Goal: Task Accomplishment & Management: Manage account settings

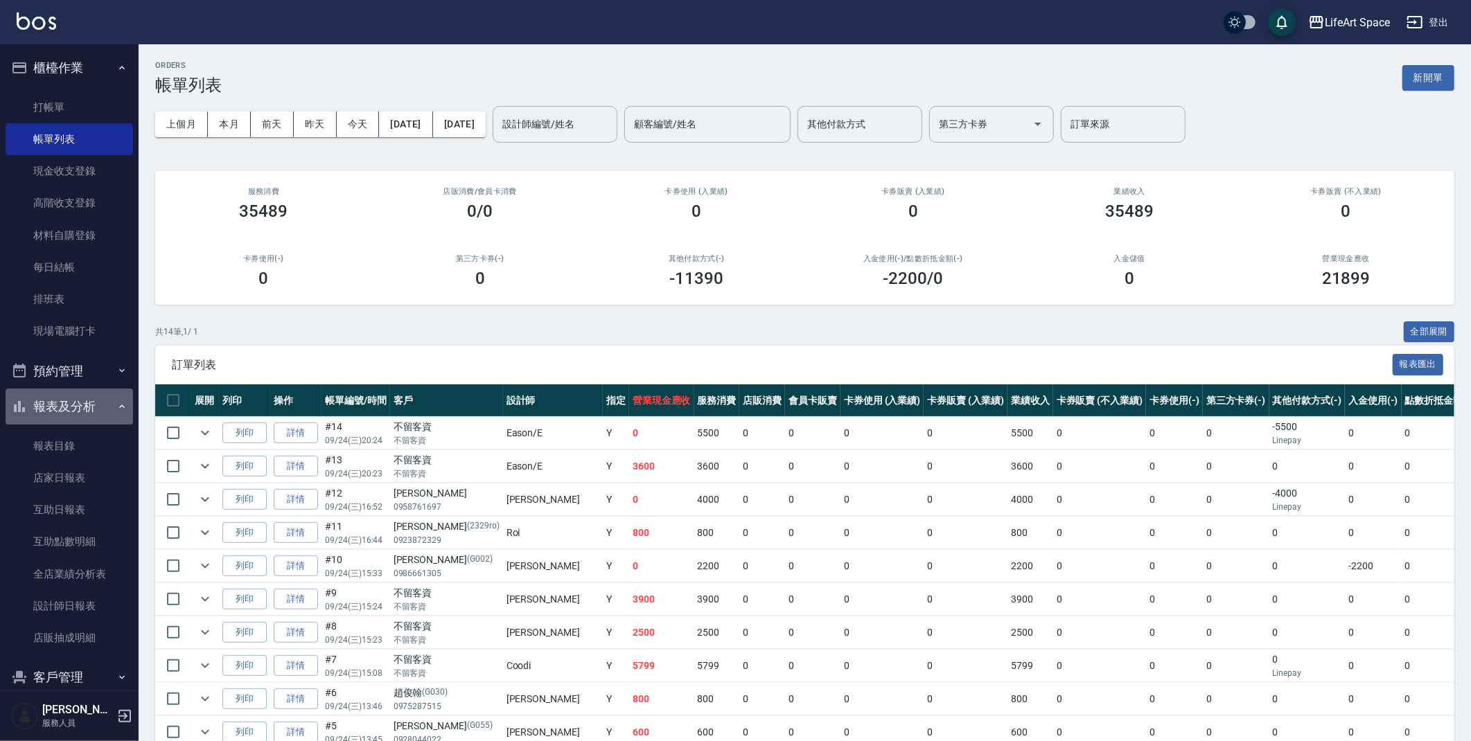
click at [100, 403] on button "報表及分析" at bounding box center [69, 407] width 127 height 36
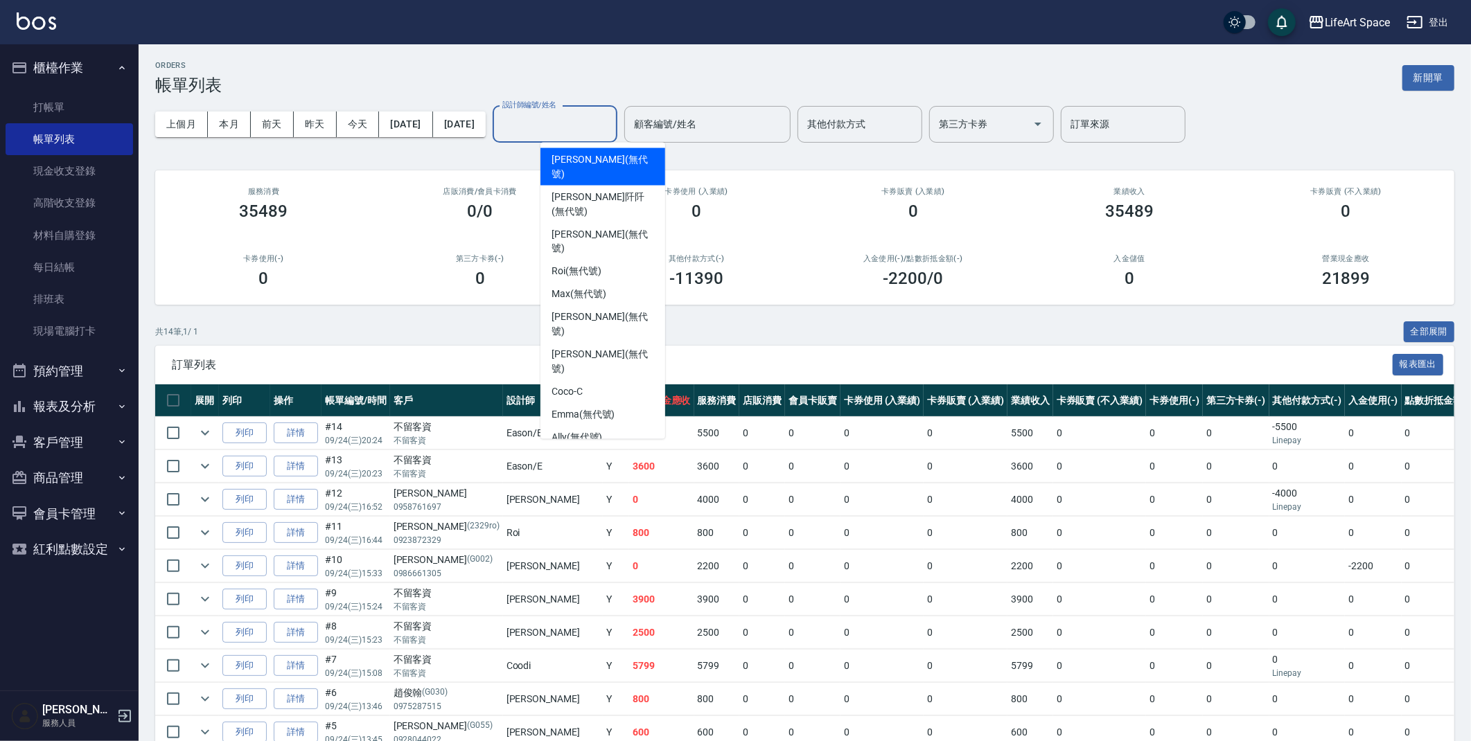
click at [553, 118] on input "設計師編號/姓名" at bounding box center [555, 124] width 112 height 24
click at [591, 381] on div "Coco -C" at bounding box center [602, 392] width 125 height 23
type input "Coco-C"
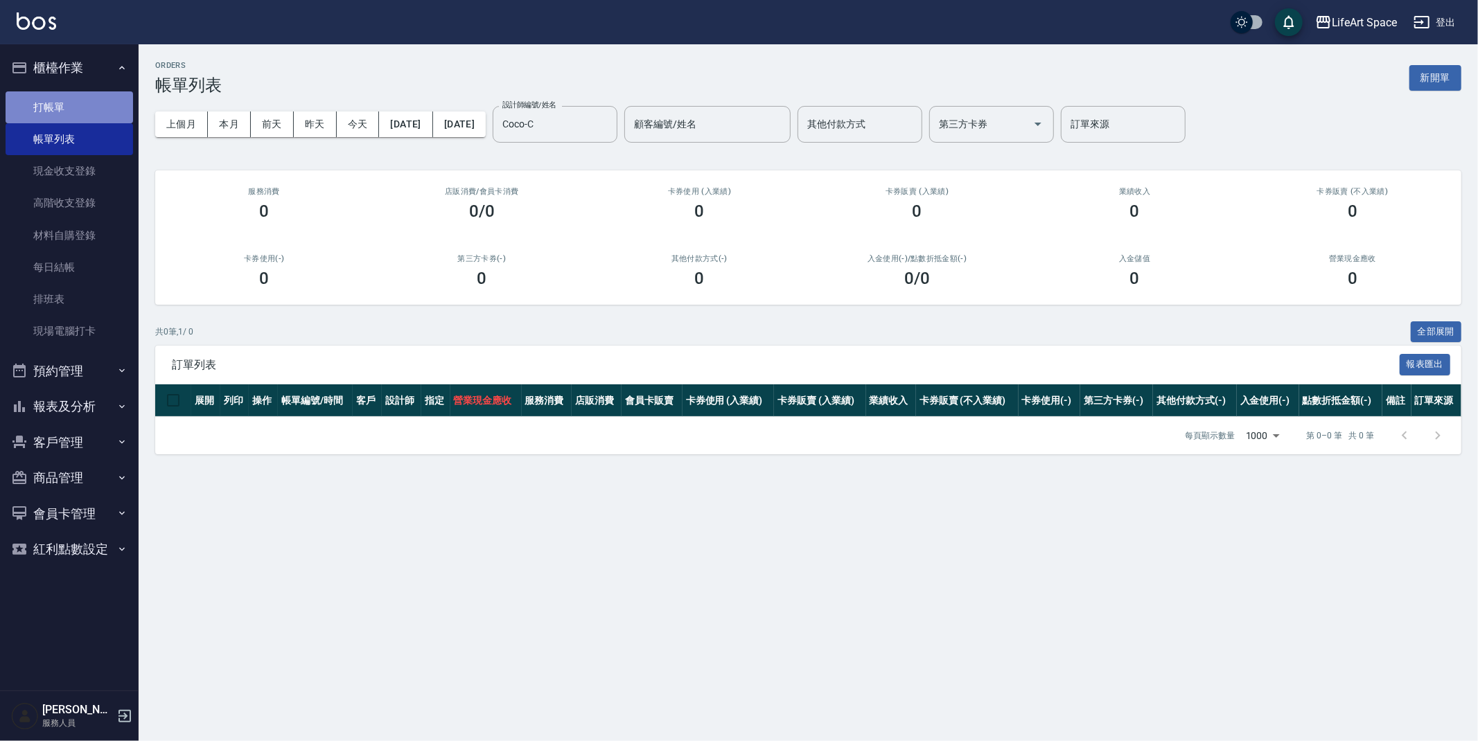
click at [78, 105] on link "打帳單" at bounding box center [69, 107] width 127 height 32
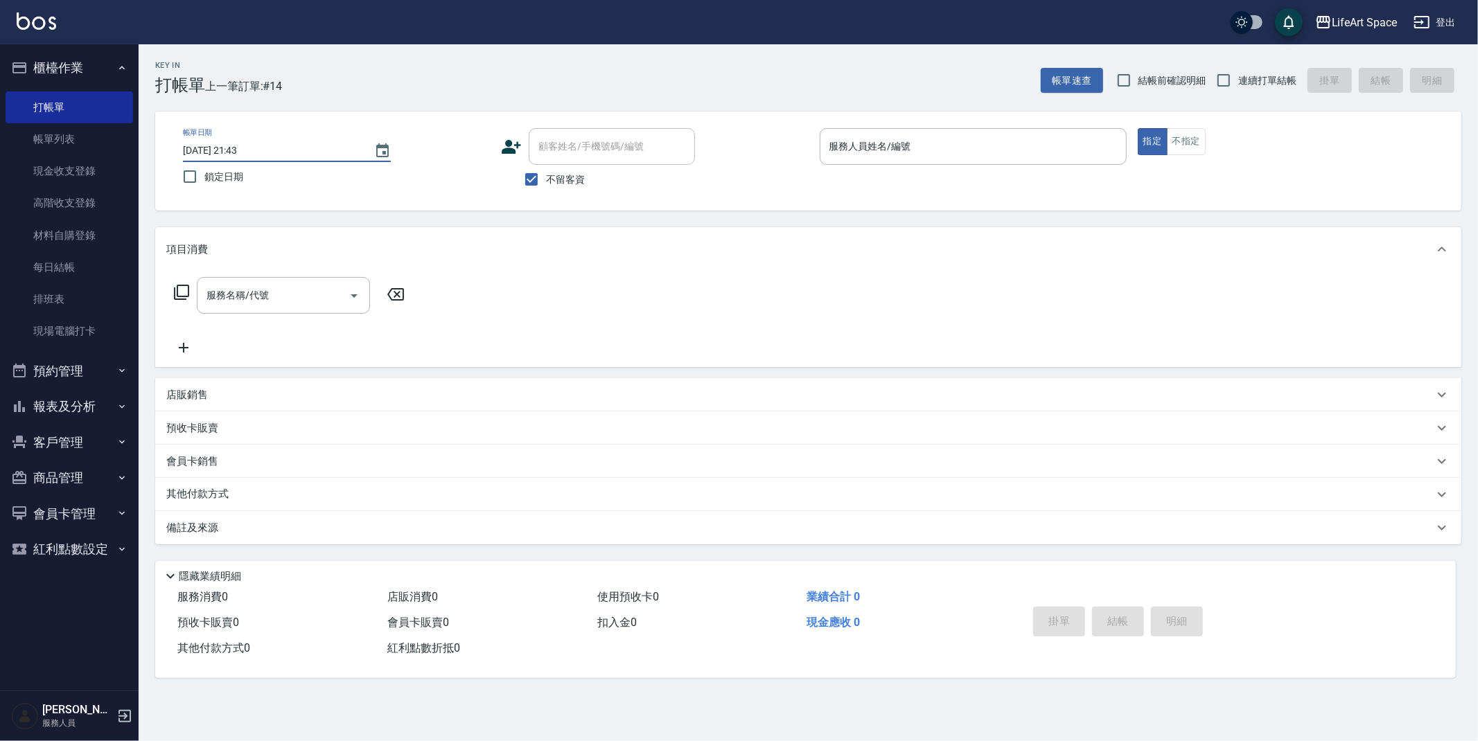
click at [230, 155] on input "[DATE] 21:43" at bounding box center [271, 150] width 177 height 23
type input "[DATE] 21:43"
type input "3"
click at [228, 152] on input "[DATE] 21:43" at bounding box center [271, 150] width 177 height 23
type input "[DATE] 21:43"
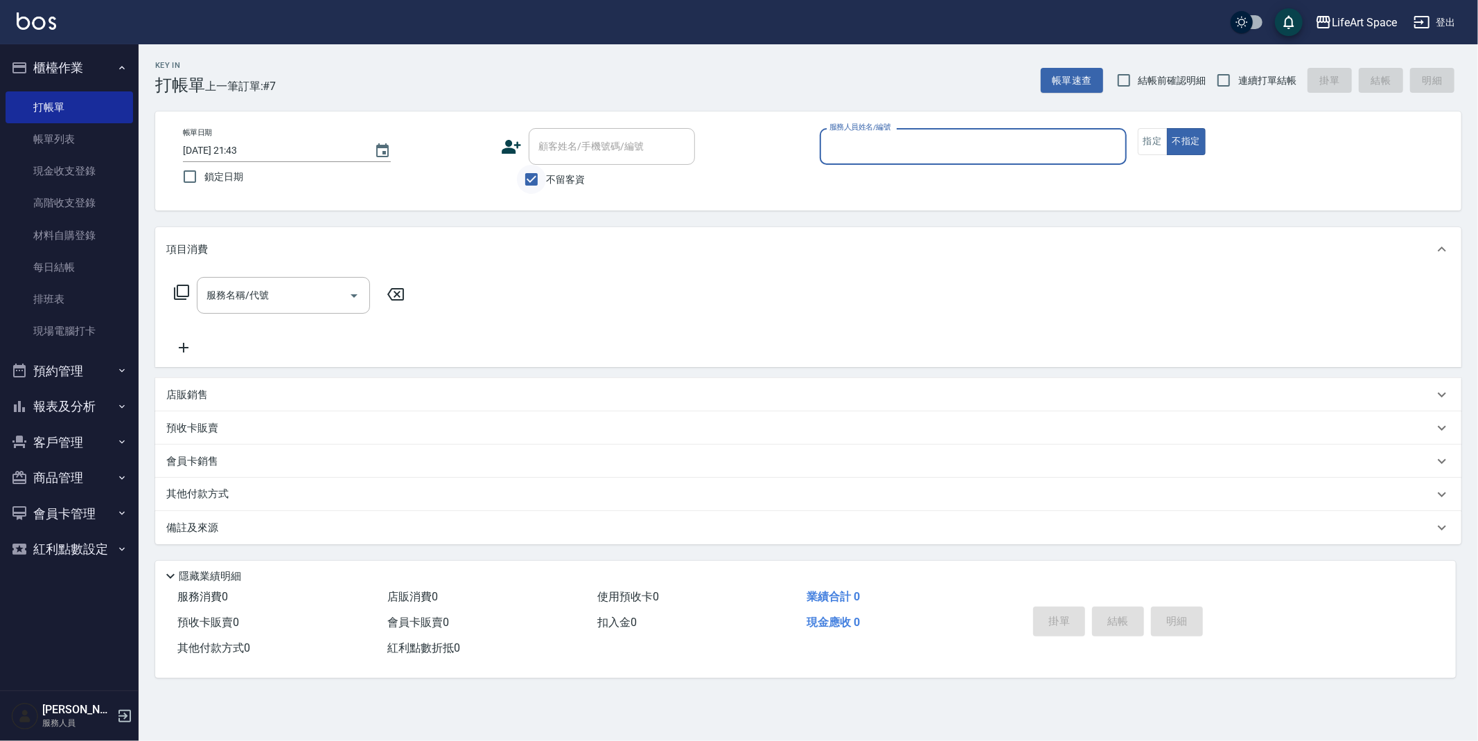
click at [535, 183] on input "不留客資" at bounding box center [531, 179] width 29 height 29
checkbox input "false"
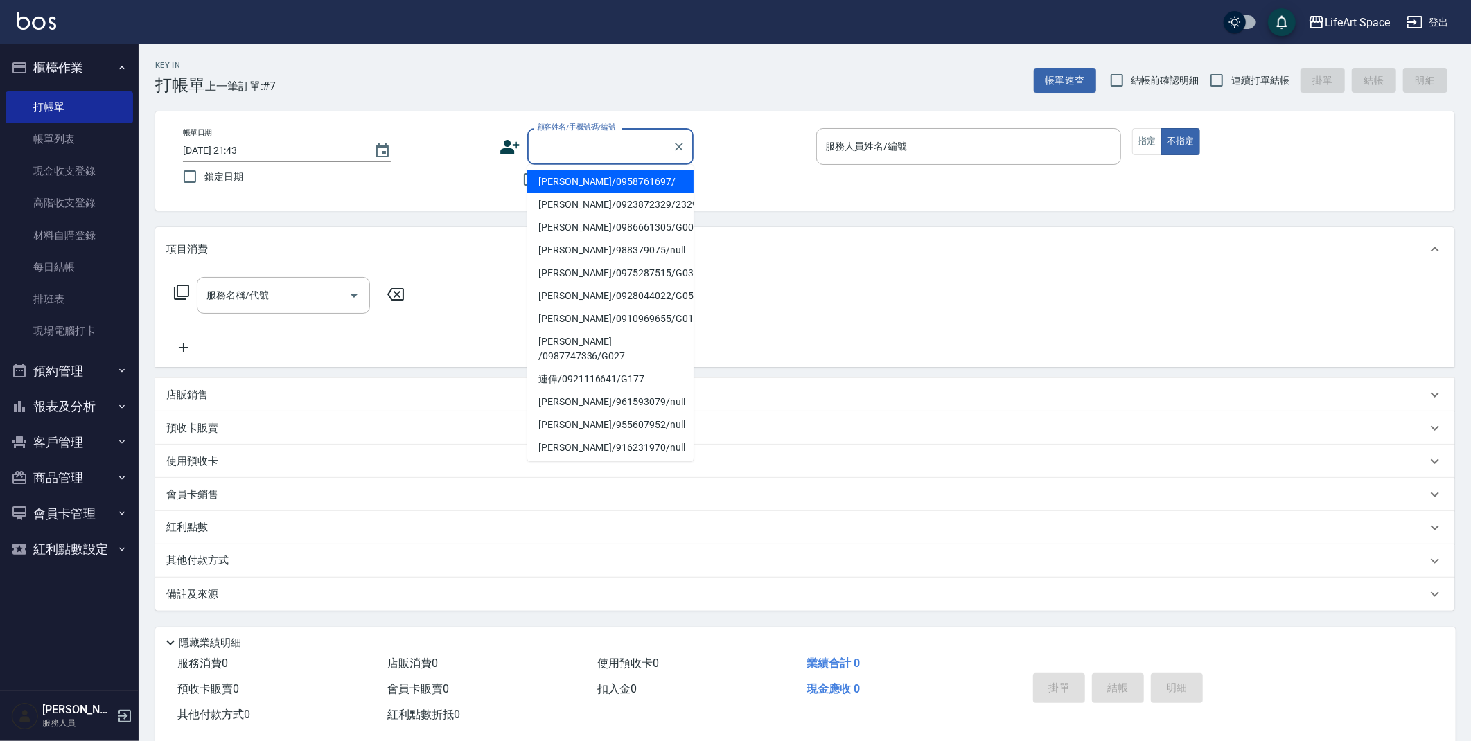
click at [611, 150] on input "顧客姓名/手機號碼/編號" at bounding box center [600, 146] width 133 height 24
type input "w"
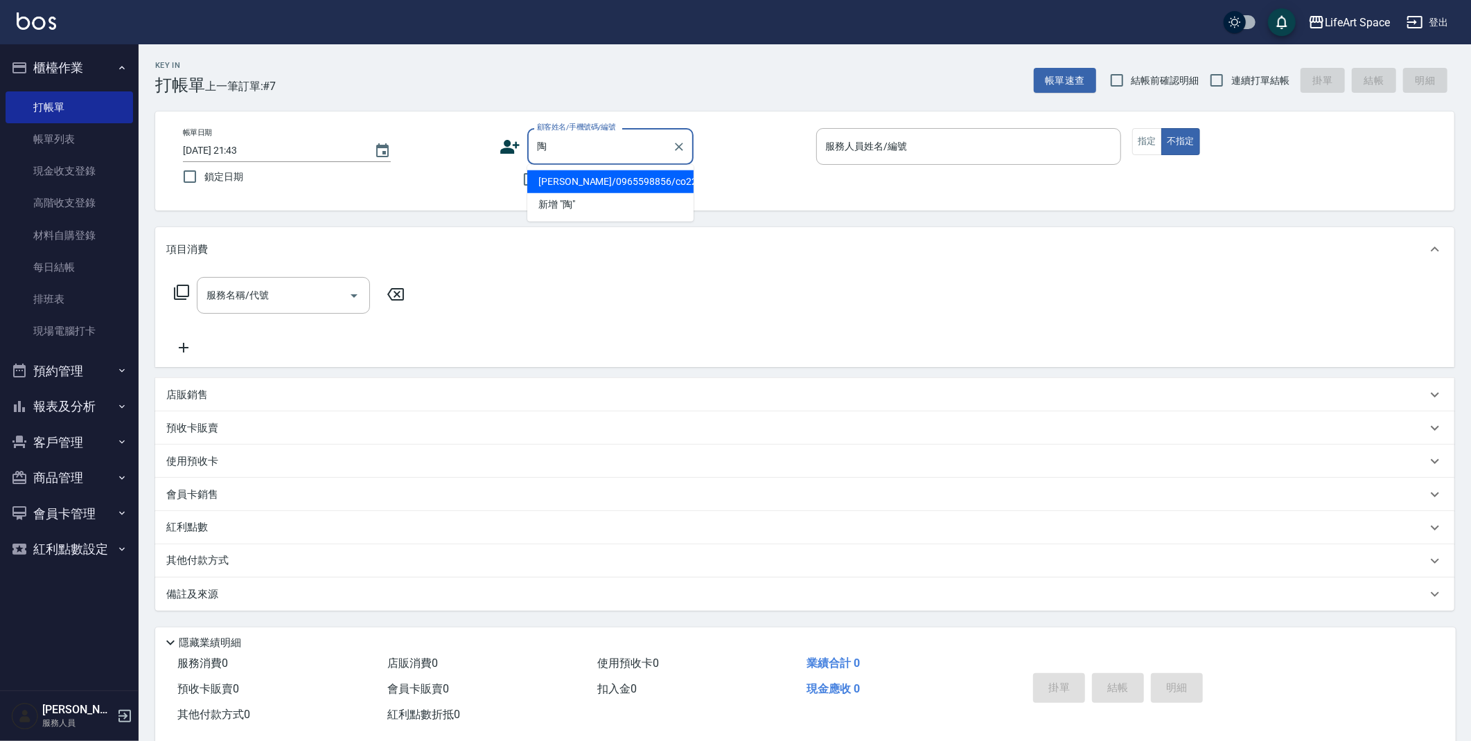
click at [622, 174] on li "[PERSON_NAME]/0965598856/co225" at bounding box center [610, 181] width 166 height 23
type input "[PERSON_NAME]/0965598856/co225"
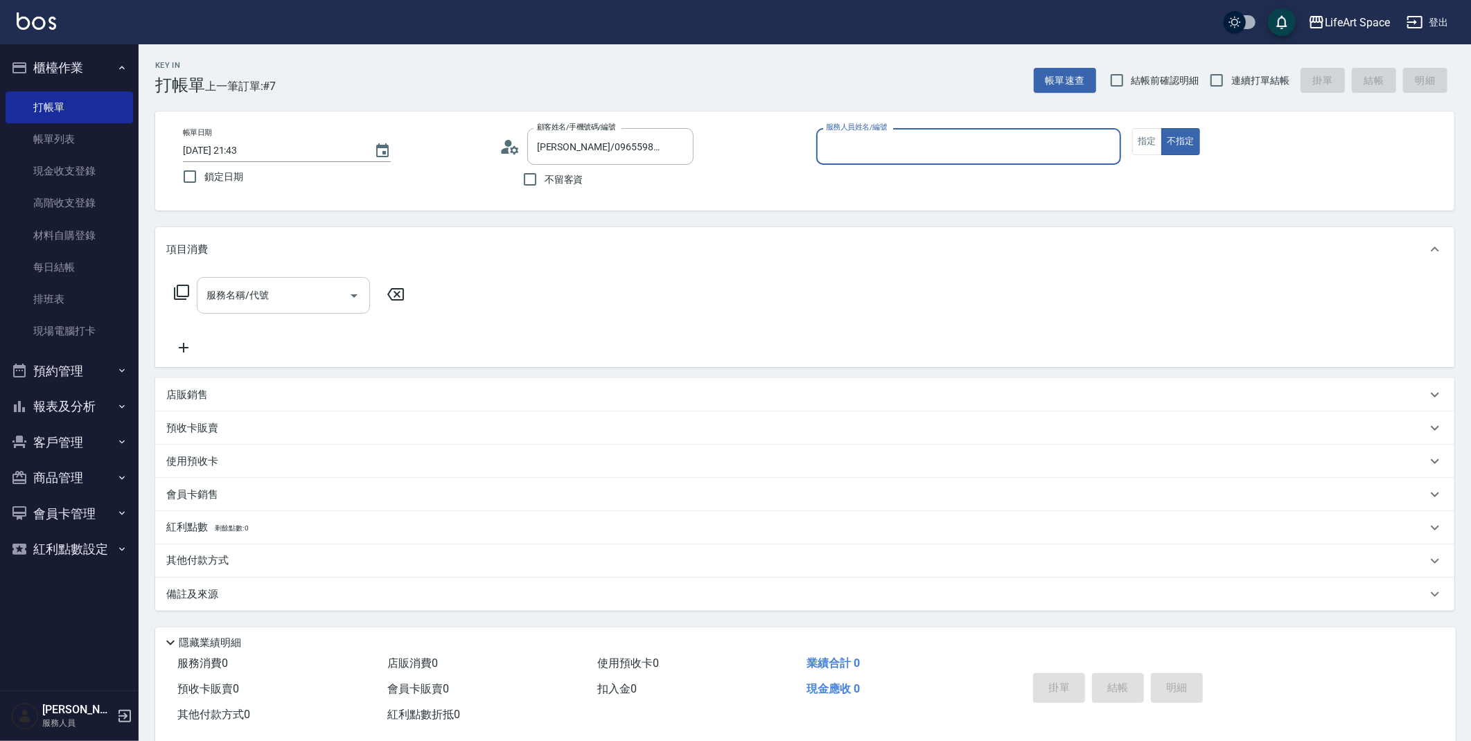
click at [312, 302] on input "服務名稱/代號" at bounding box center [273, 295] width 140 height 24
type input "Coco-C"
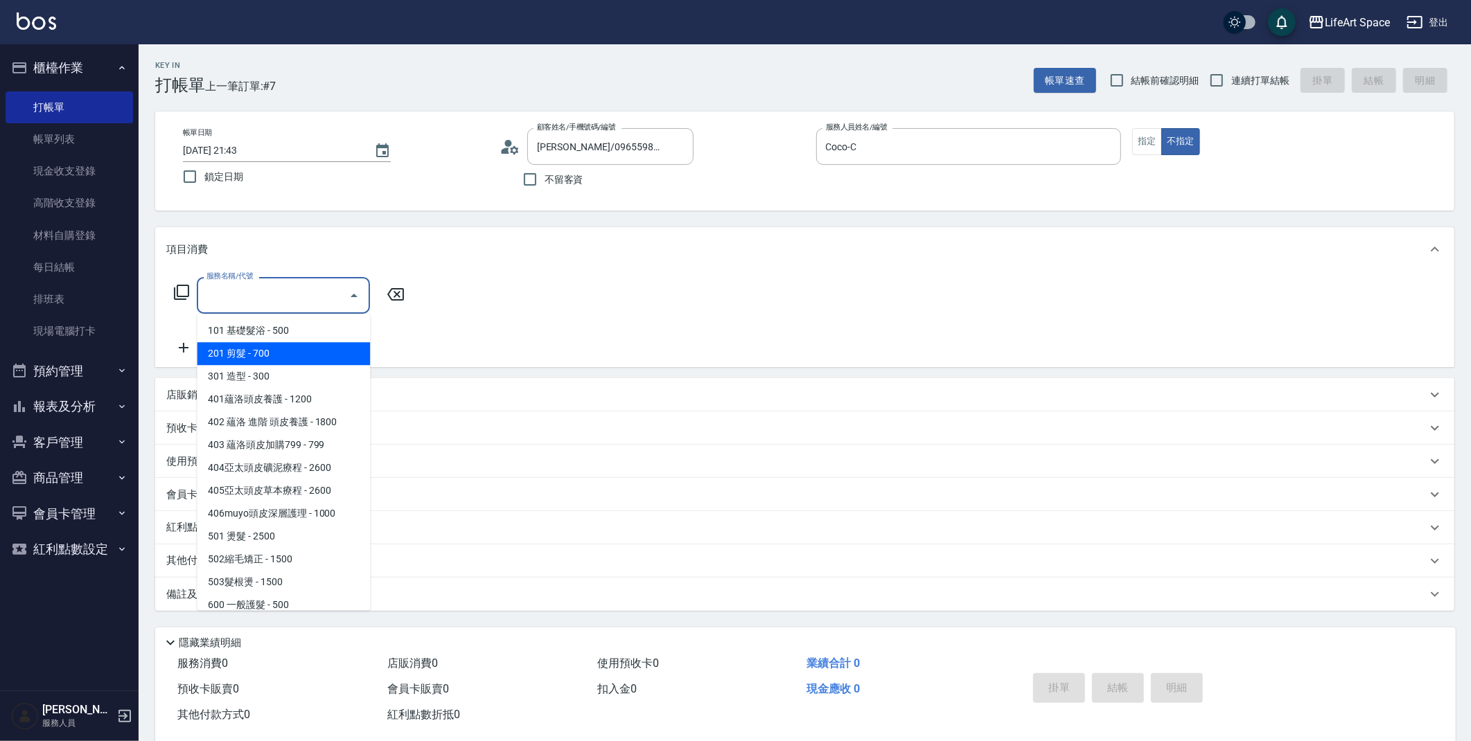
click at [267, 354] on span "201 剪髮 - 700" at bounding box center [283, 353] width 173 height 23
type input "201 剪髮(201)"
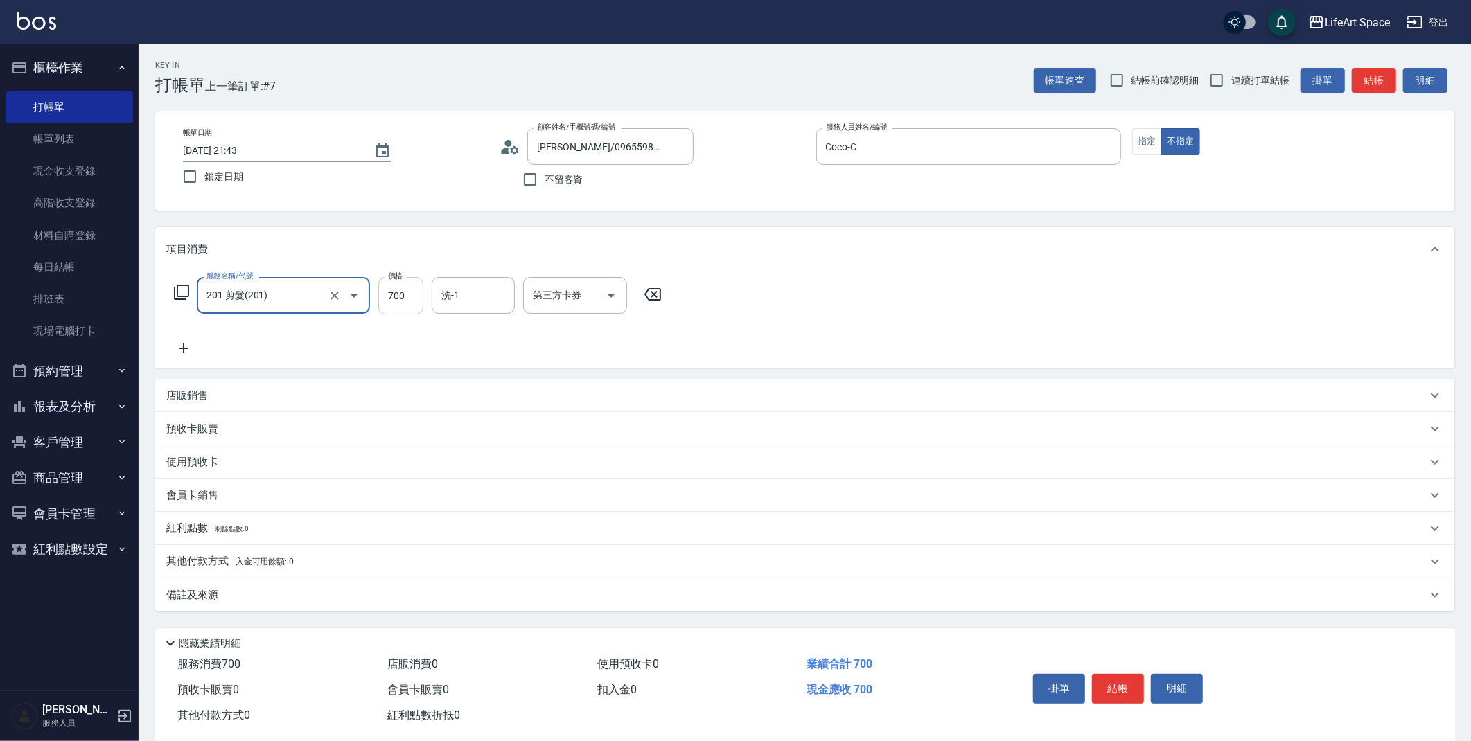
click at [407, 296] on input "700" at bounding box center [400, 295] width 45 height 37
type input "800"
click at [327, 592] on div "備註及來源" at bounding box center [796, 595] width 1260 height 15
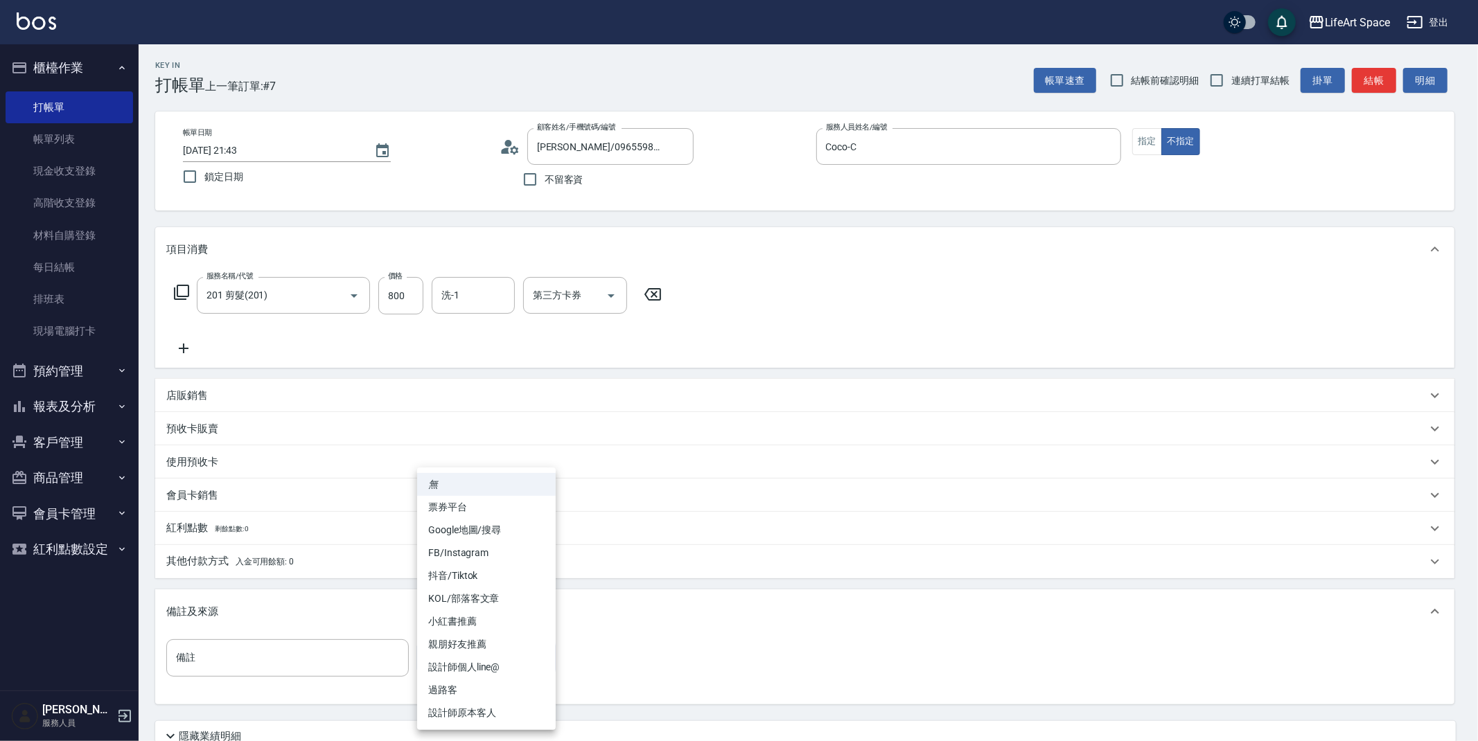
click at [461, 671] on body "LifeArt Space 登出 櫃檯作業 打帳單 帳單列表 現金收支登錄 高階收支登錄 材料自購登錄 每日結帳 排班表 現場電腦打卡 預約管理 預約管理 單…" at bounding box center [739, 427] width 1478 height 855
click at [455, 710] on li "設計師原本客人" at bounding box center [486, 713] width 139 height 23
type input "設計師原本客人"
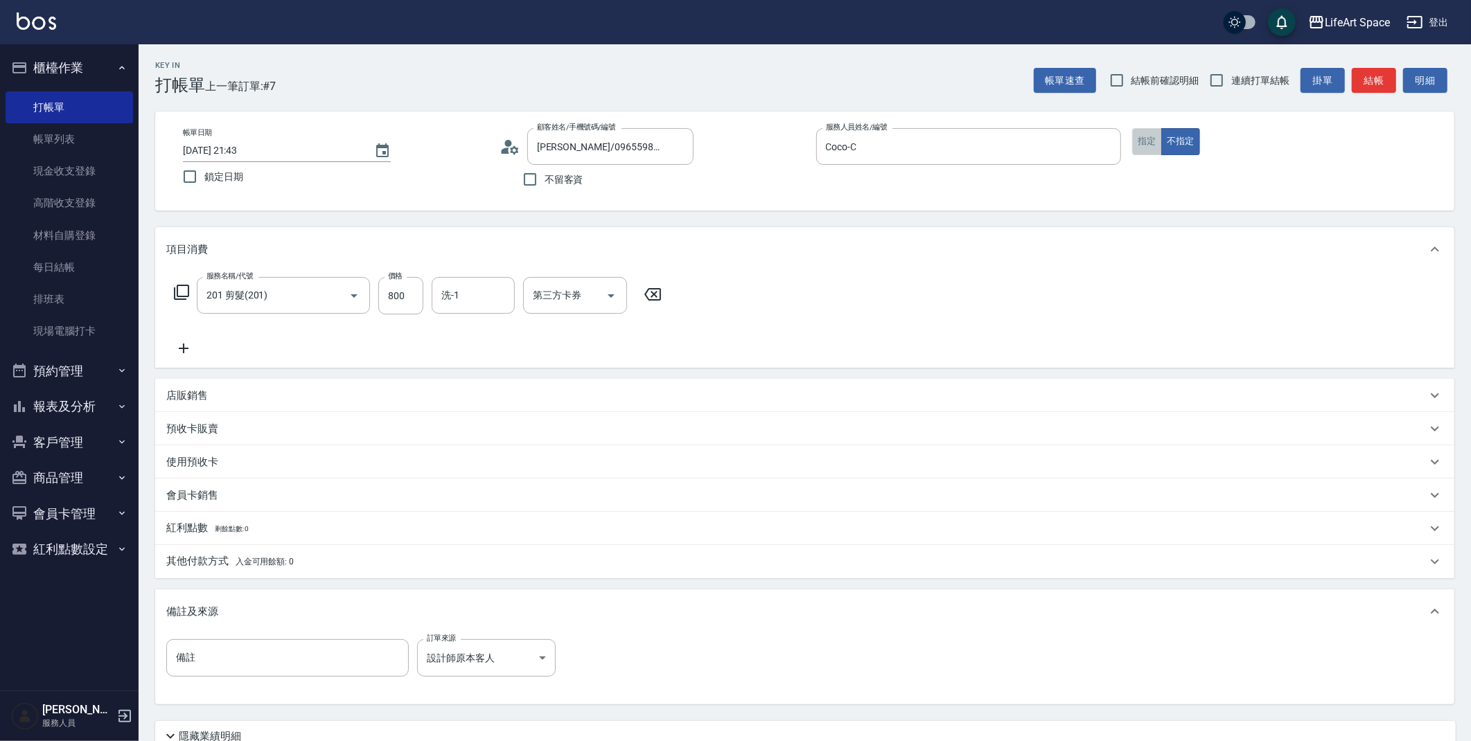
drag, startPoint x: 1154, startPoint y: 142, endPoint x: 1143, endPoint y: 147, distance: 11.5
click at [1154, 141] on button "指定" at bounding box center [1147, 141] width 30 height 27
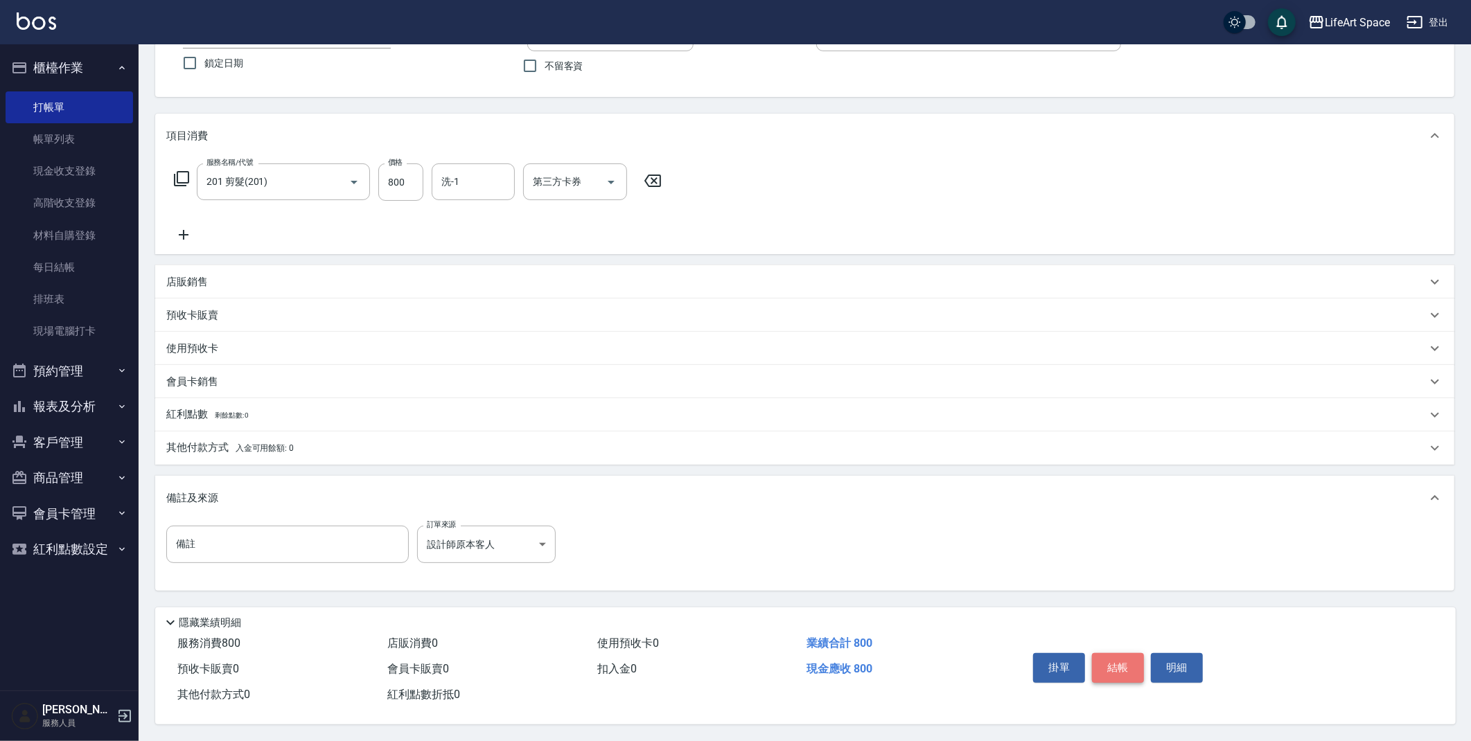
click at [1132, 671] on button "結帳" at bounding box center [1118, 667] width 52 height 29
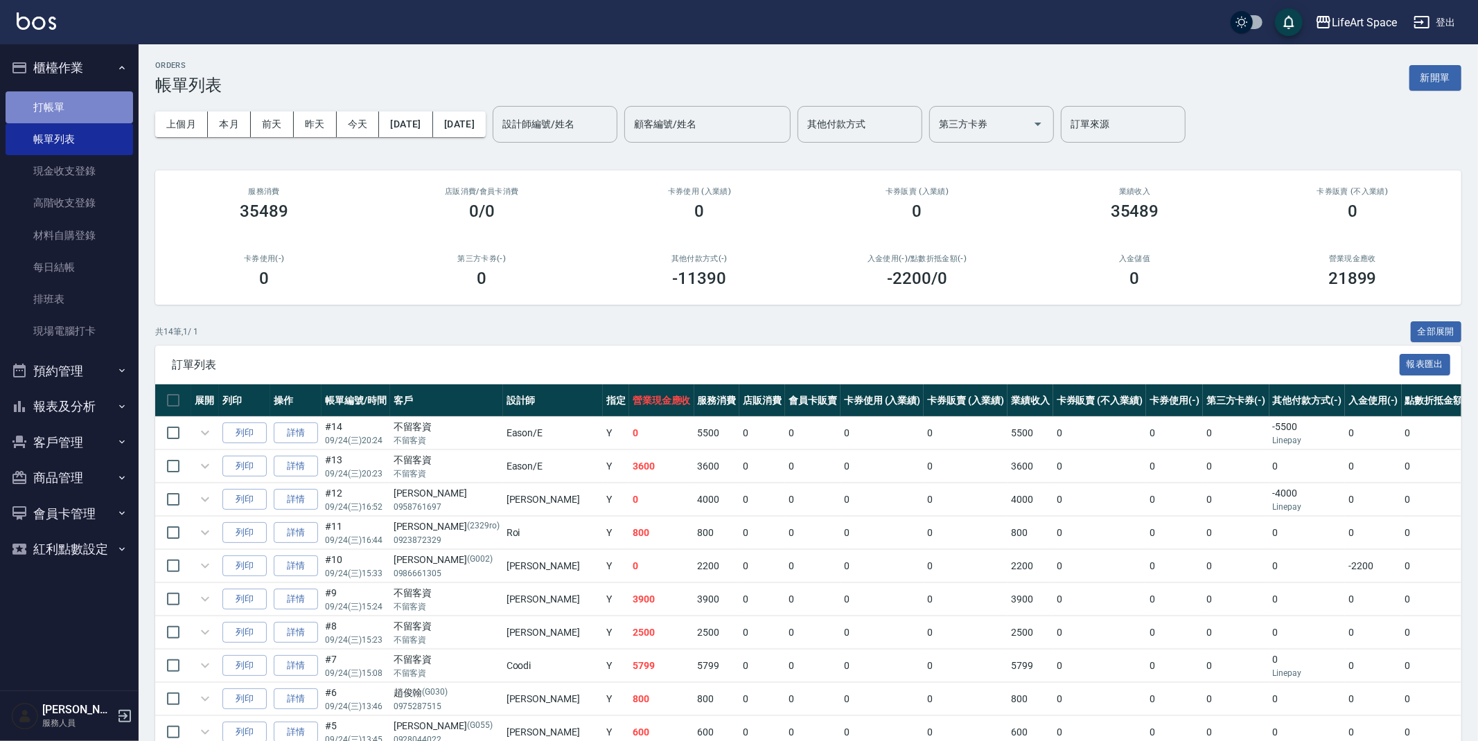
click at [75, 92] on link "打帳單" at bounding box center [69, 107] width 127 height 32
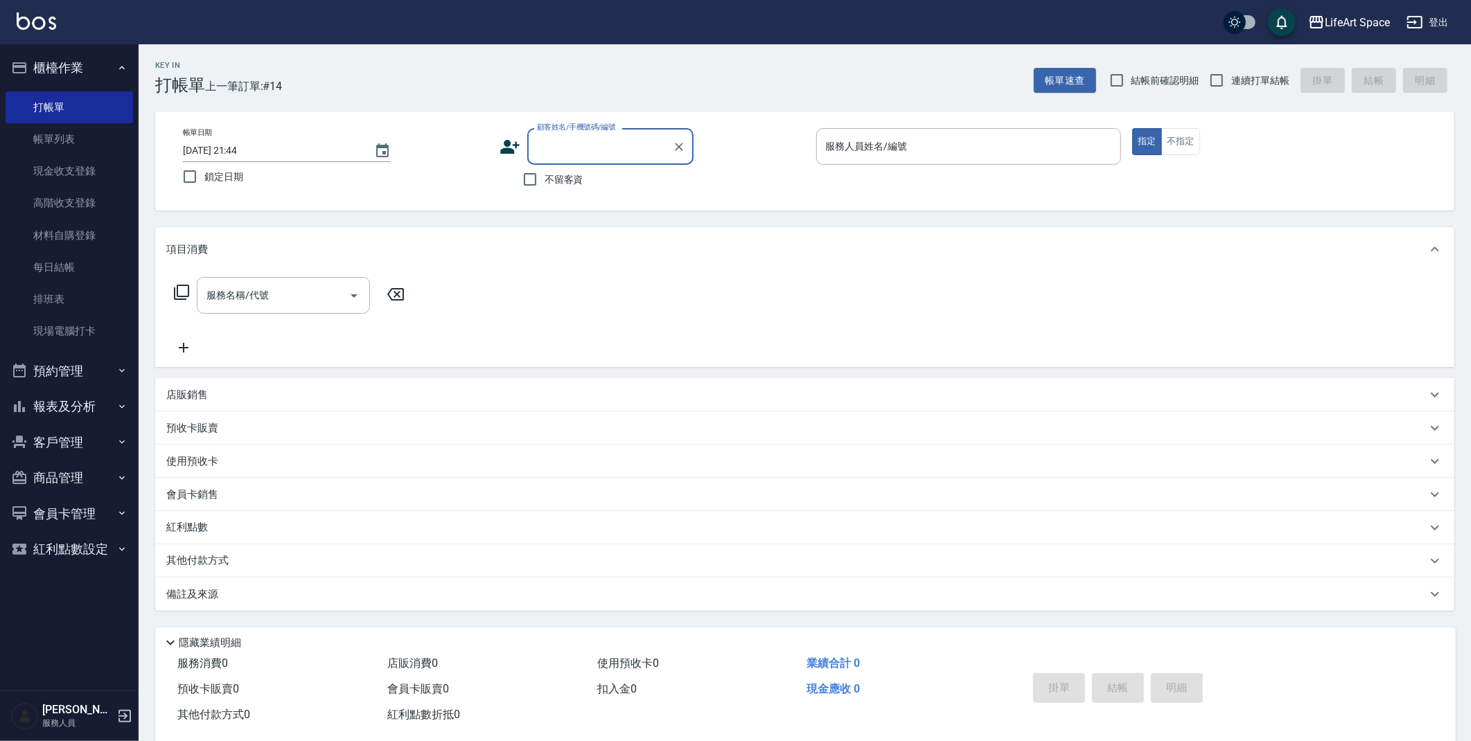
type input "v"
click at [604, 183] on li "boson/98744658/co407" at bounding box center [610, 181] width 166 height 23
type input "boson/98744658/co407"
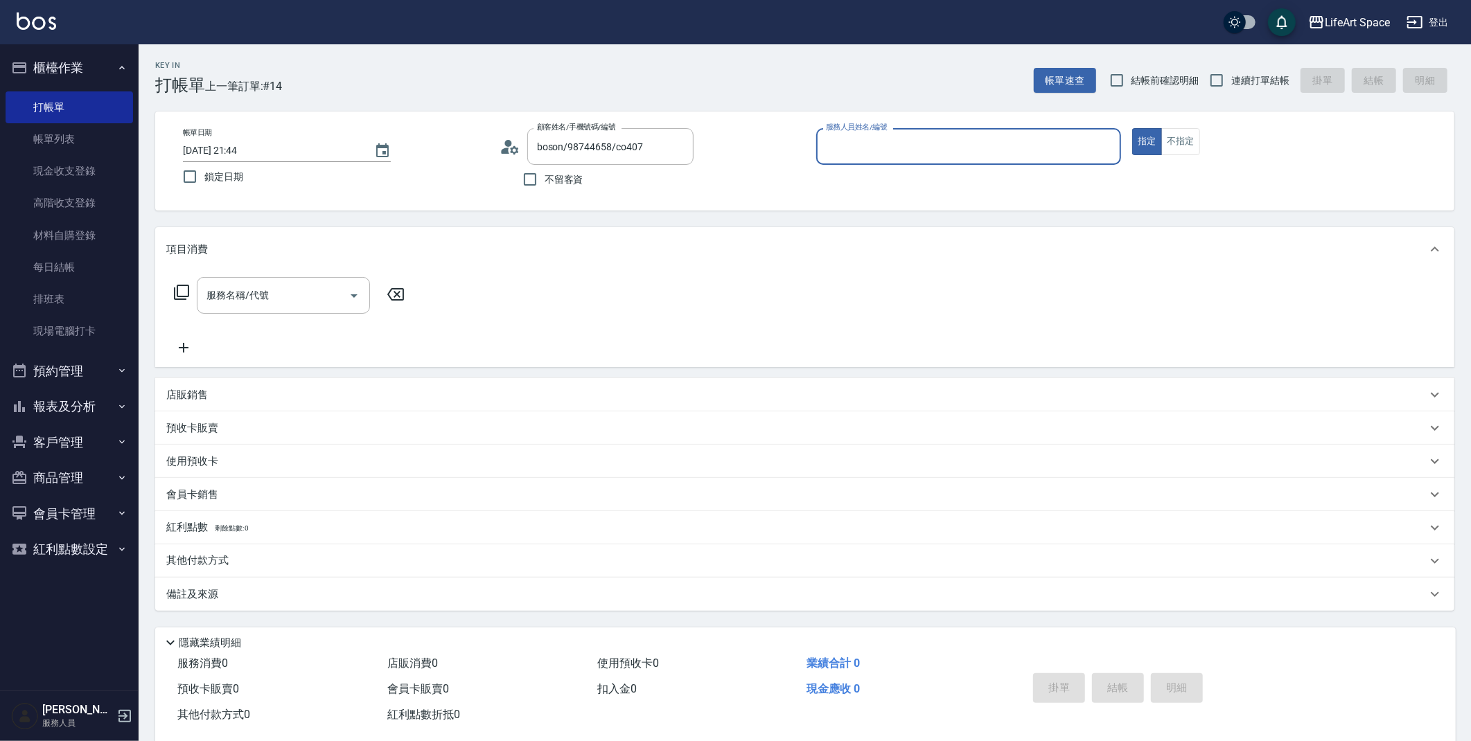
type input "Coco-C"
click at [279, 302] on input "服務名稱/代號" at bounding box center [273, 295] width 140 height 24
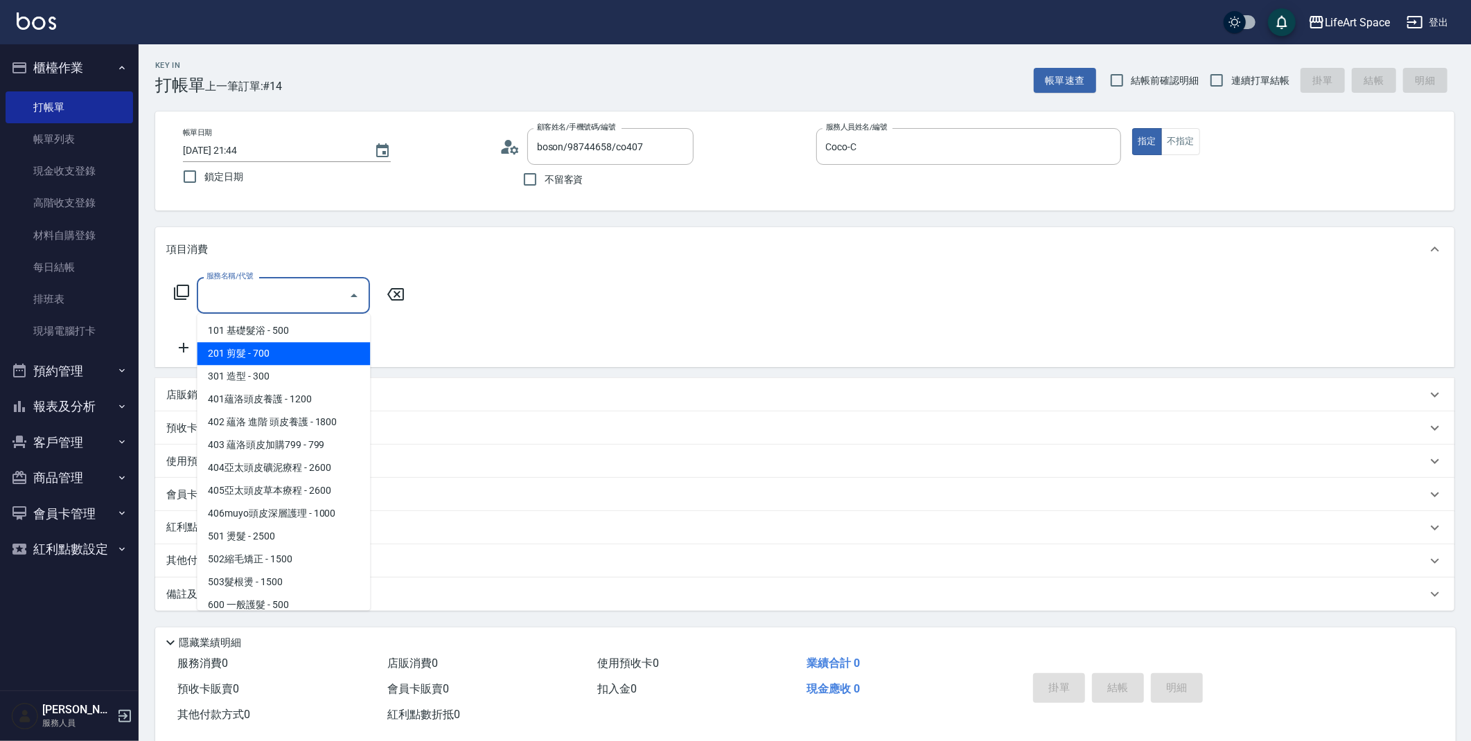
click at [281, 349] on span "201 剪髮 - 700" at bounding box center [283, 353] width 173 height 23
type input "201 剪髮(201)"
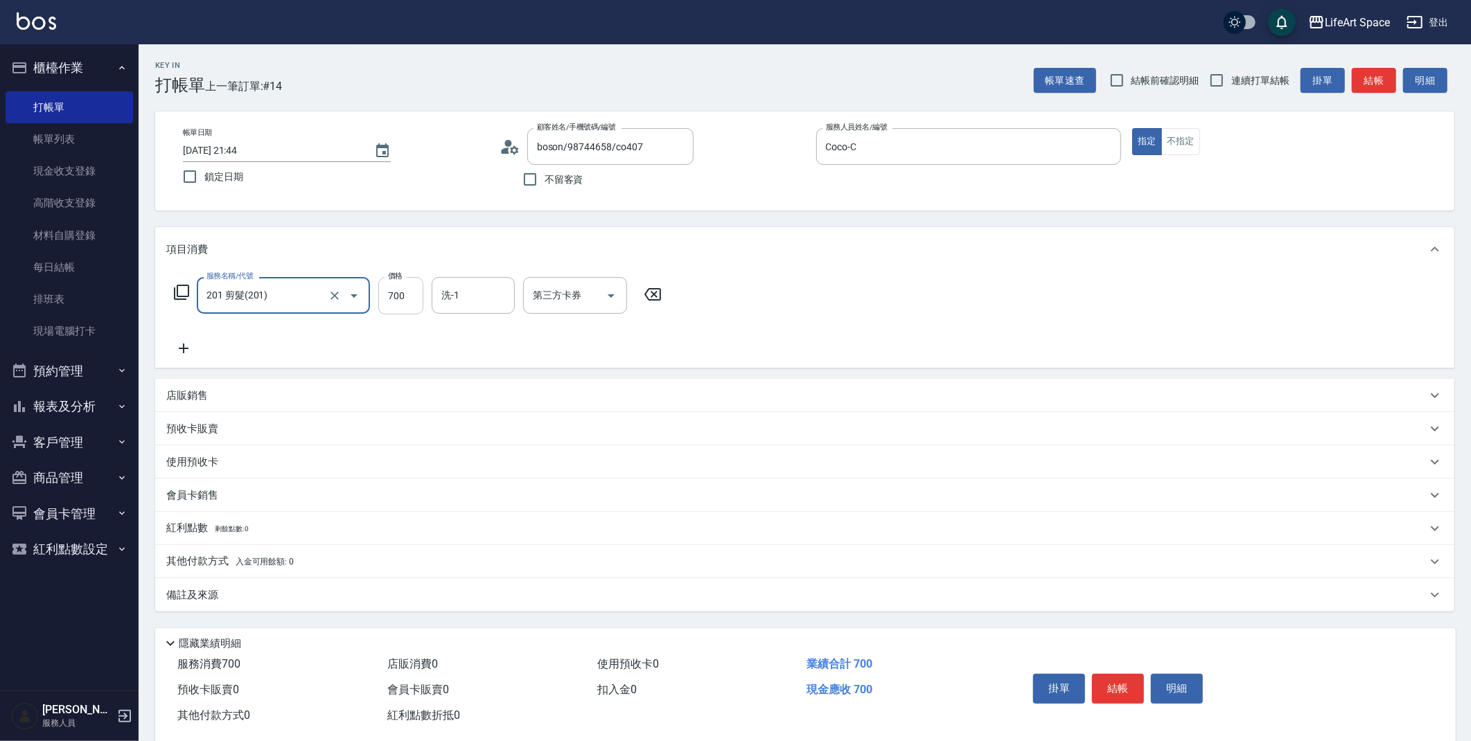
click at [407, 297] on input "700" at bounding box center [400, 295] width 45 height 37
type input "800"
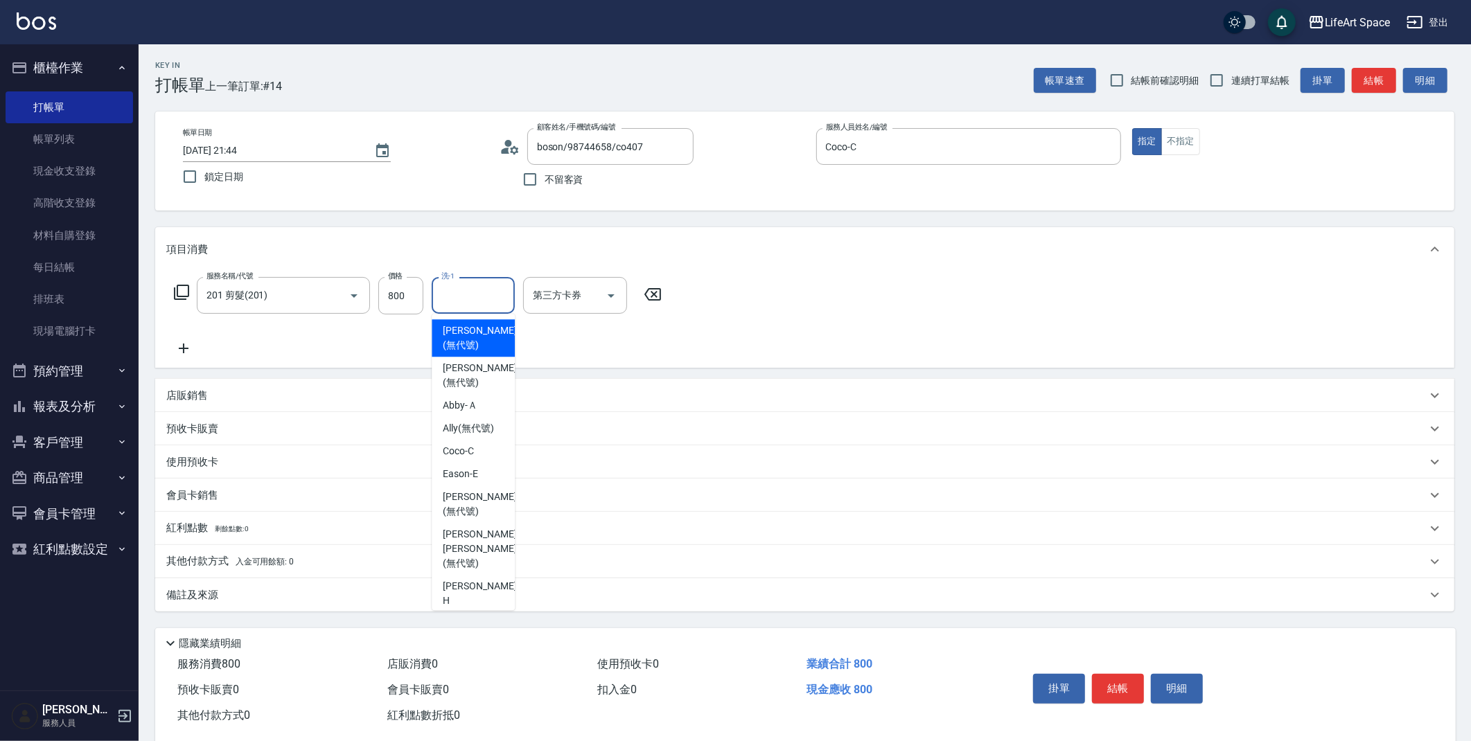
click at [450, 301] on input "洗-1" at bounding box center [473, 295] width 71 height 24
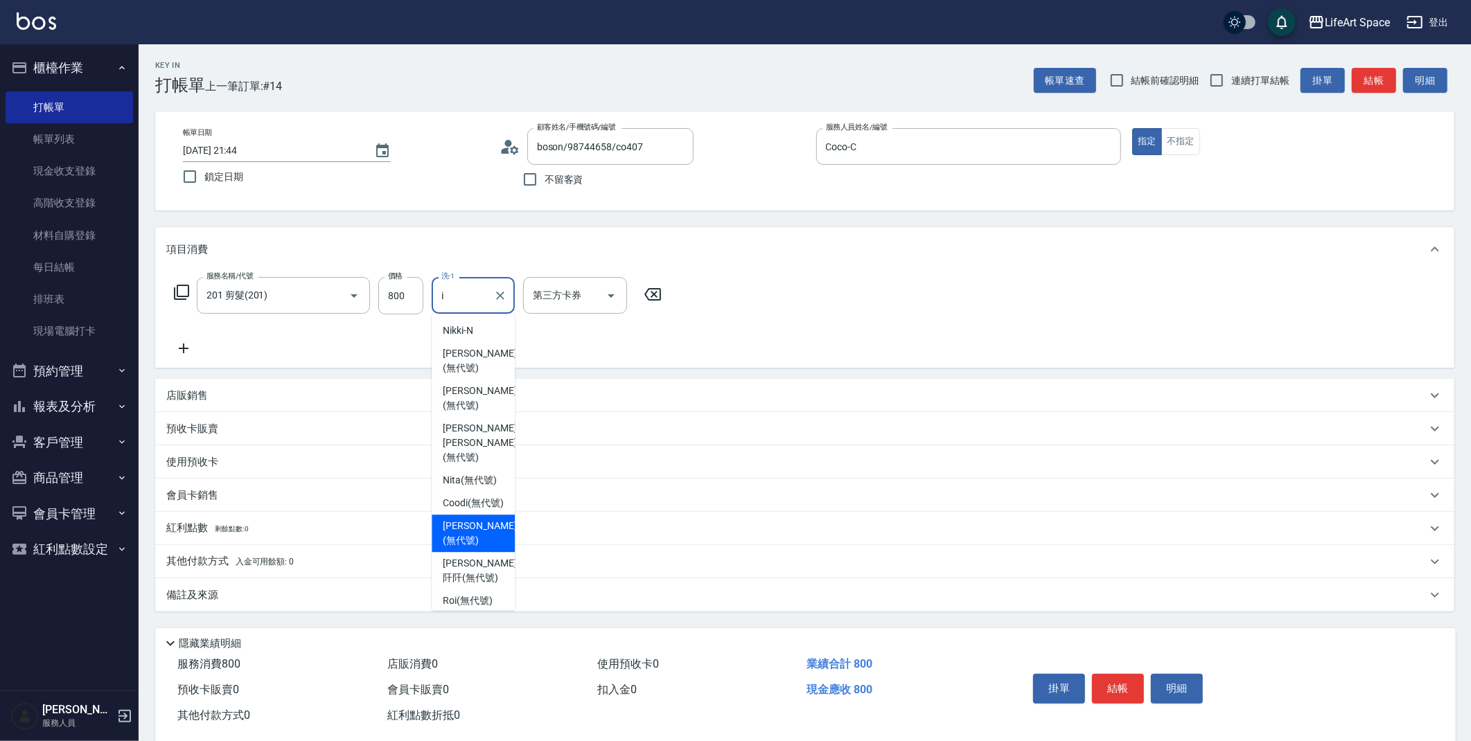
click at [479, 515] on div "[PERSON_NAME] (無代號)" at bounding box center [473, 533] width 83 height 37
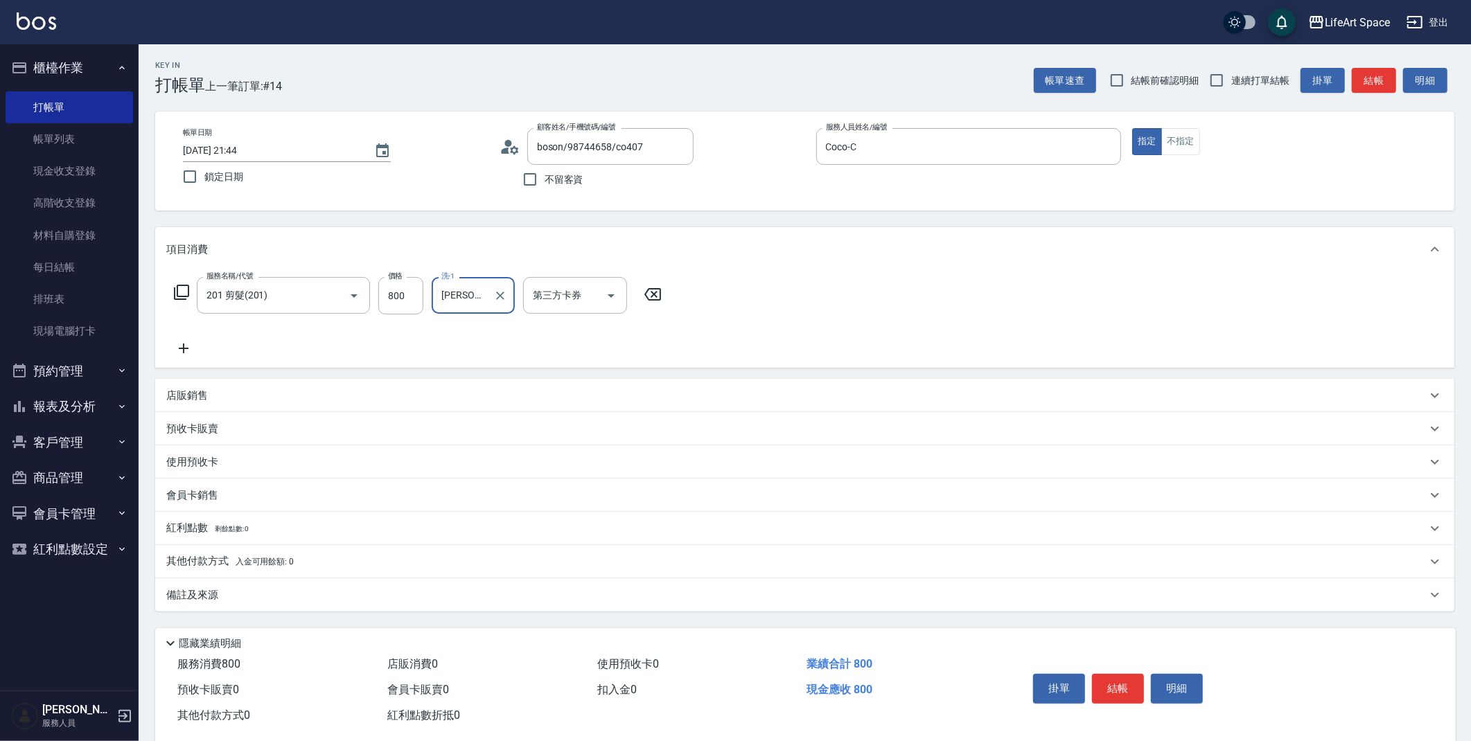
type input "[PERSON_NAME](無代號)"
click at [403, 598] on div "備註及來源" at bounding box center [796, 595] width 1260 height 15
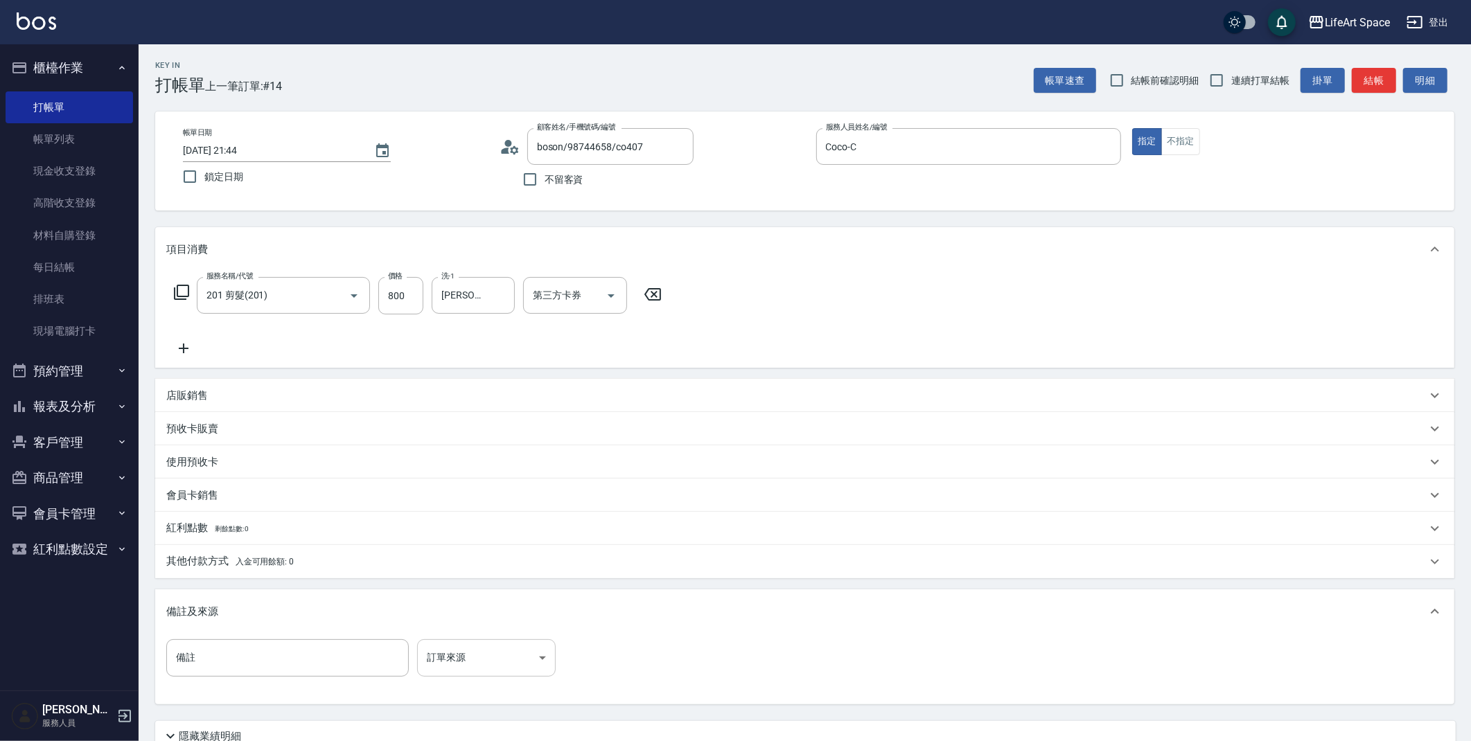
click at [469, 676] on body "LifeArt Space 登出 櫃檯作業 打帳單 帳單列表 現金收支登錄 高階收支登錄 材料自購登錄 每日結帳 排班表 現場電腦打卡 預約管理 預約管理 單…" at bounding box center [735, 427] width 1471 height 855
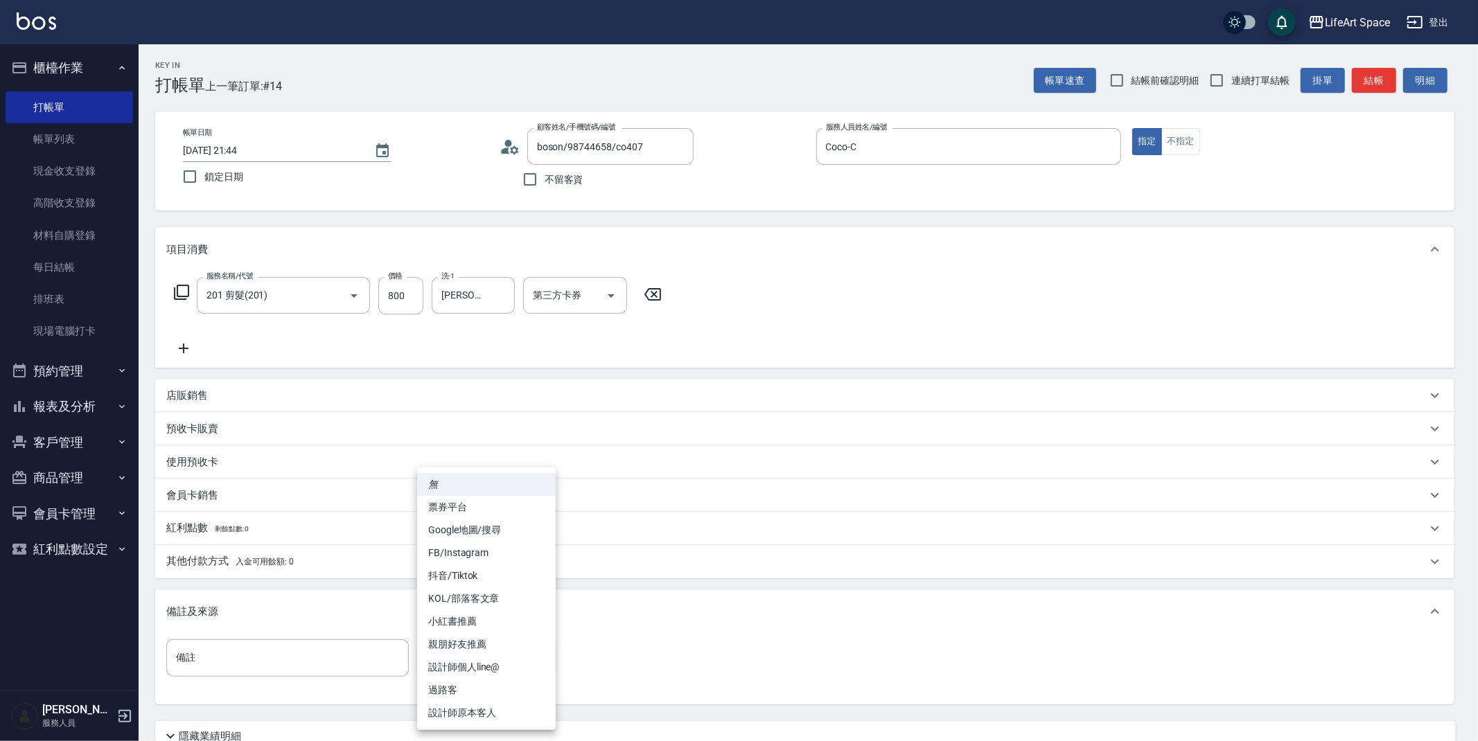
click at [464, 718] on li "設計師原本客人" at bounding box center [486, 713] width 139 height 23
type input "設計師原本客人"
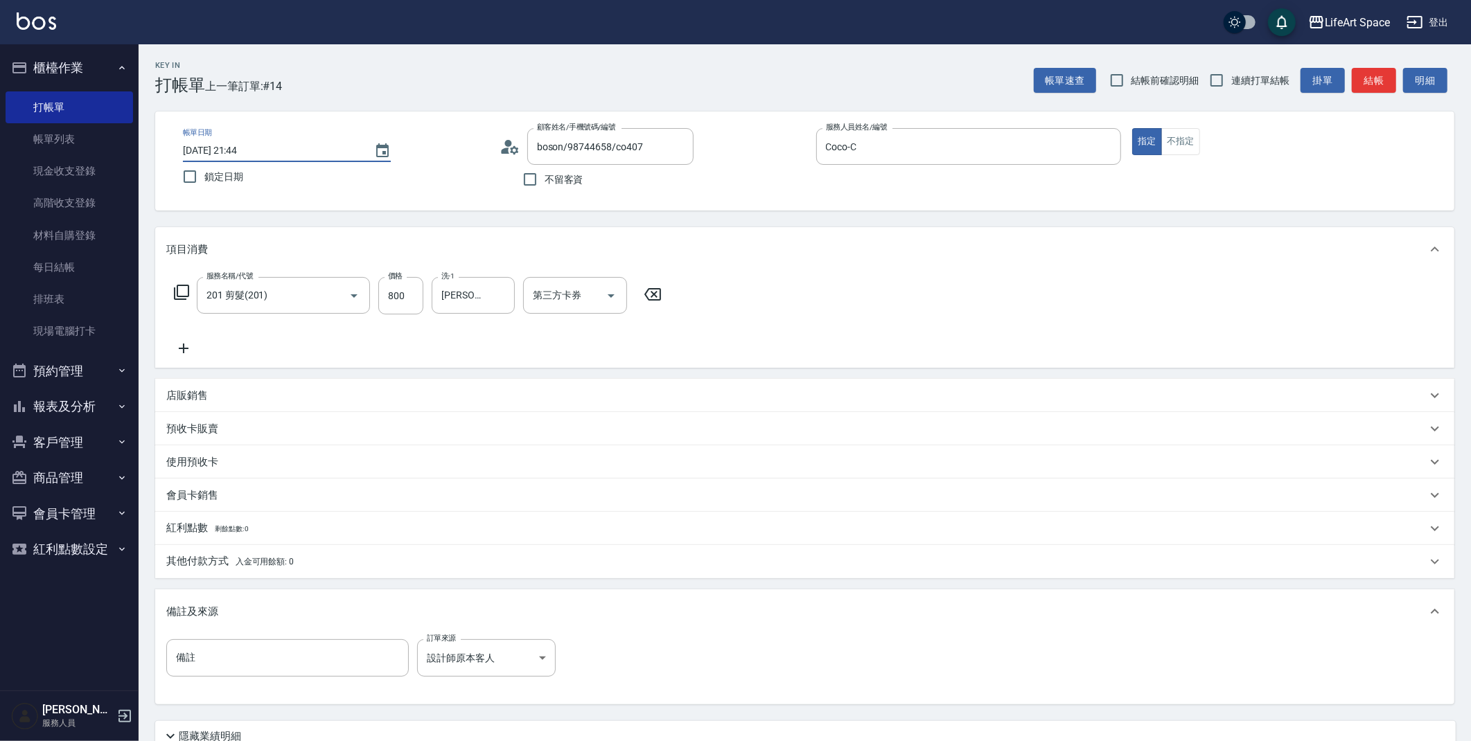
click at [229, 147] on input "[DATE] 21:44" at bounding box center [271, 150] width 177 height 23
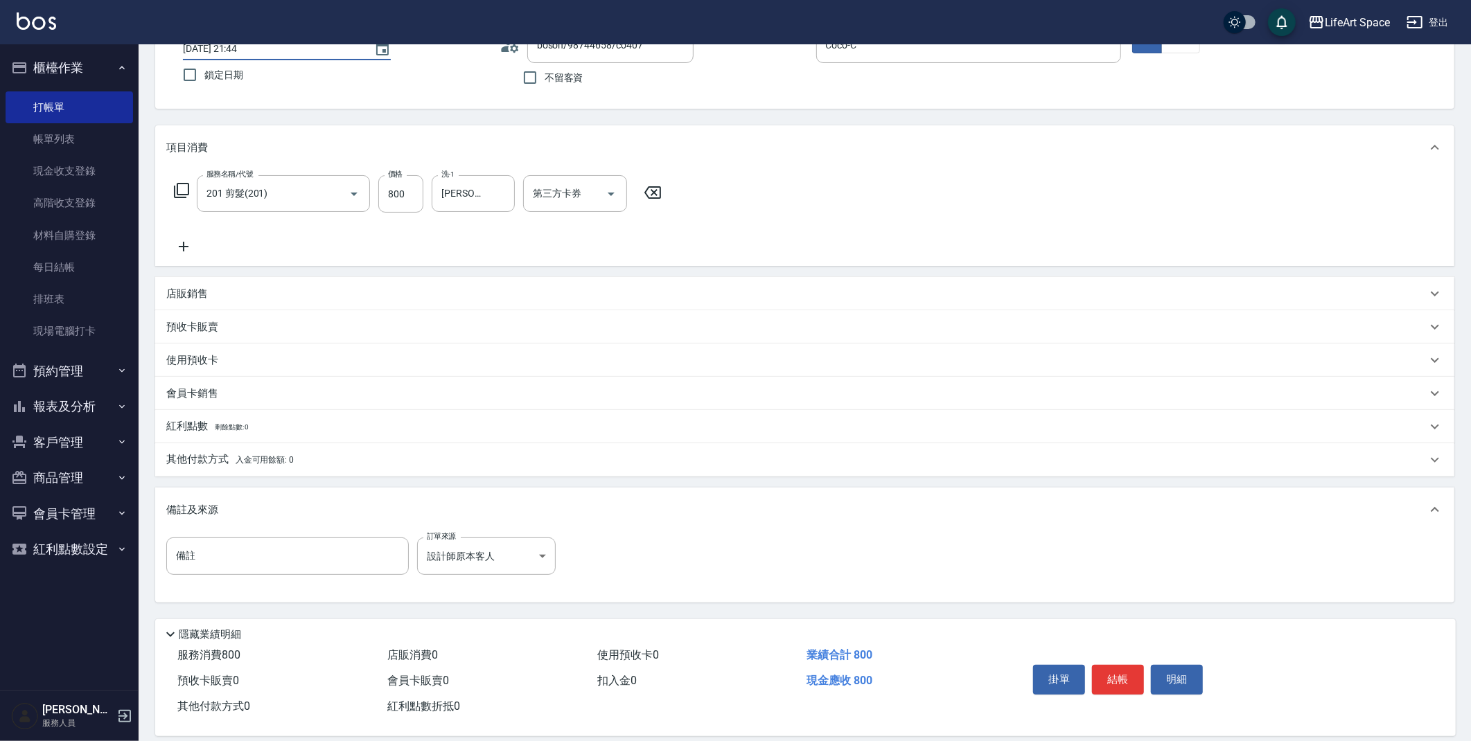
scroll to position [118, 0]
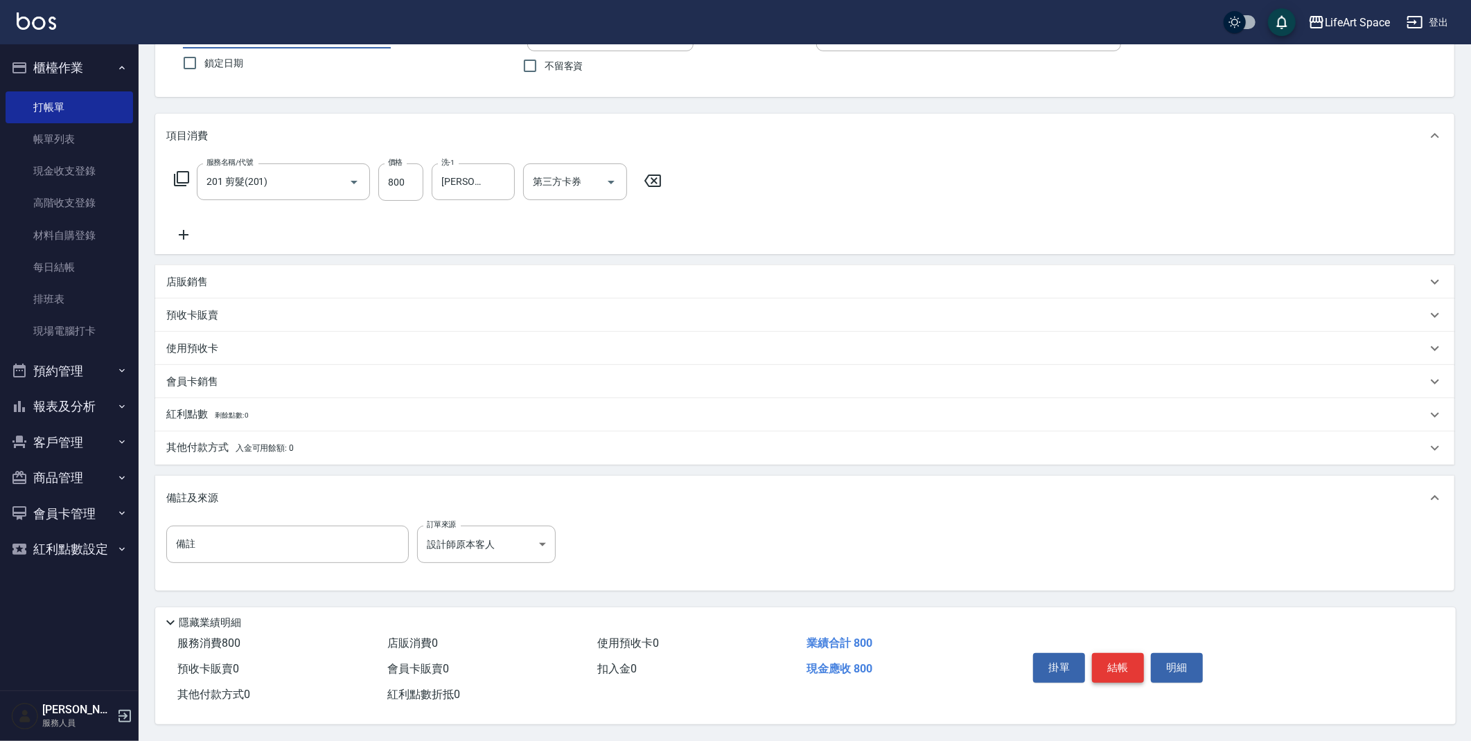
type input "[DATE] 21:44"
click at [1116, 671] on button "結帳" at bounding box center [1118, 667] width 52 height 29
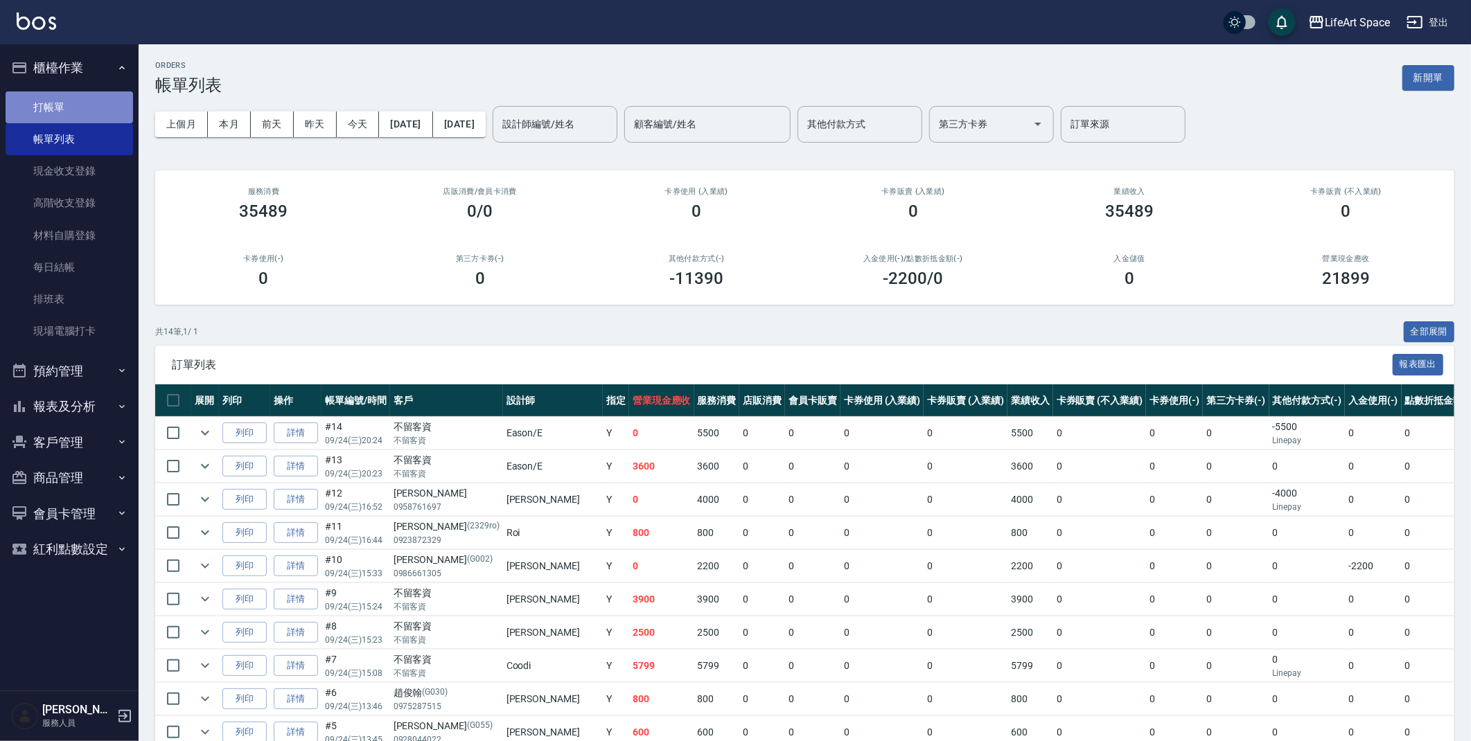
click at [44, 97] on link "打帳單" at bounding box center [69, 107] width 127 height 32
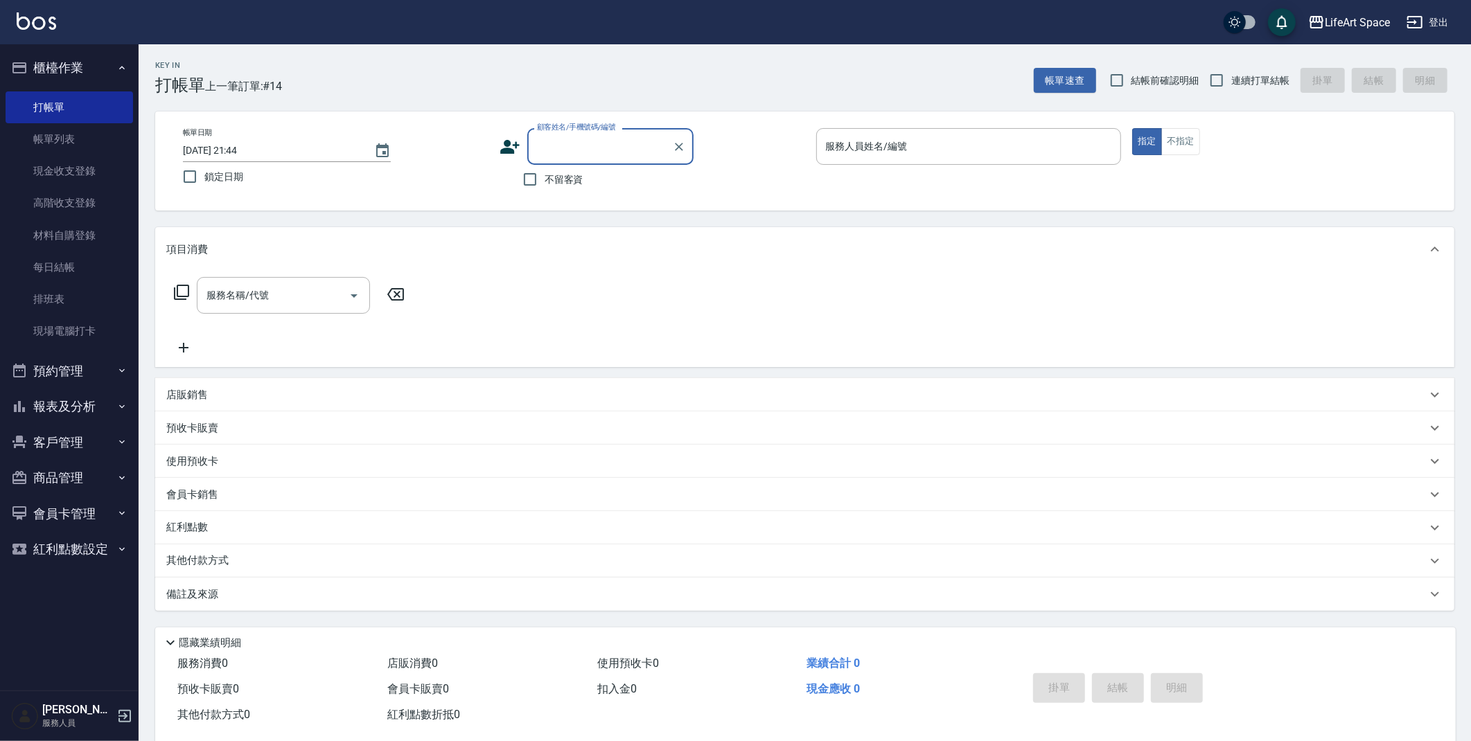
click at [229, 149] on input "[DATE] 21:44" at bounding box center [271, 150] width 177 height 23
type input "[DATE] 21:44"
click at [599, 148] on input "顧客姓名/手機號碼/編號" at bounding box center [600, 146] width 133 height 24
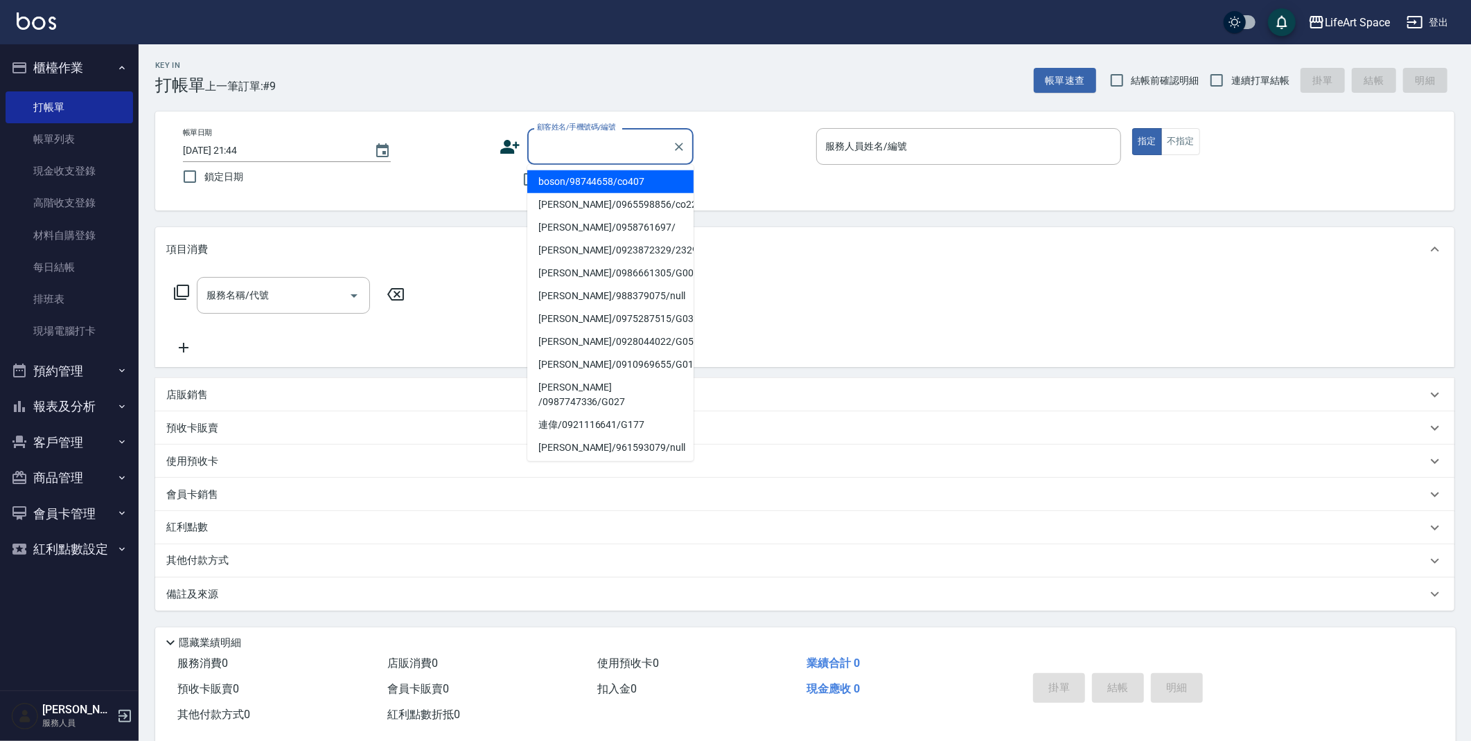
type input "v"
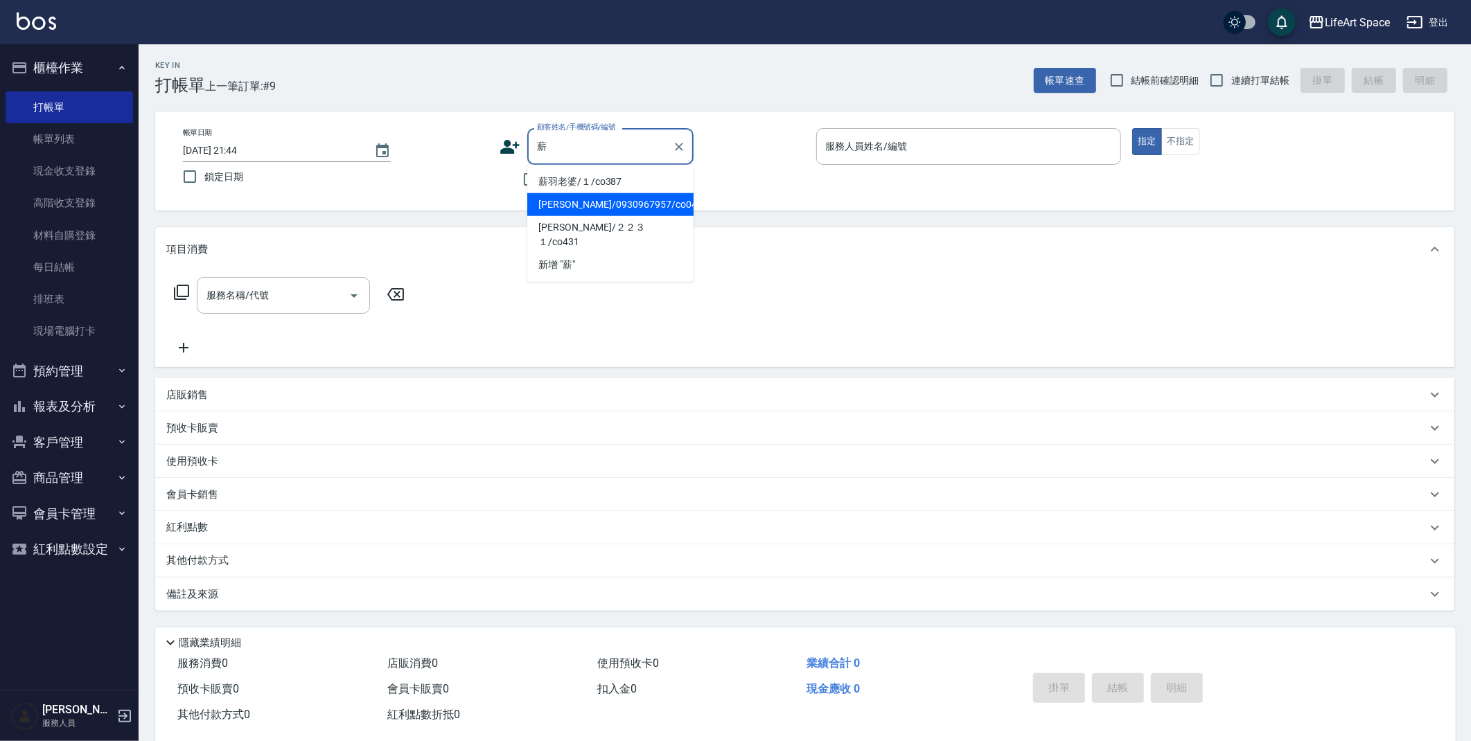
click at [594, 204] on li "[PERSON_NAME]/0930967957/co041" at bounding box center [610, 204] width 166 height 23
type input "[PERSON_NAME]/0930967957/co041"
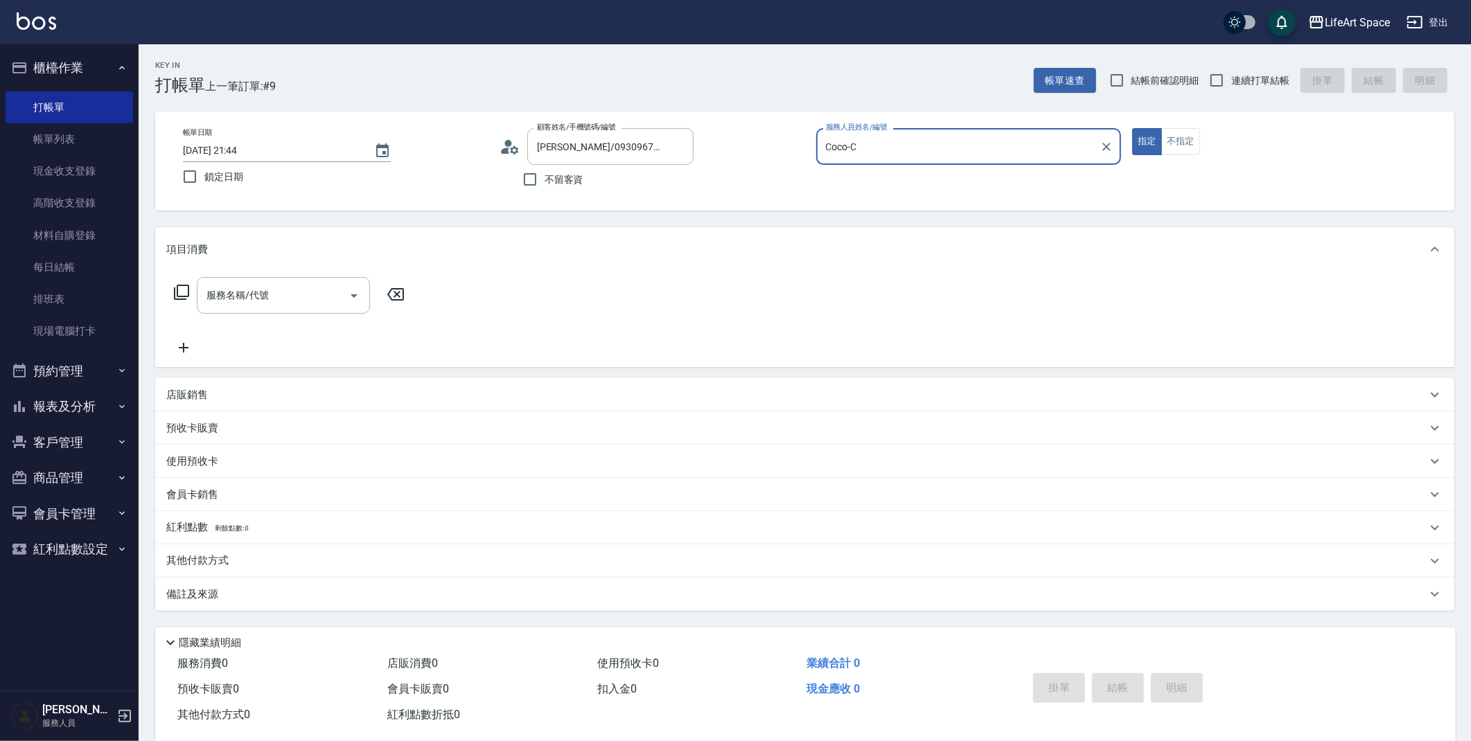
type input "Coco-C"
click at [297, 309] on div "服務名稱/代號" at bounding box center [283, 295] width 173 height 37
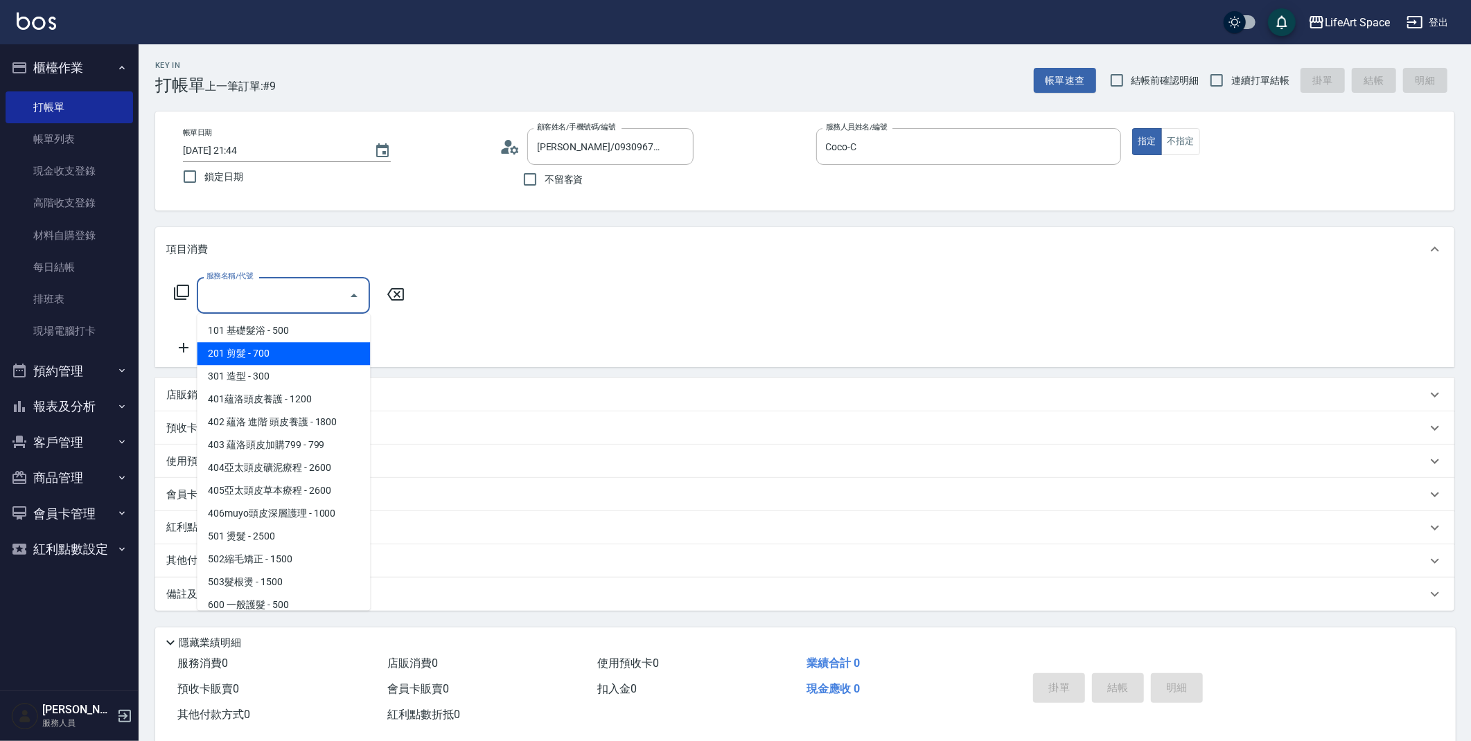
click at [281, 360] on span "201 剪髮 - 700" at bounding box center [283, 353] width 173 height 23
type input "201 剪髮(201)"
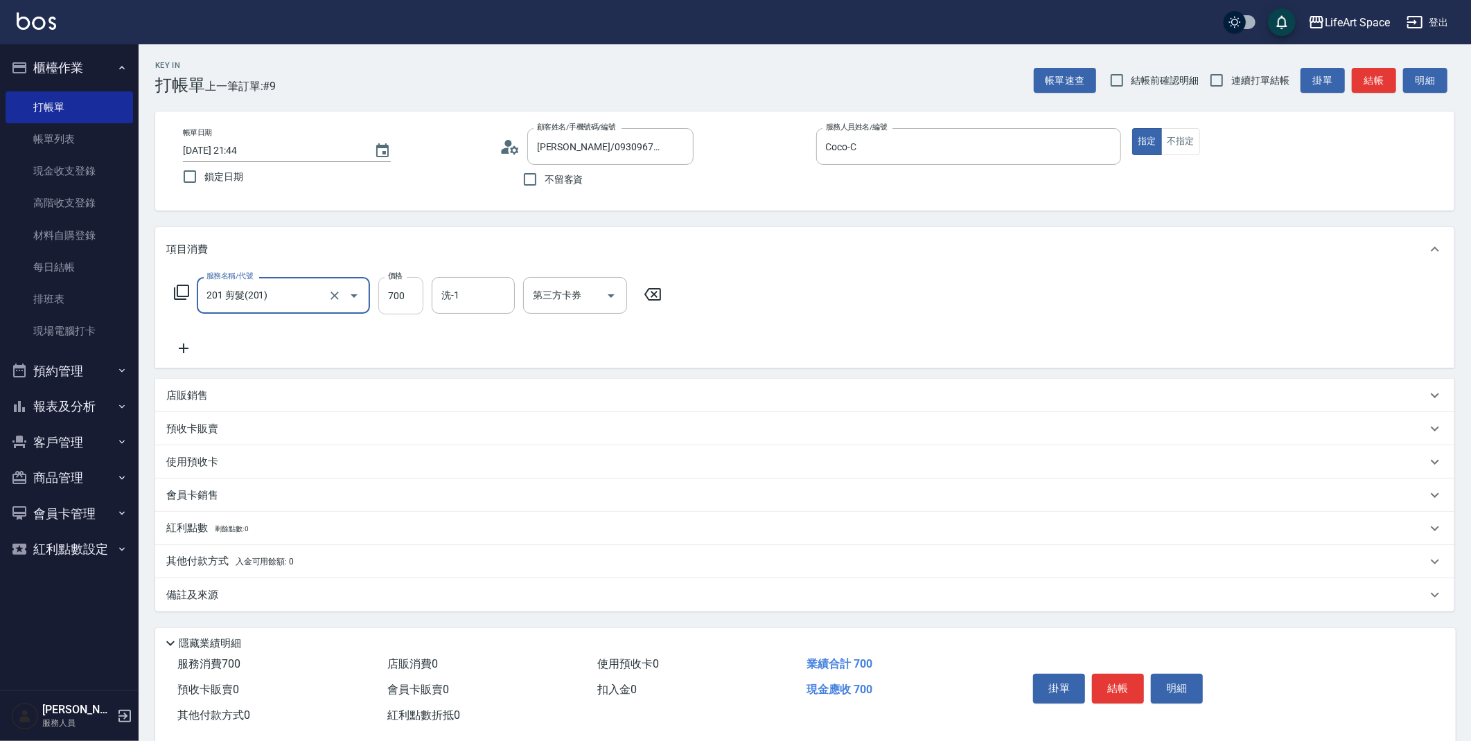
click at [407, 299] on input "700" at bounding box center [400, 295] width 45 height 37
type input "600"
click at [462, 283] on input "洗-1" at bounding box center [473, 295] width 71 height 24
click at [393, 375] on div "項目消費 服務名稱/代號 201 剪髮(201) 服務名稱/代號 價格 600 價格 洗-1 洗-1 第三方卡券 第三方卡券 店販銷售 服務人員姓名/編號 服…" at bounding box center [804, 419] width 1299 height 385
click at [350, 606] on div "備註及來源" at bounding box center [804, 595] width 1299 height 33
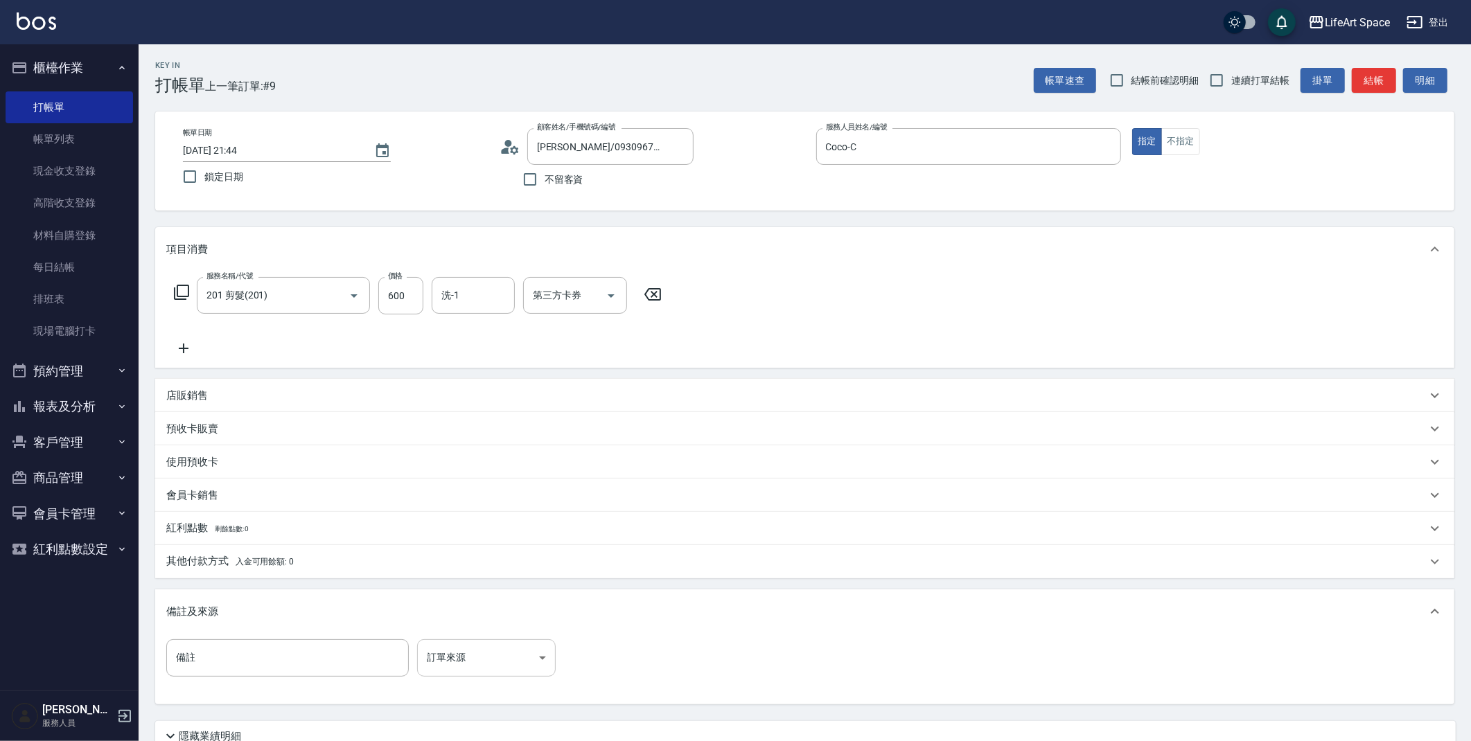
click at [492, 669] on body "LifeArt Space 登出 櫃檯作業 打帳單 帳單列表 現金收支登錄 高階收支登錄 材料自購登錄 每日結帳 排班表 現場電腦打卡 預約管理 預約管理 單…" at bounding box center [735, 427] width 1471 height 855
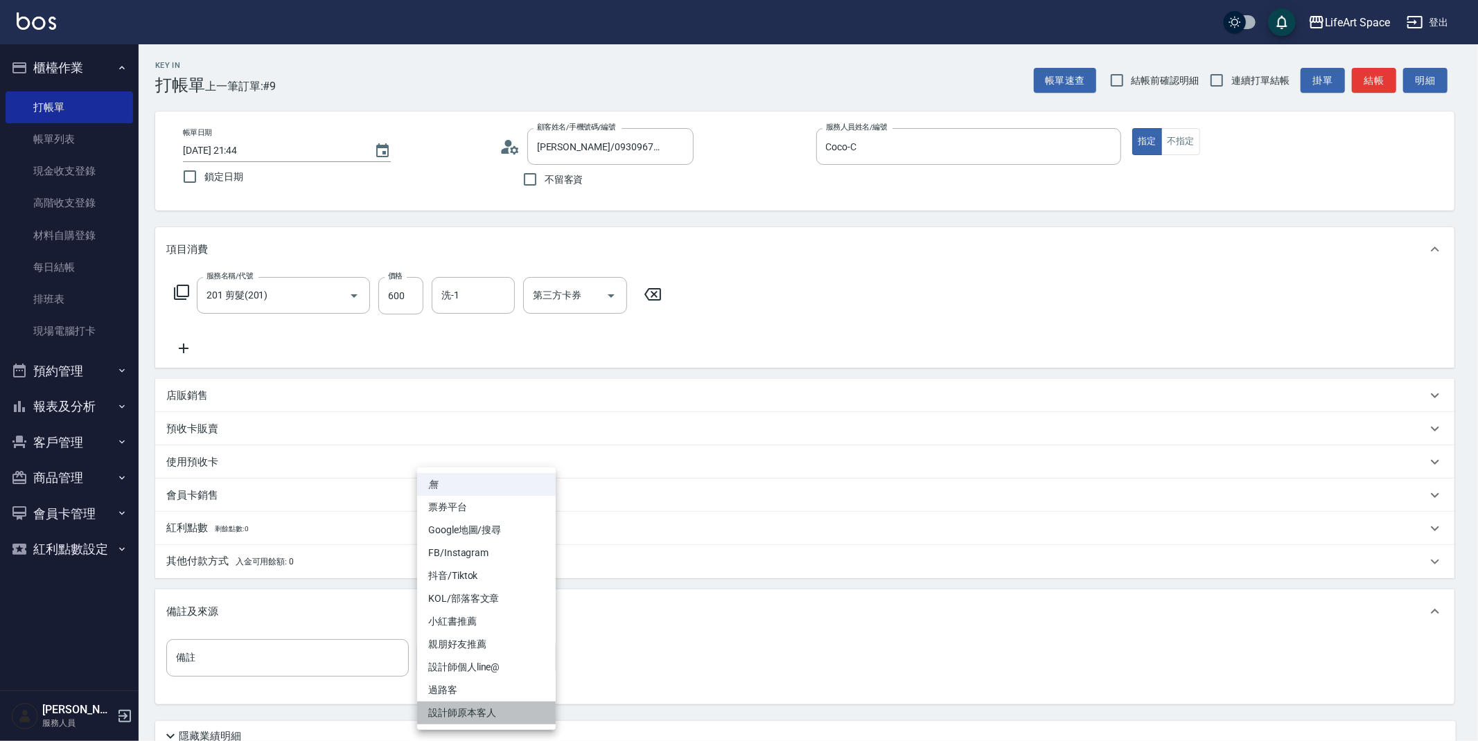
click at [486, 721] on li "設計師原本客人" at bounding box center [486, 713] width 139 height 23
type input "設計師原本客人"
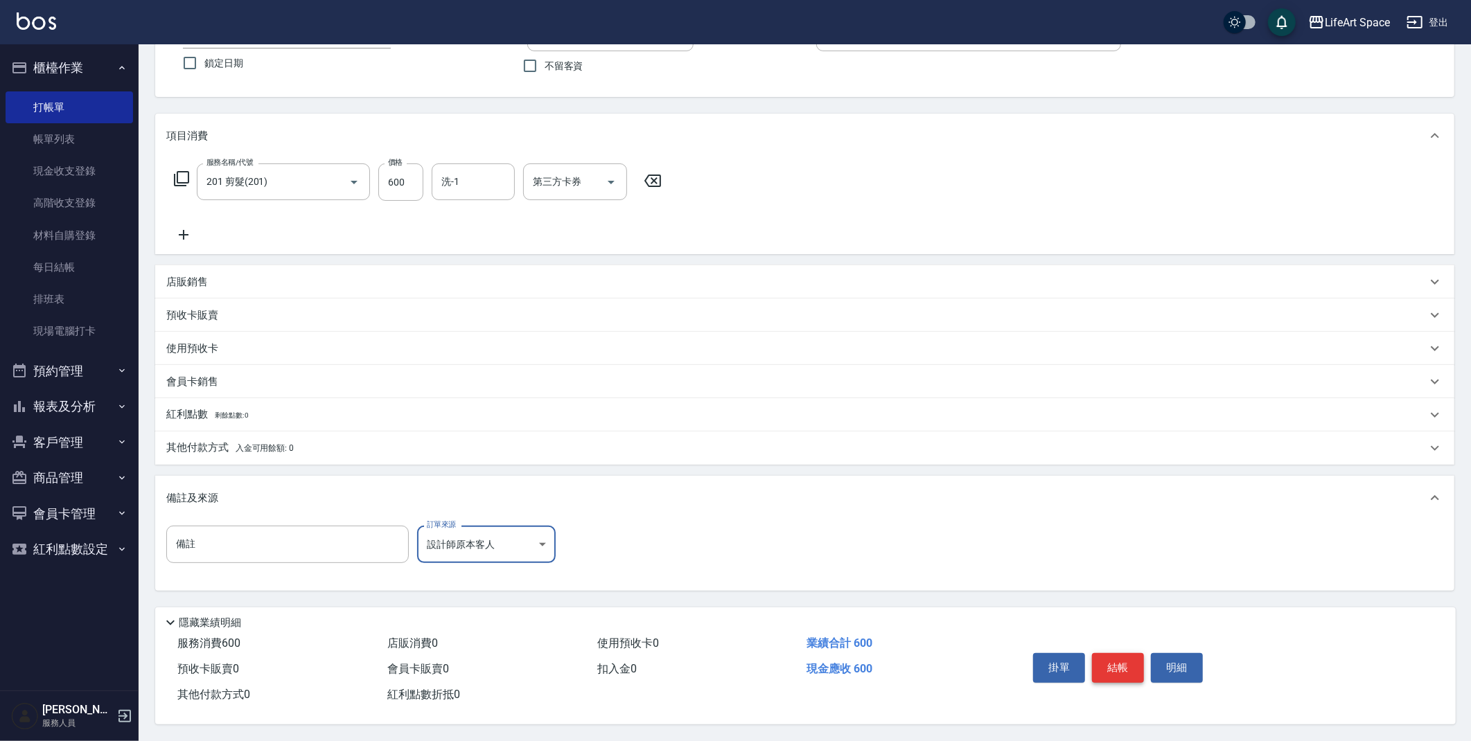
scroll to position [118, 0]
click at [1111, 653] on button "結帳" at bounding box center [1118, 667] width 52 height 29
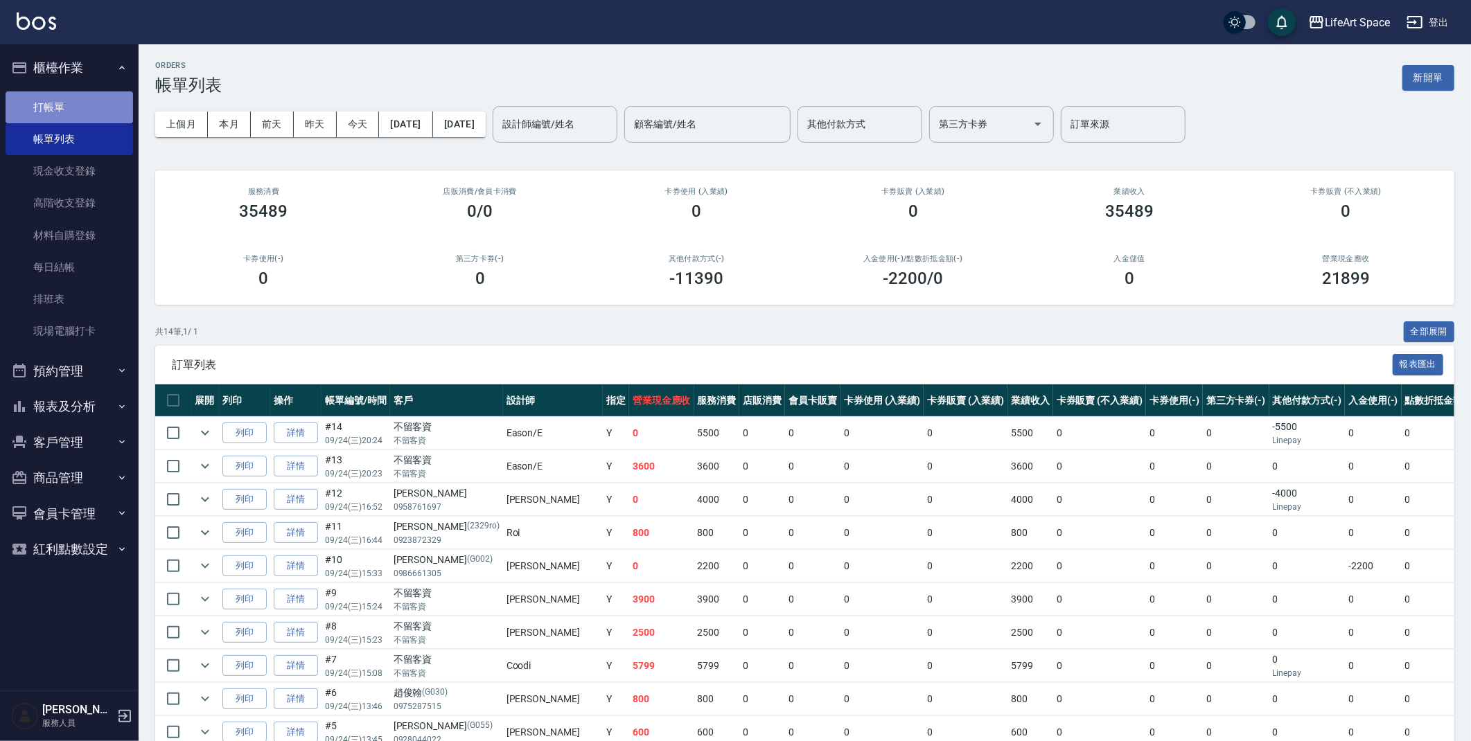
click at [76, 110] on link "打帳單" at bounding box center [69, 107] width 127 height 32
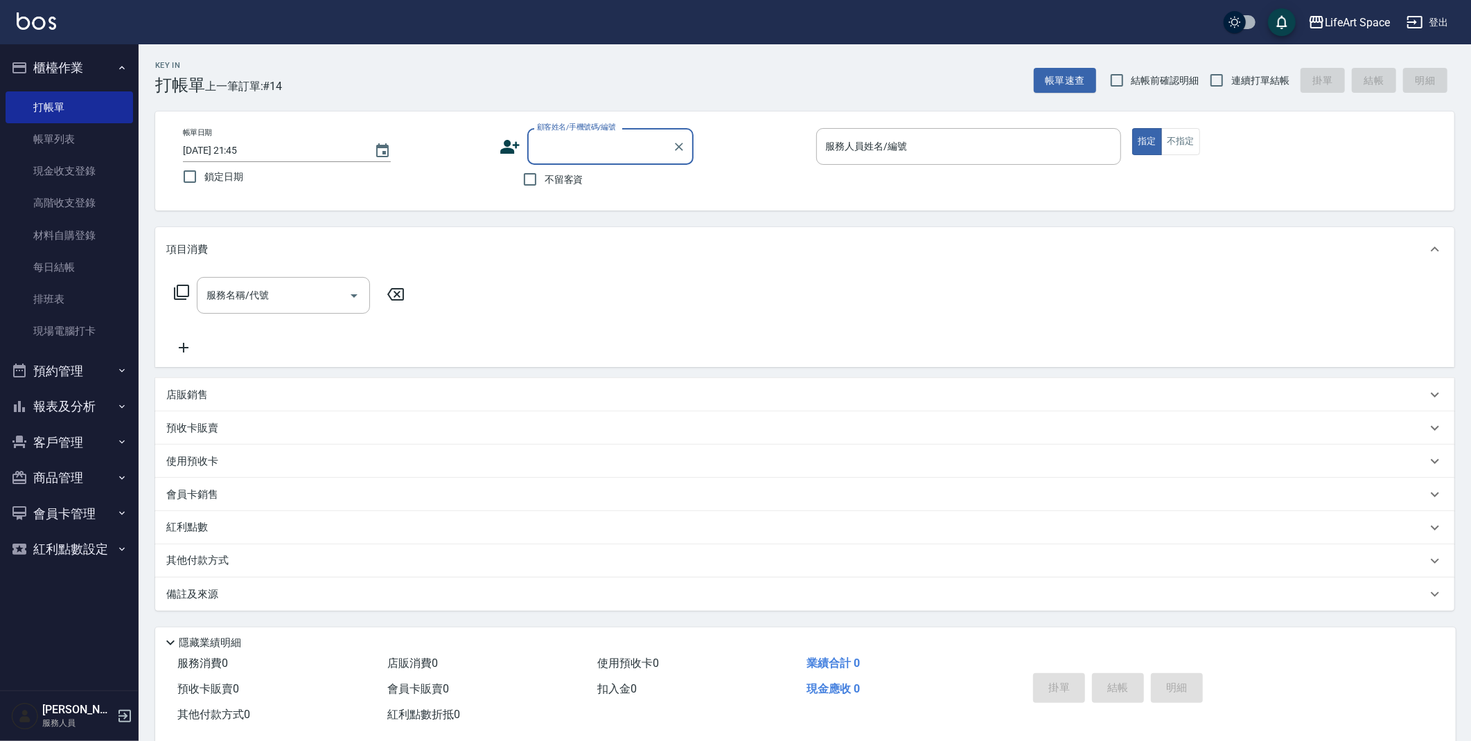
click at [226, 150] on input "[DATE] 21:45" at bounding box center [271, 150] width 177 height 23
type input "[DATE] 21:45"
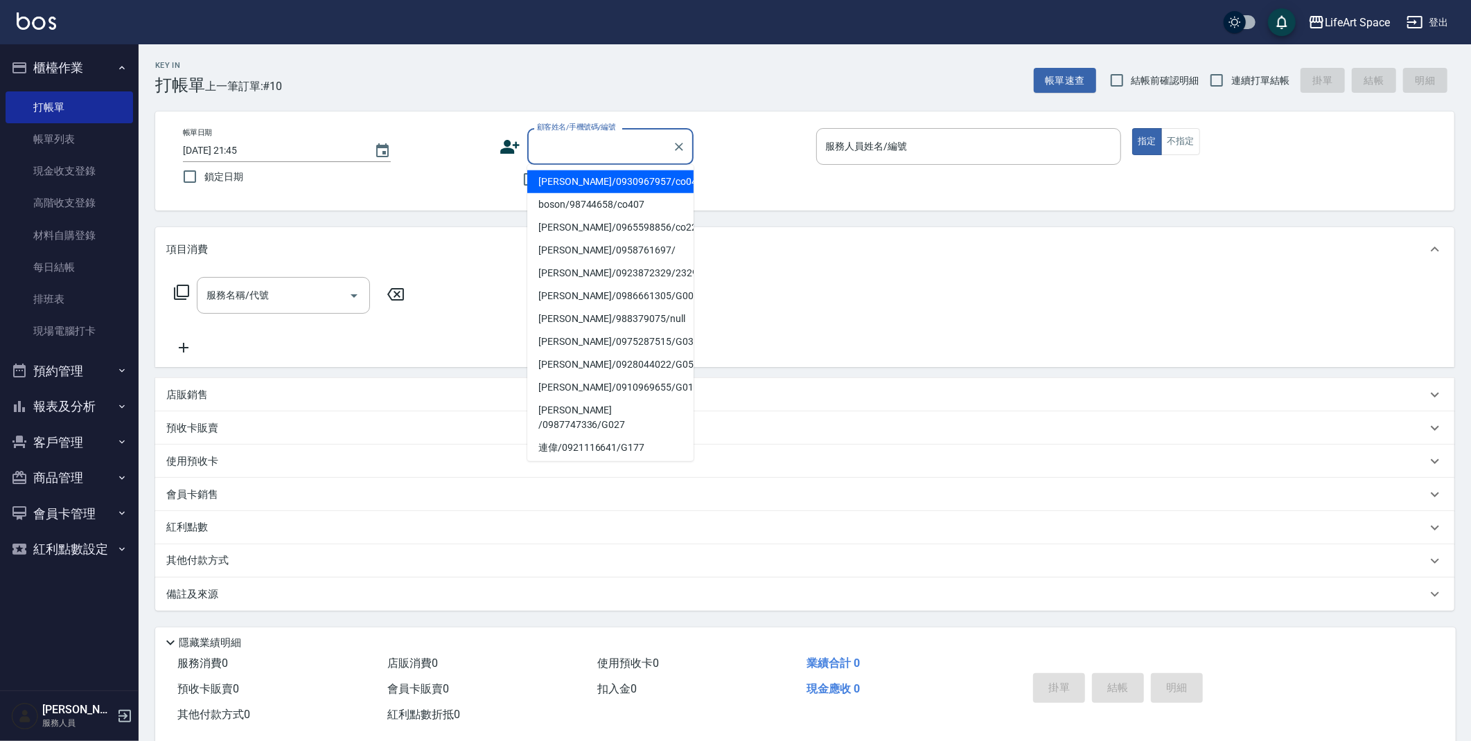
click at [599, 146] on input "顧客姓名/手機號碼/編號" at bounding box center [600, 146] width 133 height 24
type input "c"
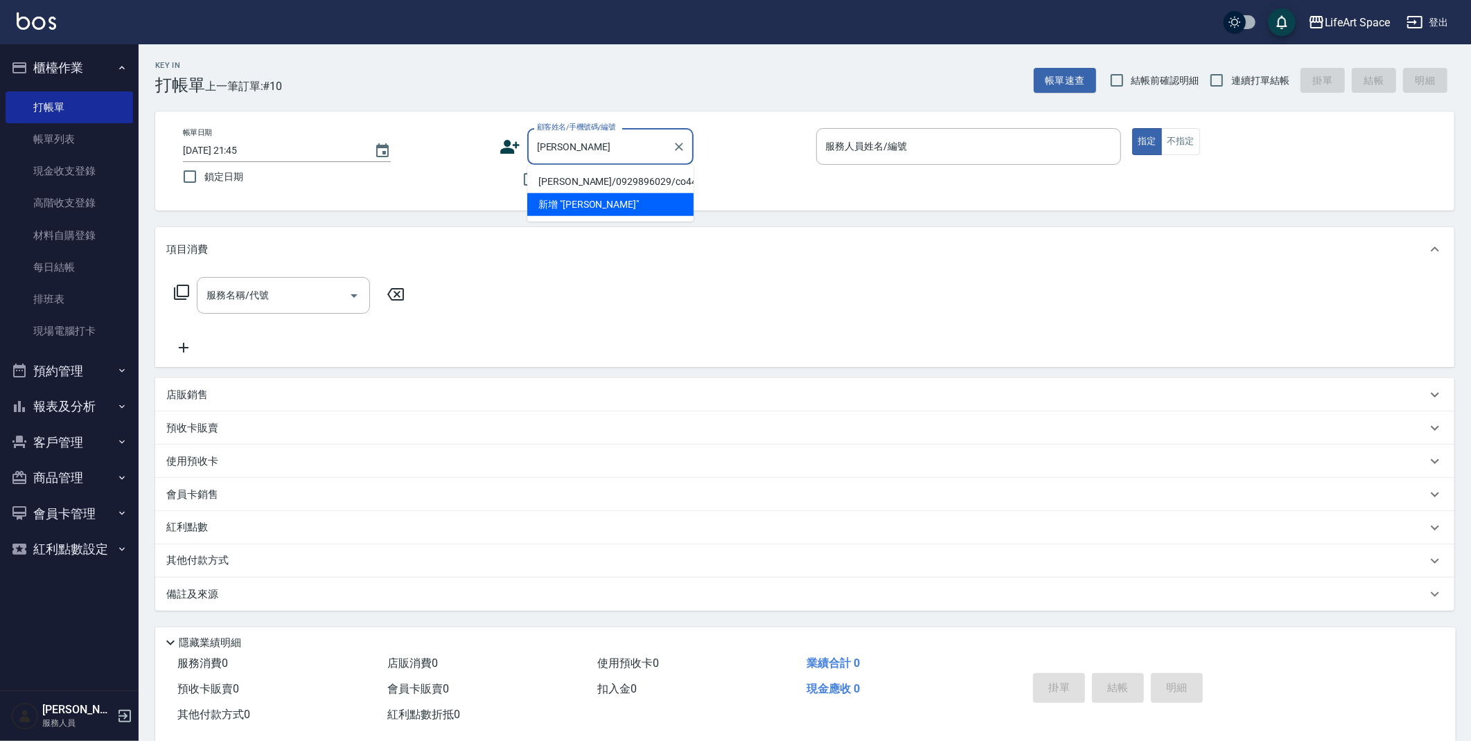
click at [597, 173] on li "[PERSON_NAME]/0929896029/co440" at bounding box center [610, 181] width 166 height 23
type input "[PERSON_NAME]/0929896029/co440"
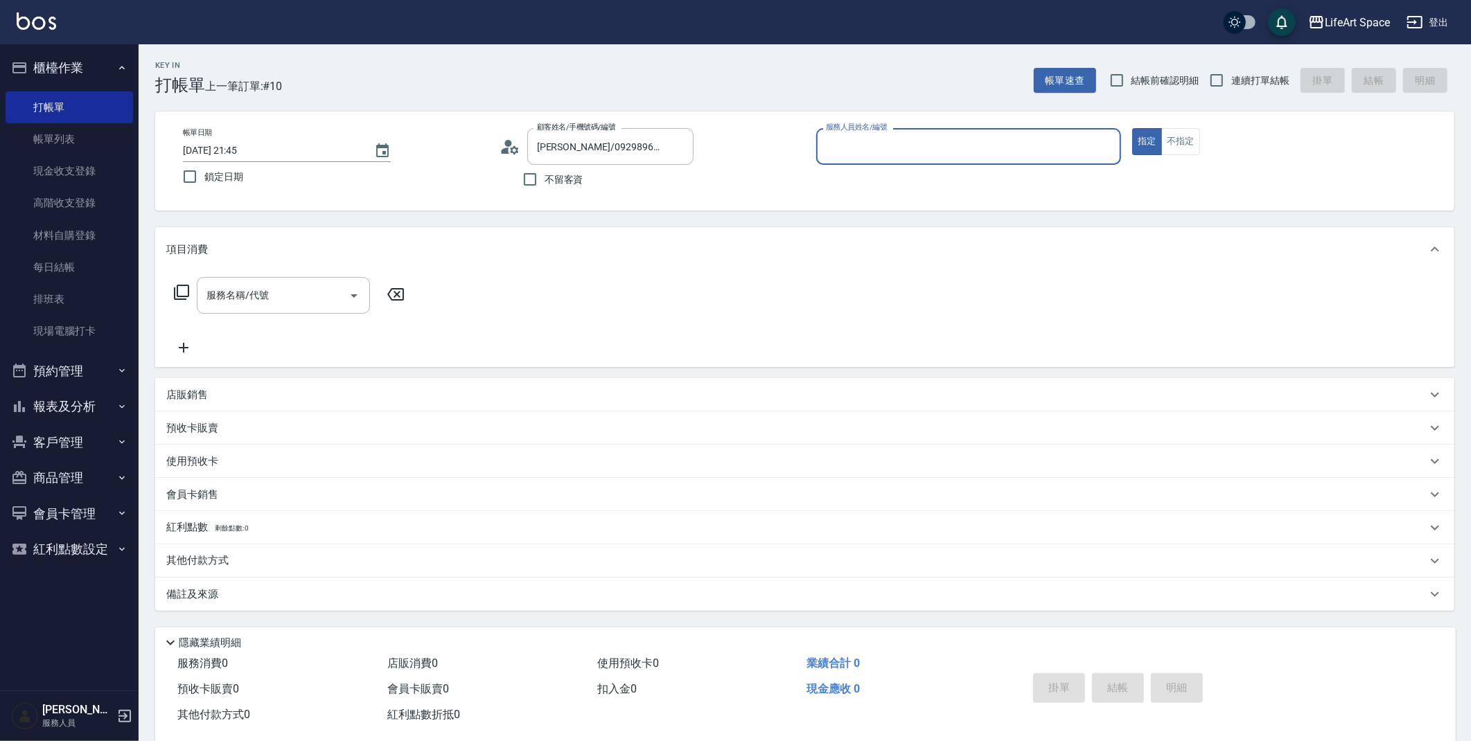
type input "Coco-C"
click at [227, 310] on div "服務名稱/代號" at bounding box center [283, 295] width 173 height 37
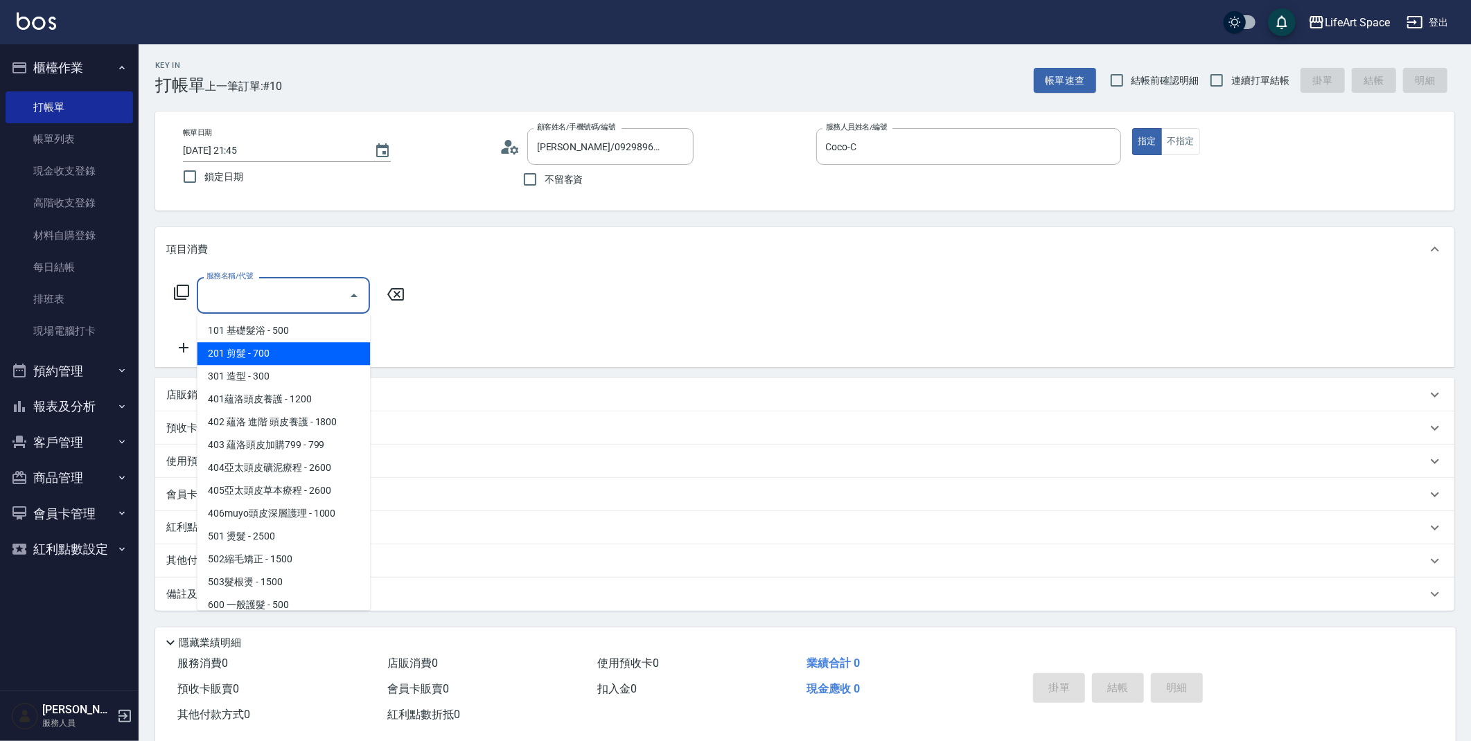
click at [254, 355] on span "201 剪髮 - 700" at bounding box center [283, 353] width 173 height 23
type input "201 剪髮(201)"
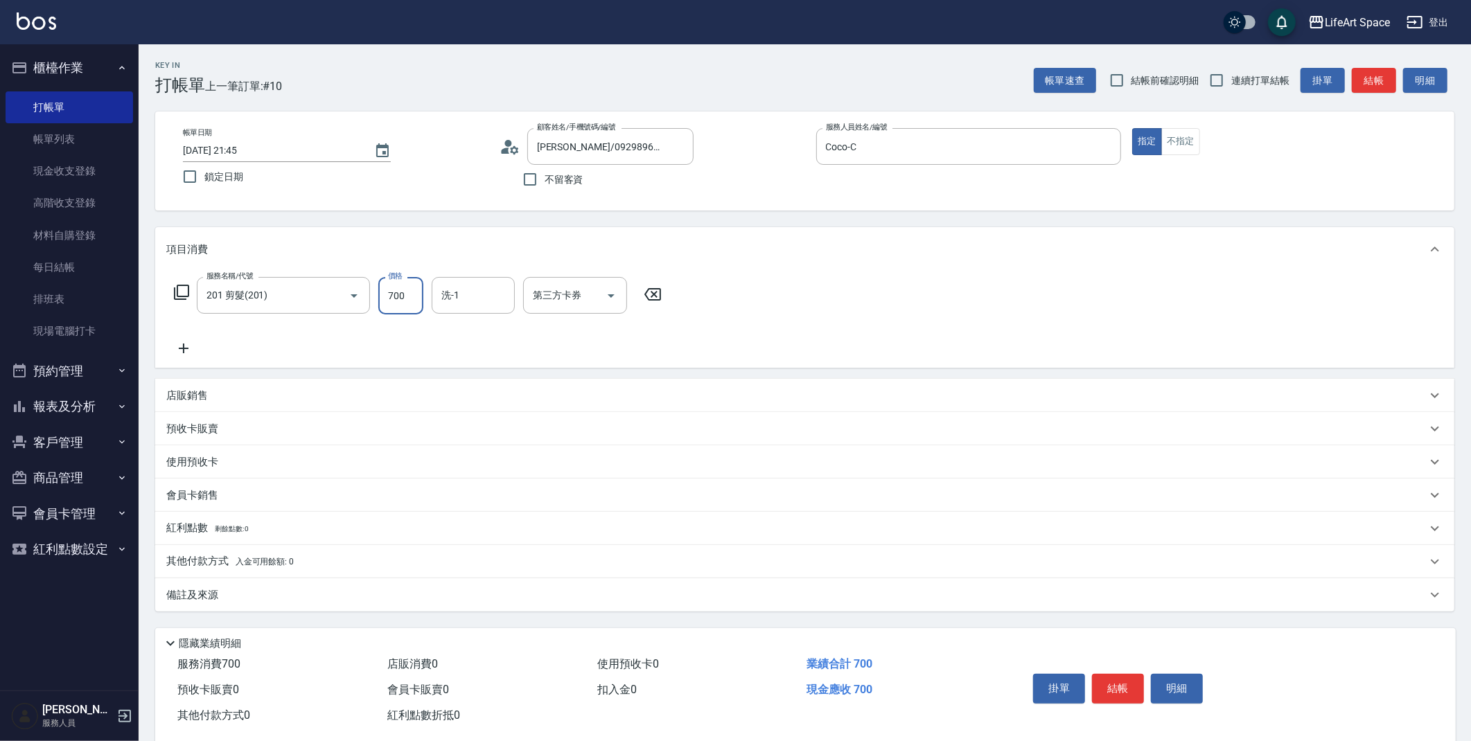
click at [405, 301] on input "700" at bounding box center [400, 295] width 45 height 37
type input "800"
click at [171, 346] on icon at bounding box center [183, 348] width 35 height 17
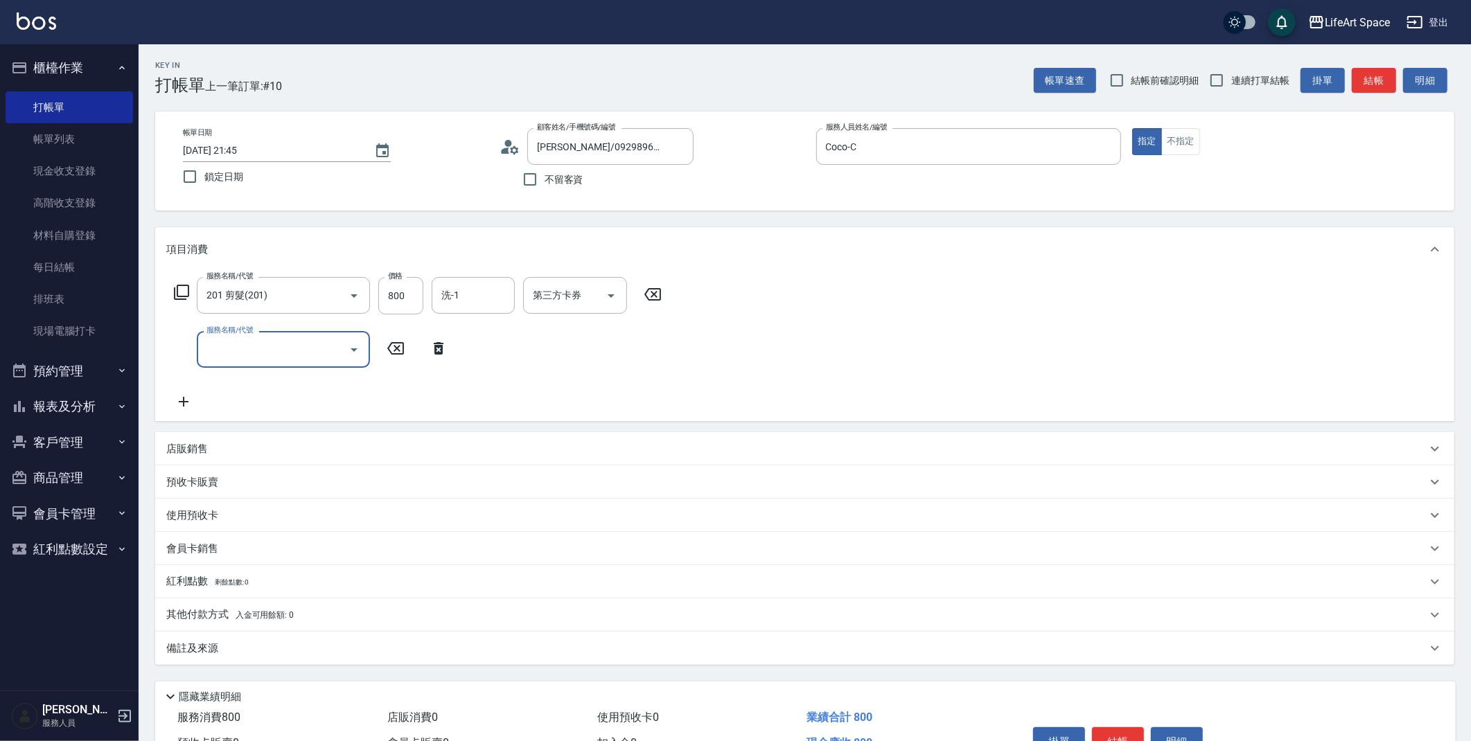
click at [234, 352] on input "服務名稱/代號" at bounding box center [273, 349] width 140 height 24
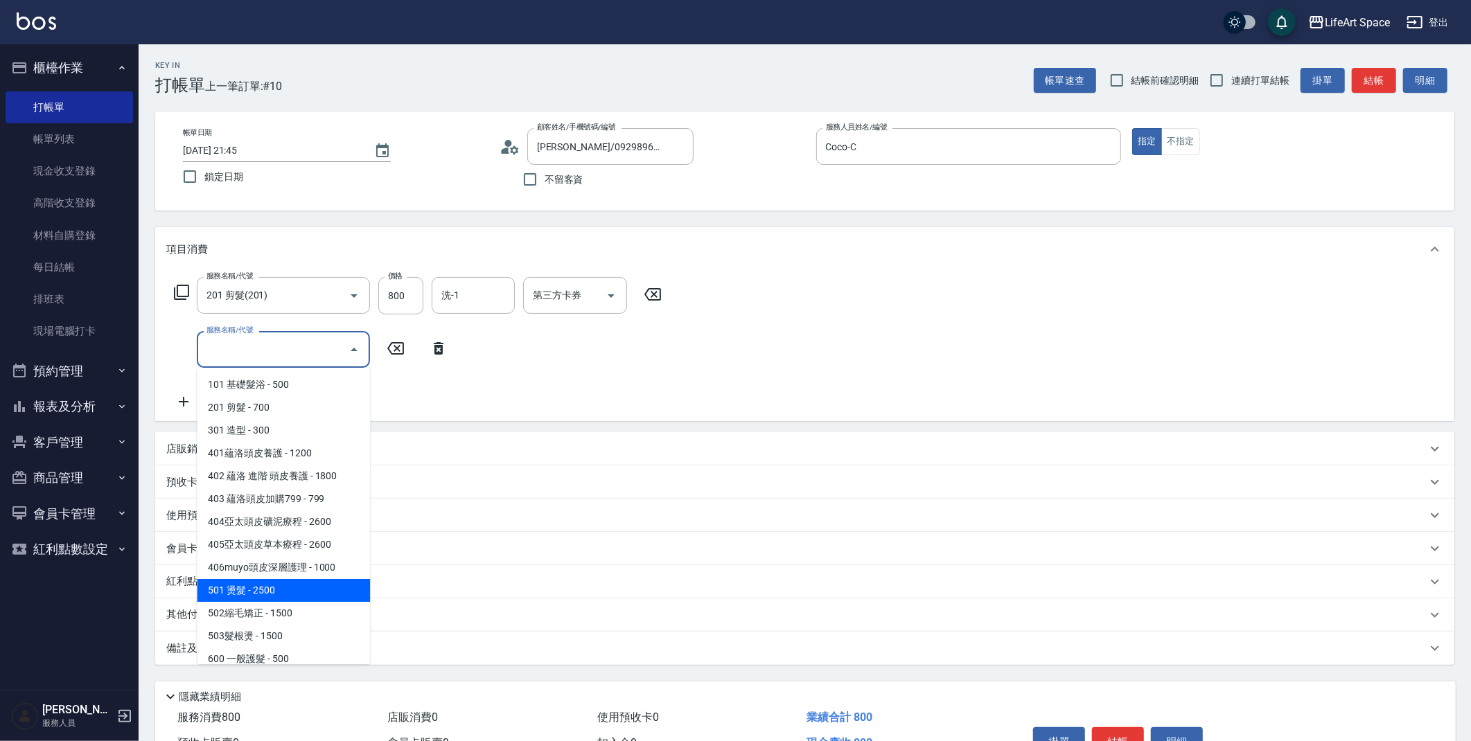
click at [239, 588] on span "501 燙髮 - 2500" at bounding box center [283, 590] width 173 height 23
type input "501 燙髮(501)"
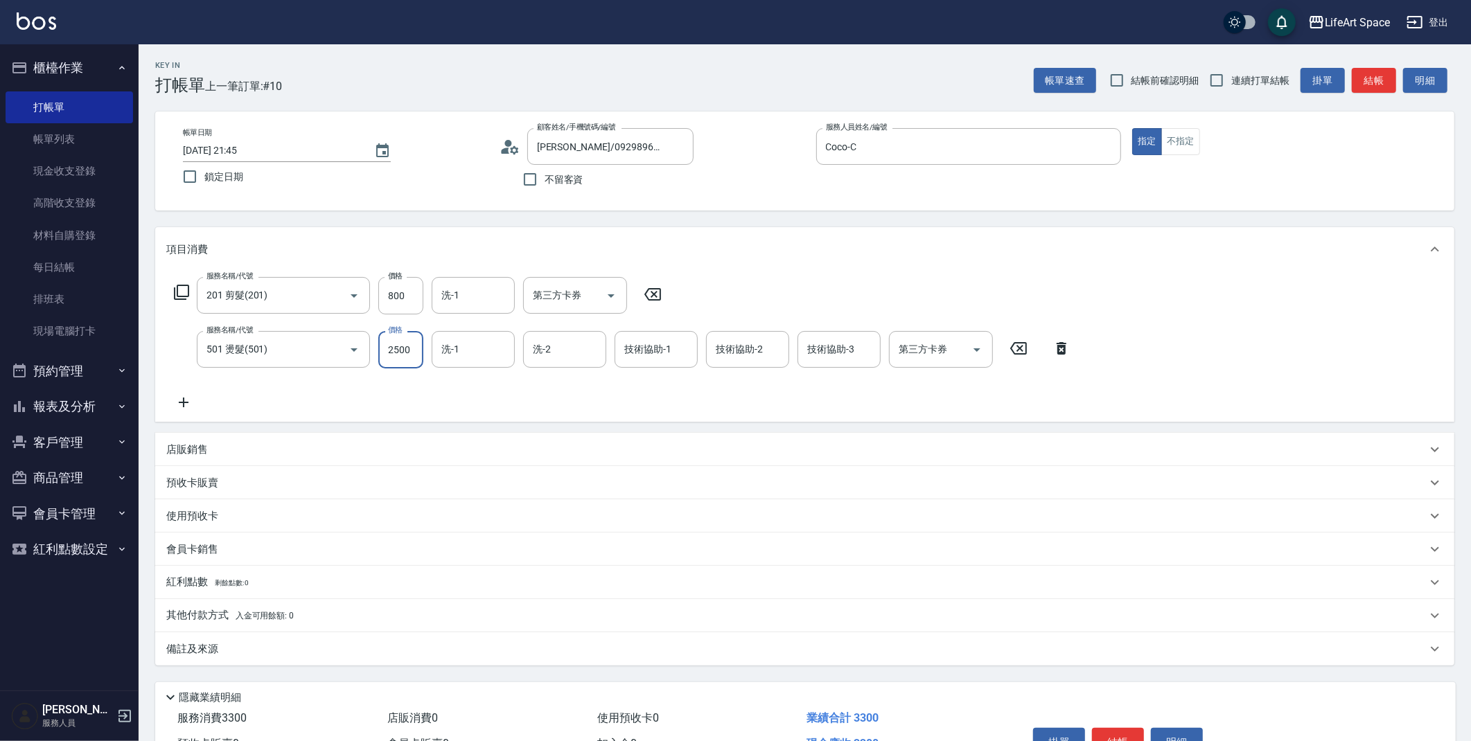
click at [408, 353] on input "2500" at bounding box center [400, 349] width 45 height 37
type input "800"
click at [210, 560] on div "會員卡銷售" at bounding box center [804, 549] width 1299 height 33
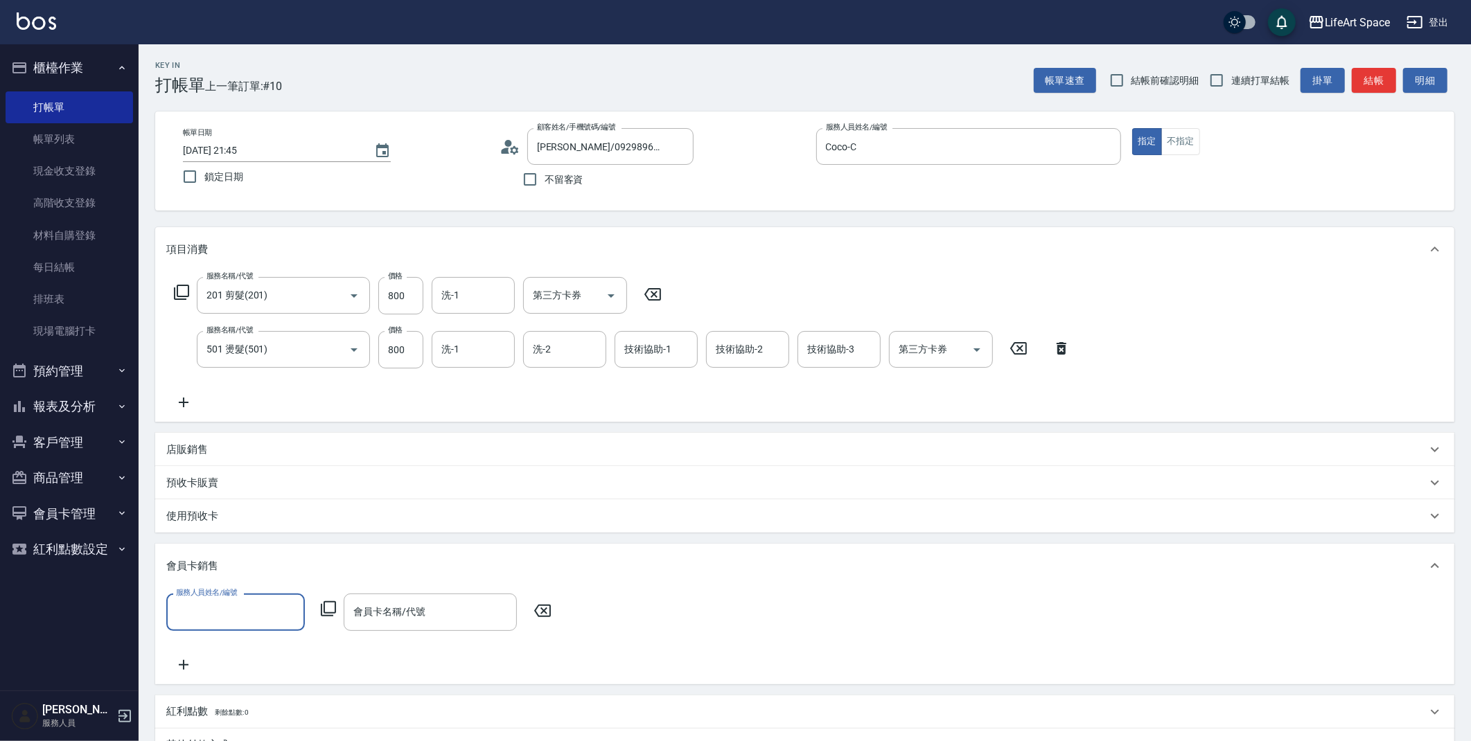
click at [216, 612] on input "服務人員姓名/編號" at bounding box center [236, 612] width 126 height 24
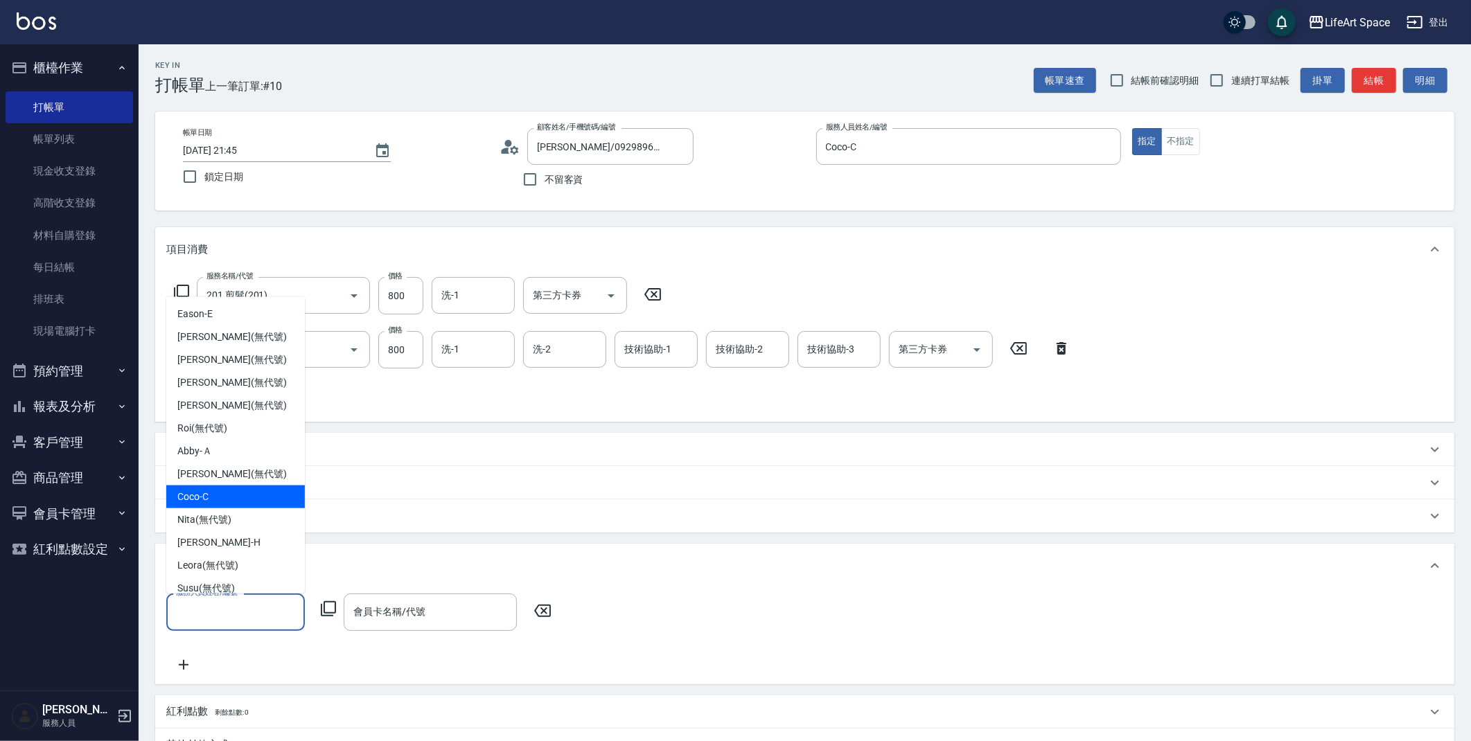
click at [213, 492] on div "Coco -C" at bounding box center [235, 497] width 139 height 23
type input "Coco-C"
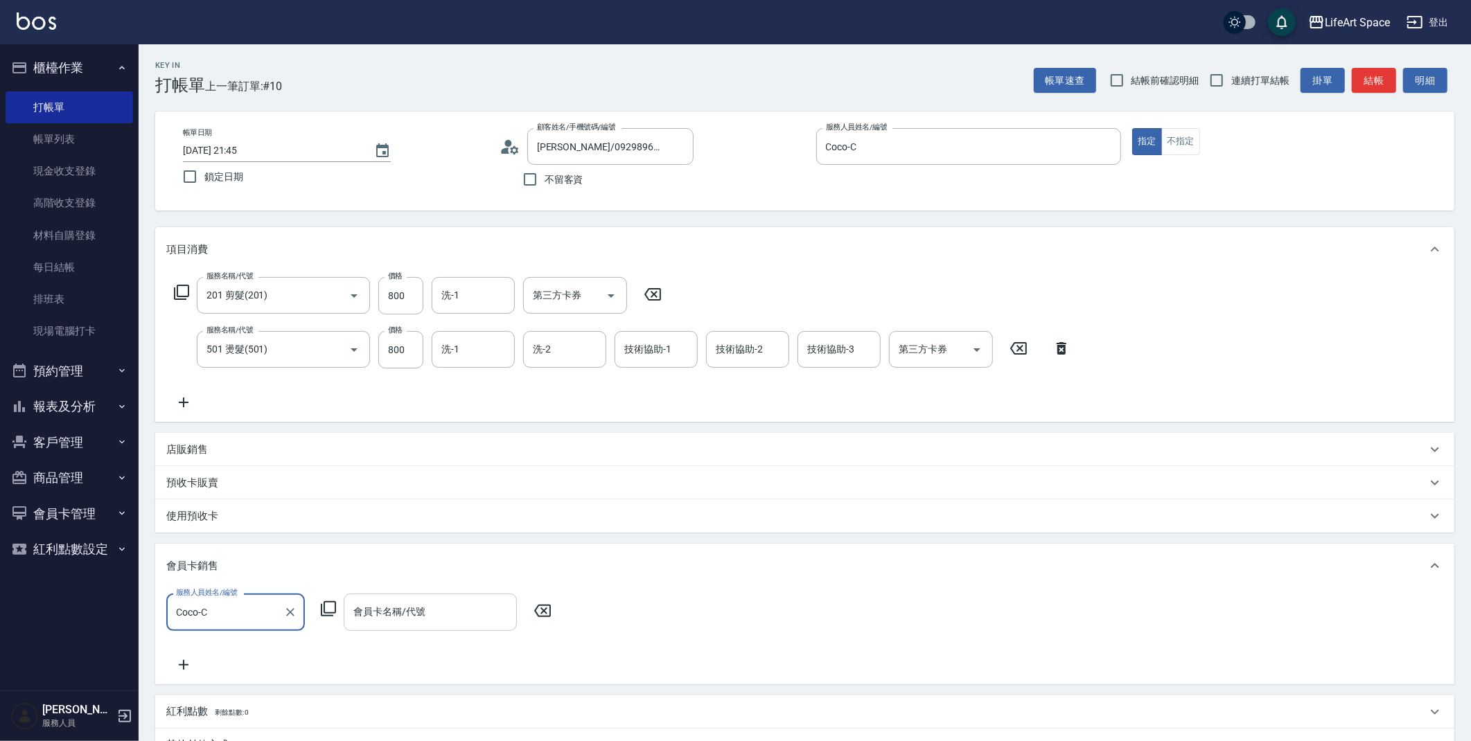
click at [470, 614] on input "會員卡名稱/代號" at bounding box center [430, 612] width 161 height 24
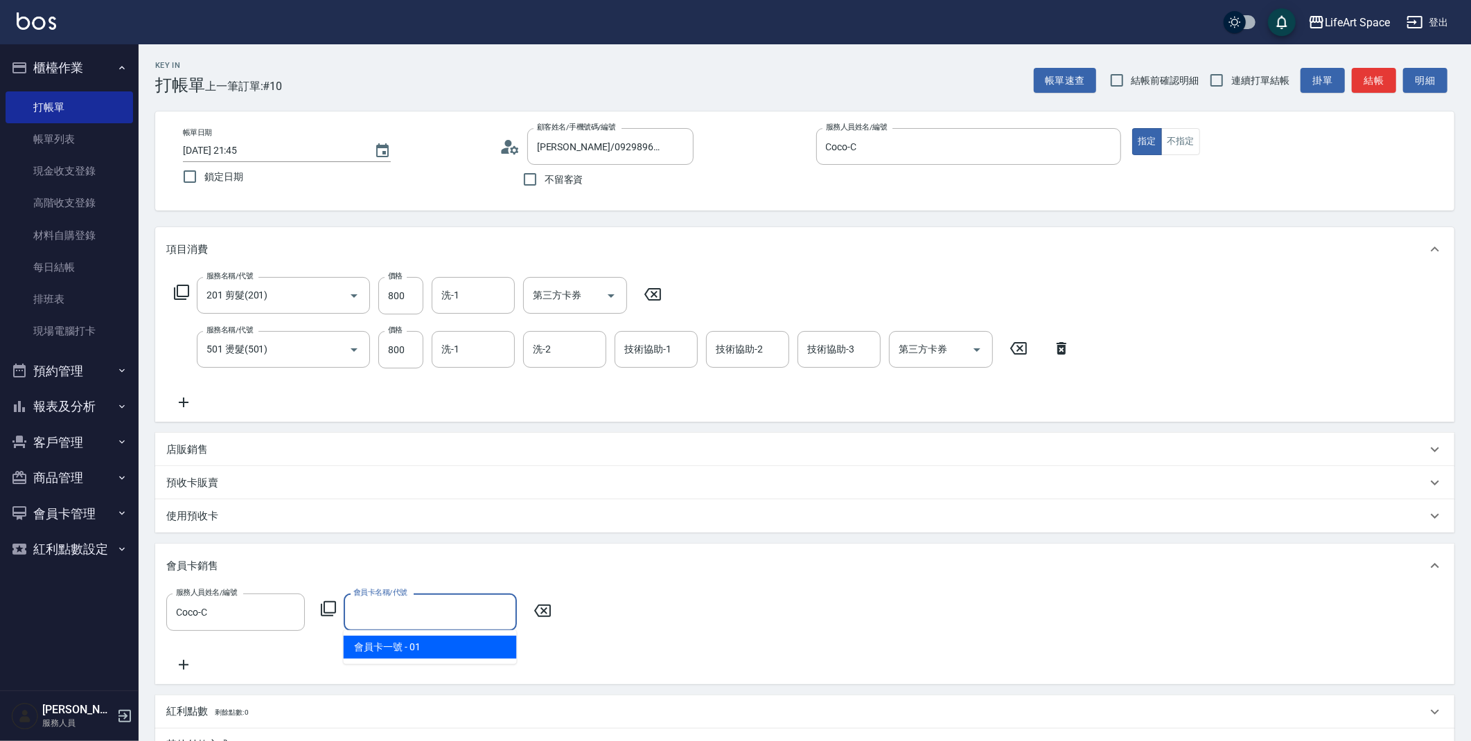
click at [443, 642] on span "會員卡一號 - 01" at bounding box center [430, 647] width 173 height 23
type input "會員卡一號-0天"
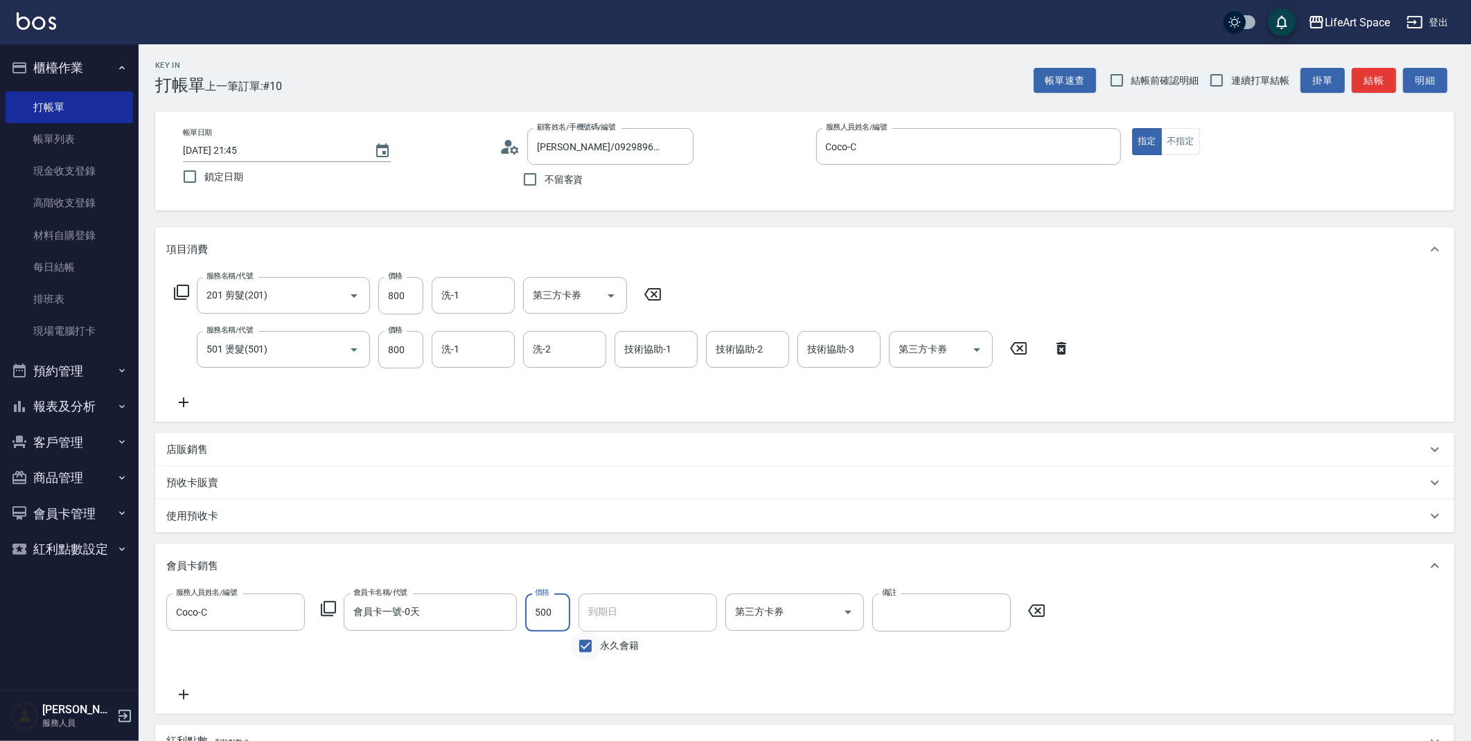
type input "500"
click at [571, 636] on input "永久會籍" at bounding box center [585, 646] width 29 height 29
checkbox input "false"
click at [613, 621] on input "[DATE]" at bounding box center [643, 612] width 129 height 37
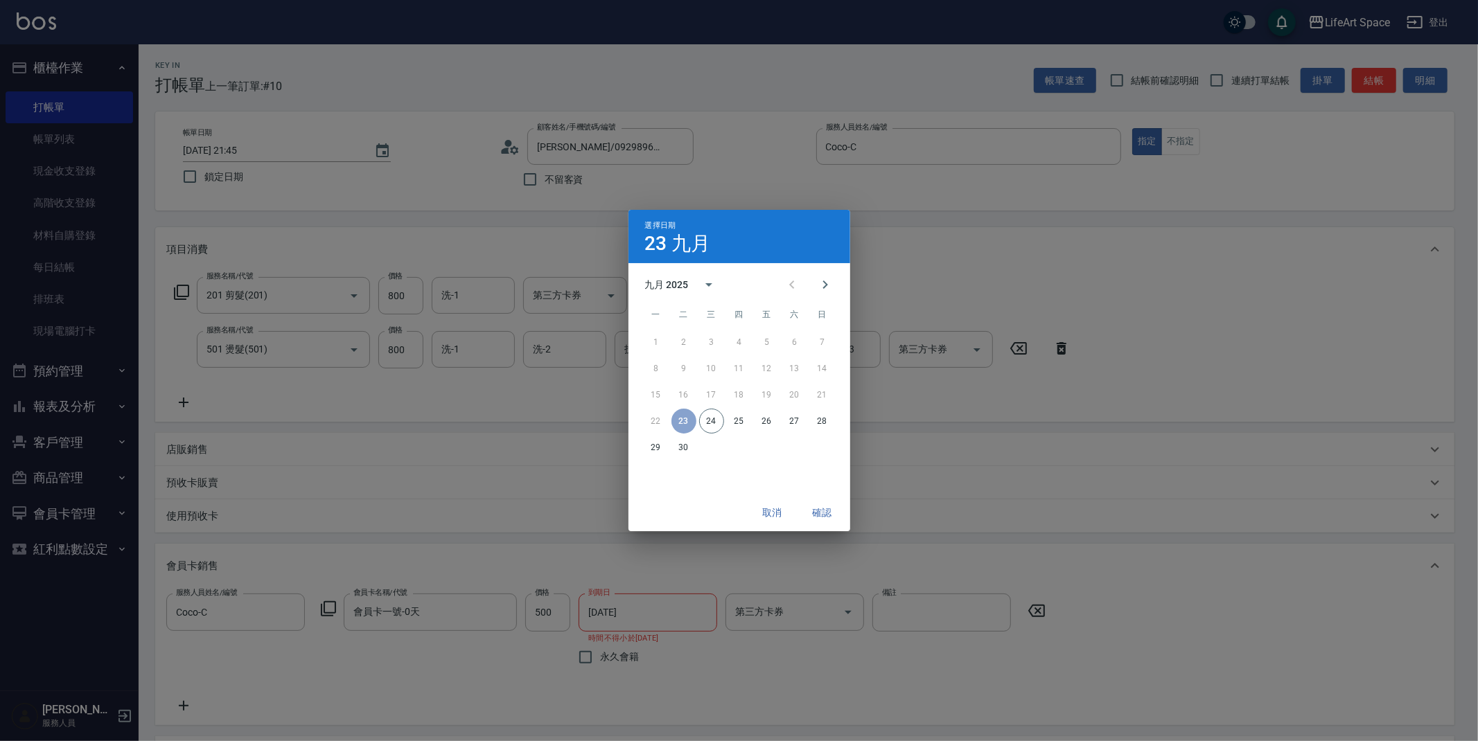
click at [682, 284] on div "九月 2025" at bounding box center [667, 285] width 44 height 15
click at [752, 313] on button "2026" at bounding box center [739, 317] width 50 height 25
type input "[DATE]"
click at [831, 514] on button "確認" at bounding box center [822, 513] width 44 height 26
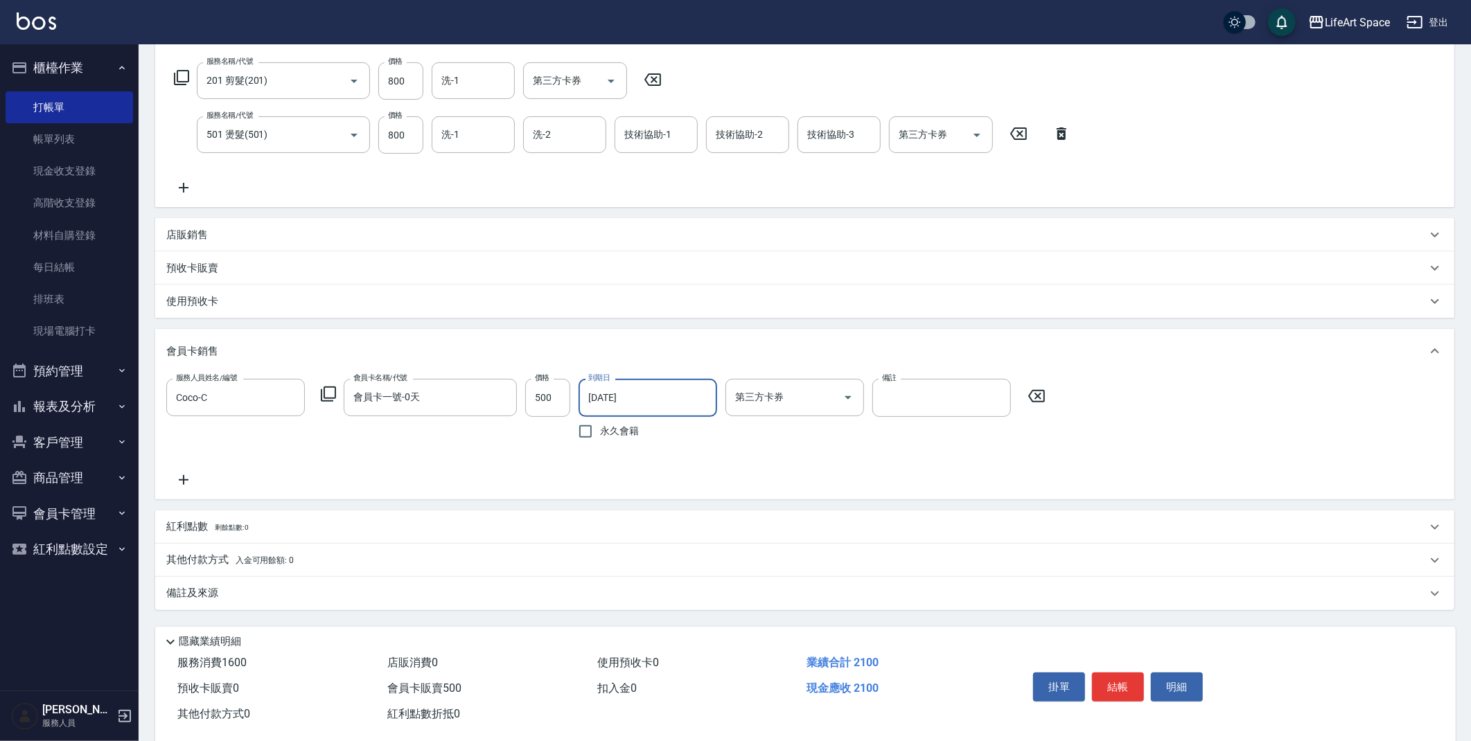
scroll to position [238, 0]
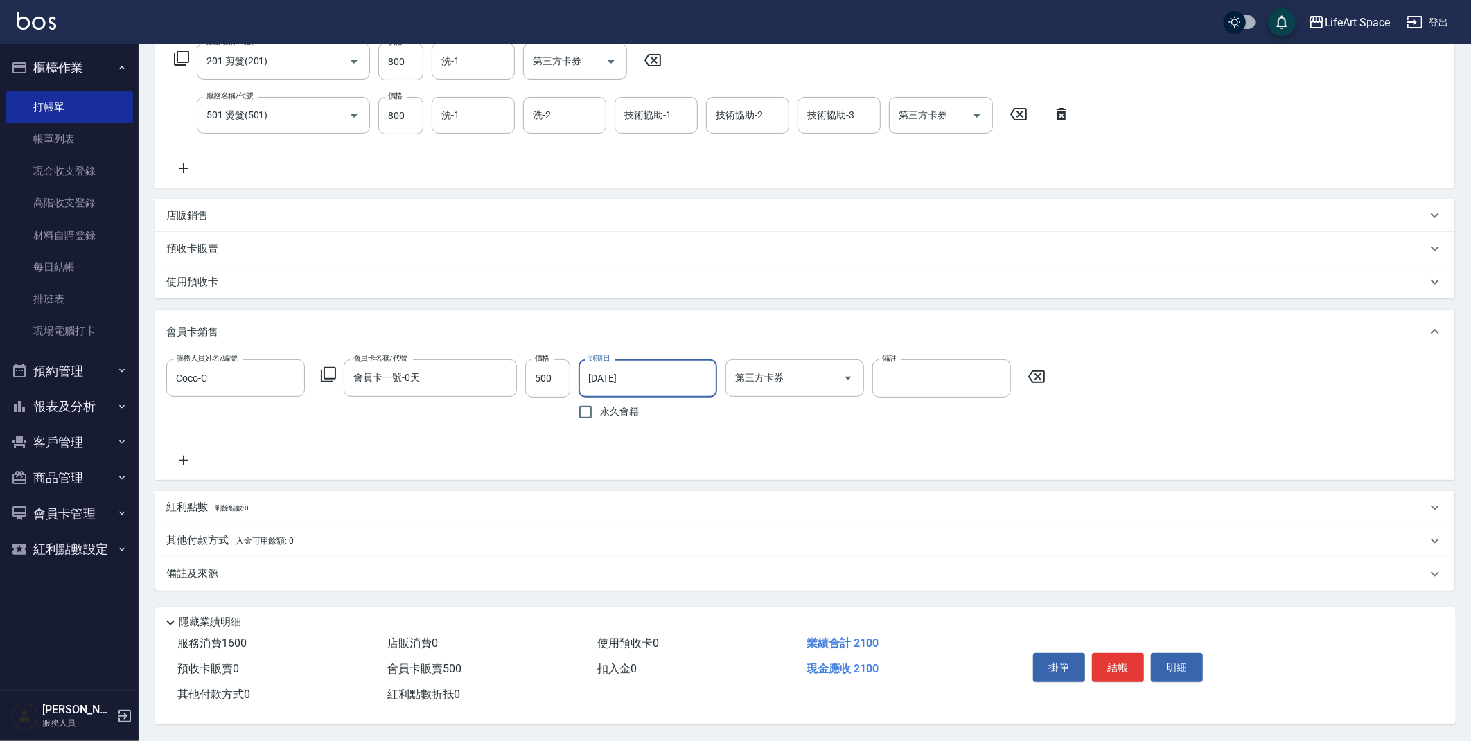
click at [294, 581] on div "備註及來源" at bounding box center [804, 574] width 1299 height 33
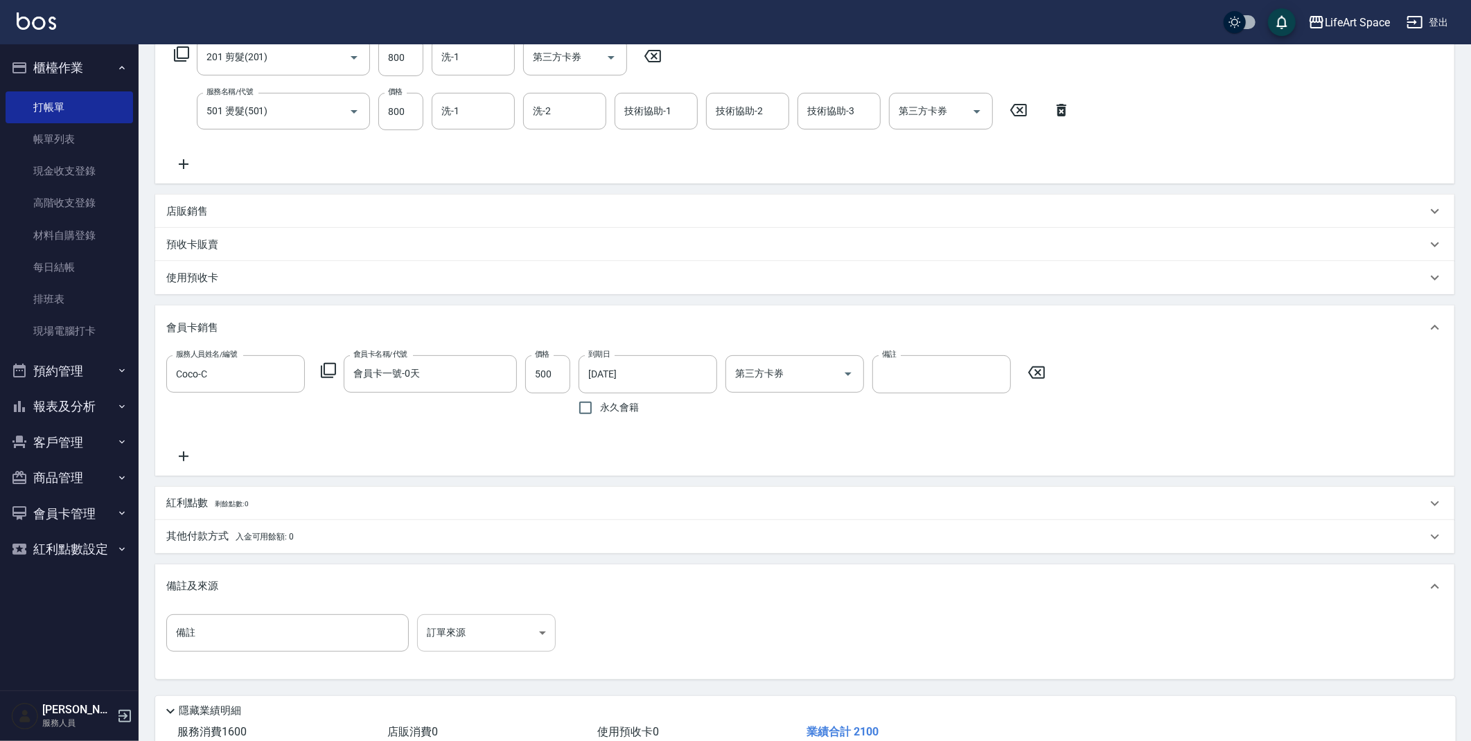
click at [462, 628] on body "LifeArt Space 登出 櫃檯作業 打帳單 帳單列表 現金收支登錄 高階收支登錄 材料自購登錄 每日結帳 排班表 現場電腦打卡 預約管理 預約管理 單…" at bounding box center [735, 296] width 1471 height 1068
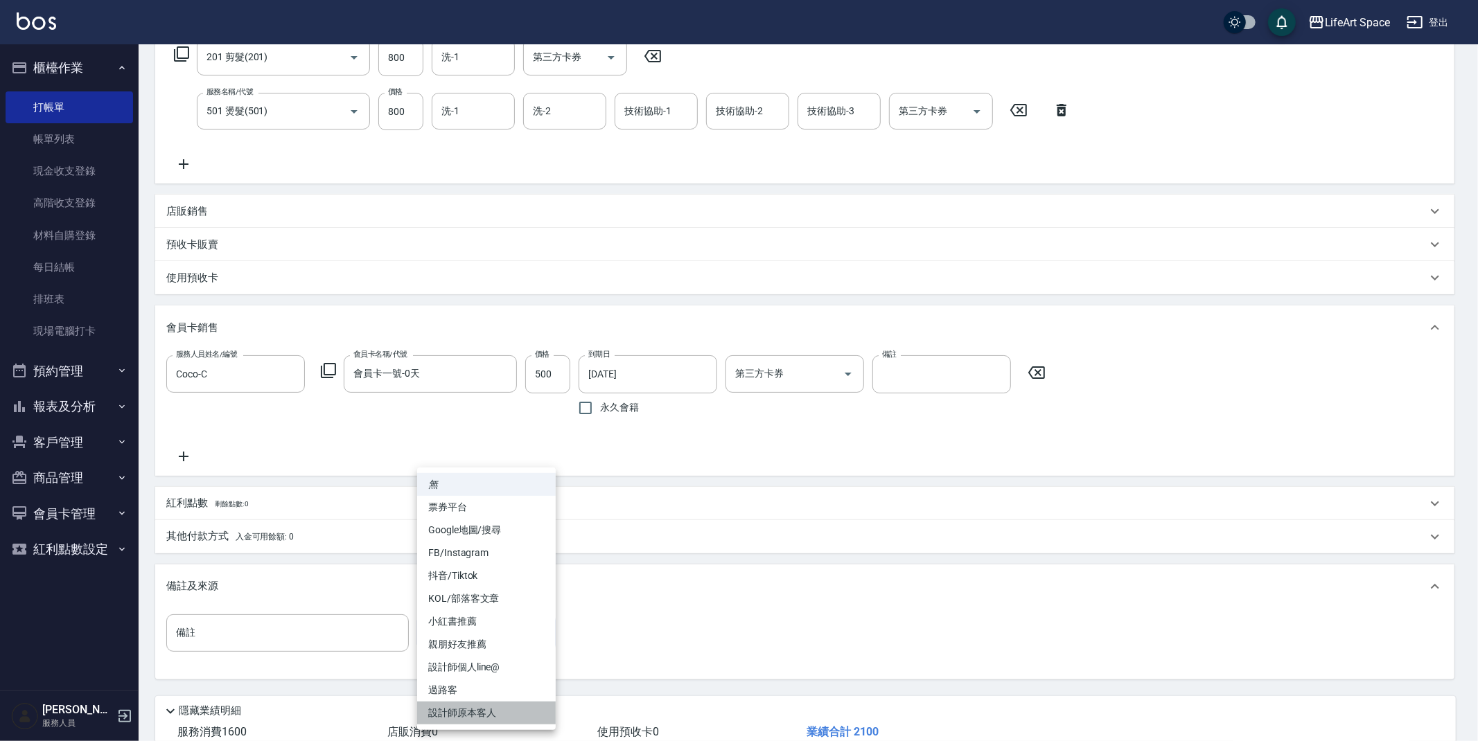
click at [473, 713] on li "設計師原本客人" at bounding box center [486, 713] width 139 height 23
type input "設計師原本客人"
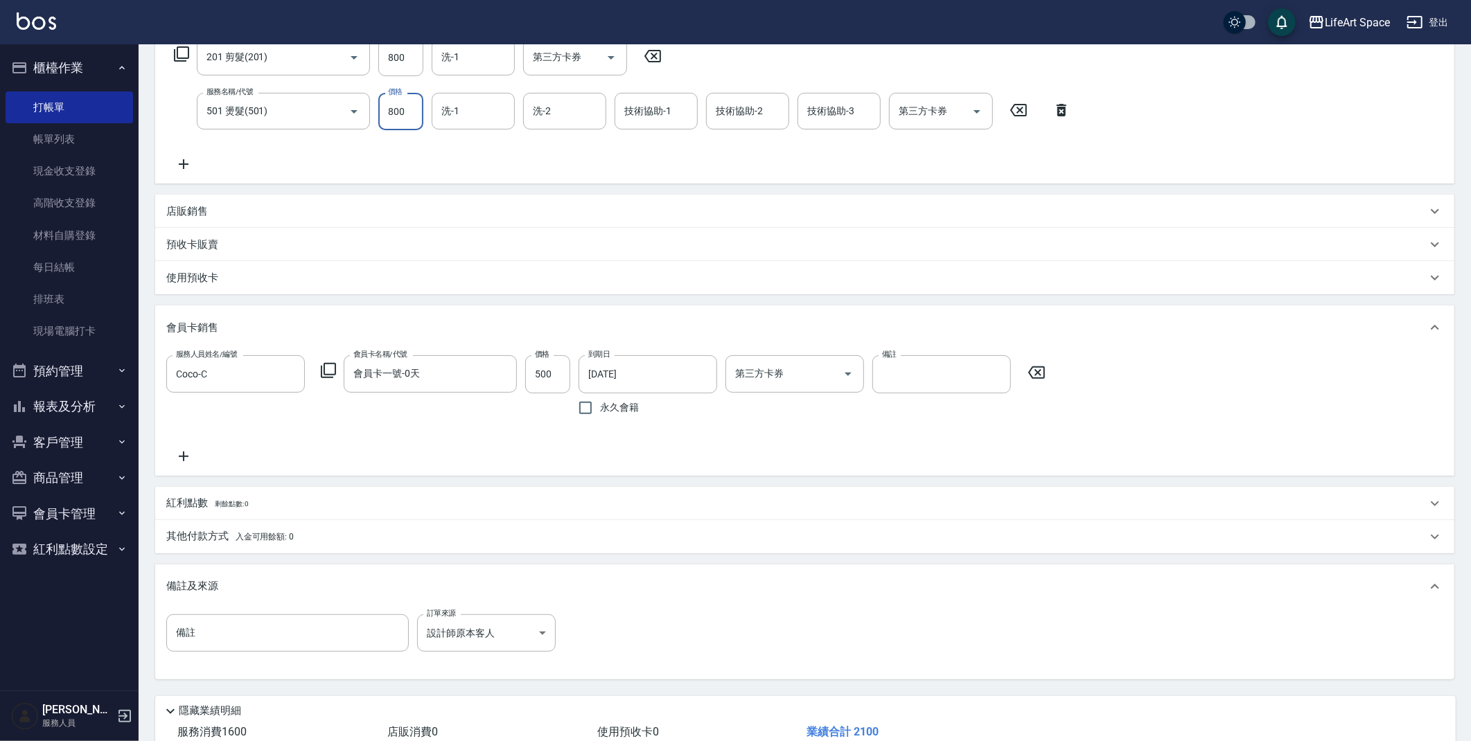
click at [398, 114] on input "800" at bounding box center [400, 111] width 45 height 37
type input "760"
click at [340, 622] on input "備註" at bounding box center [287, 633] width 243 height 37
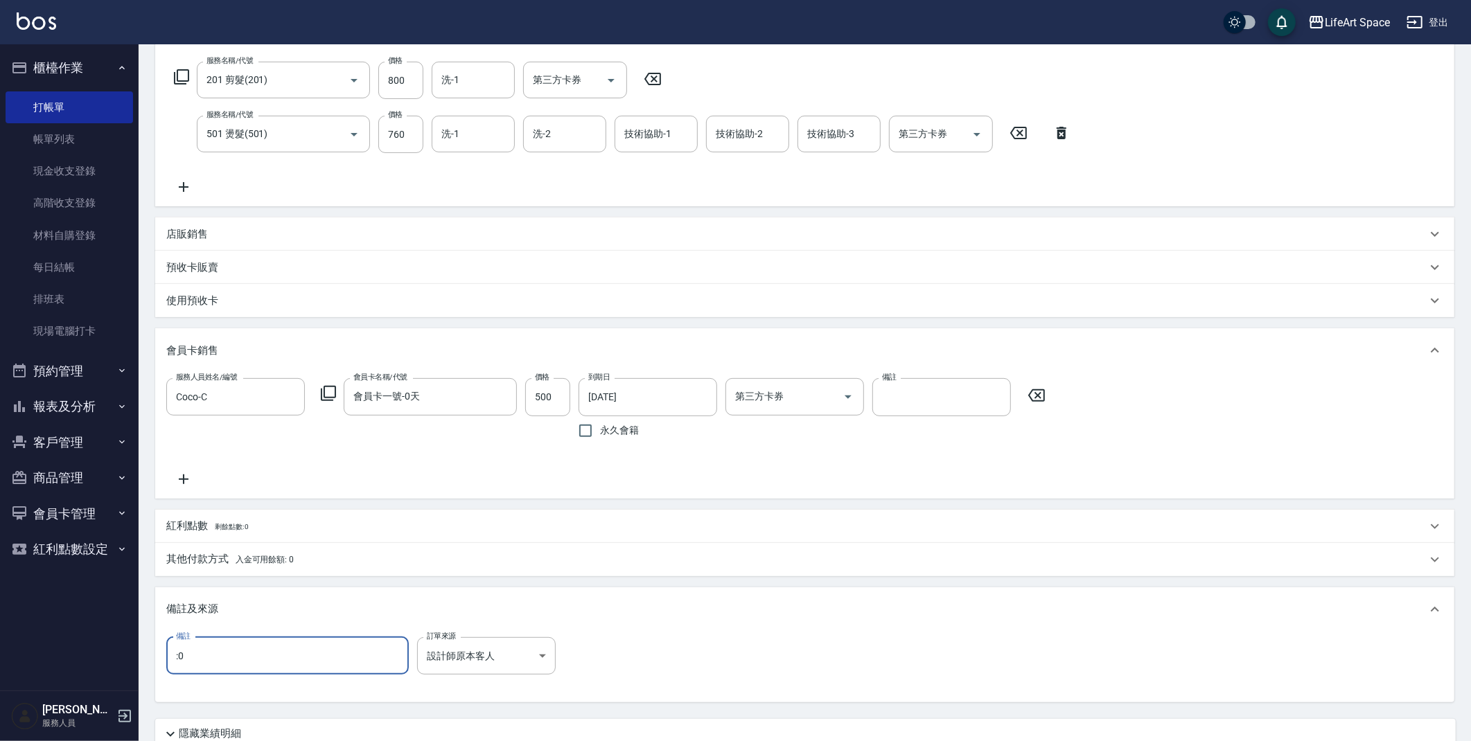
scroll to position [331, 0]
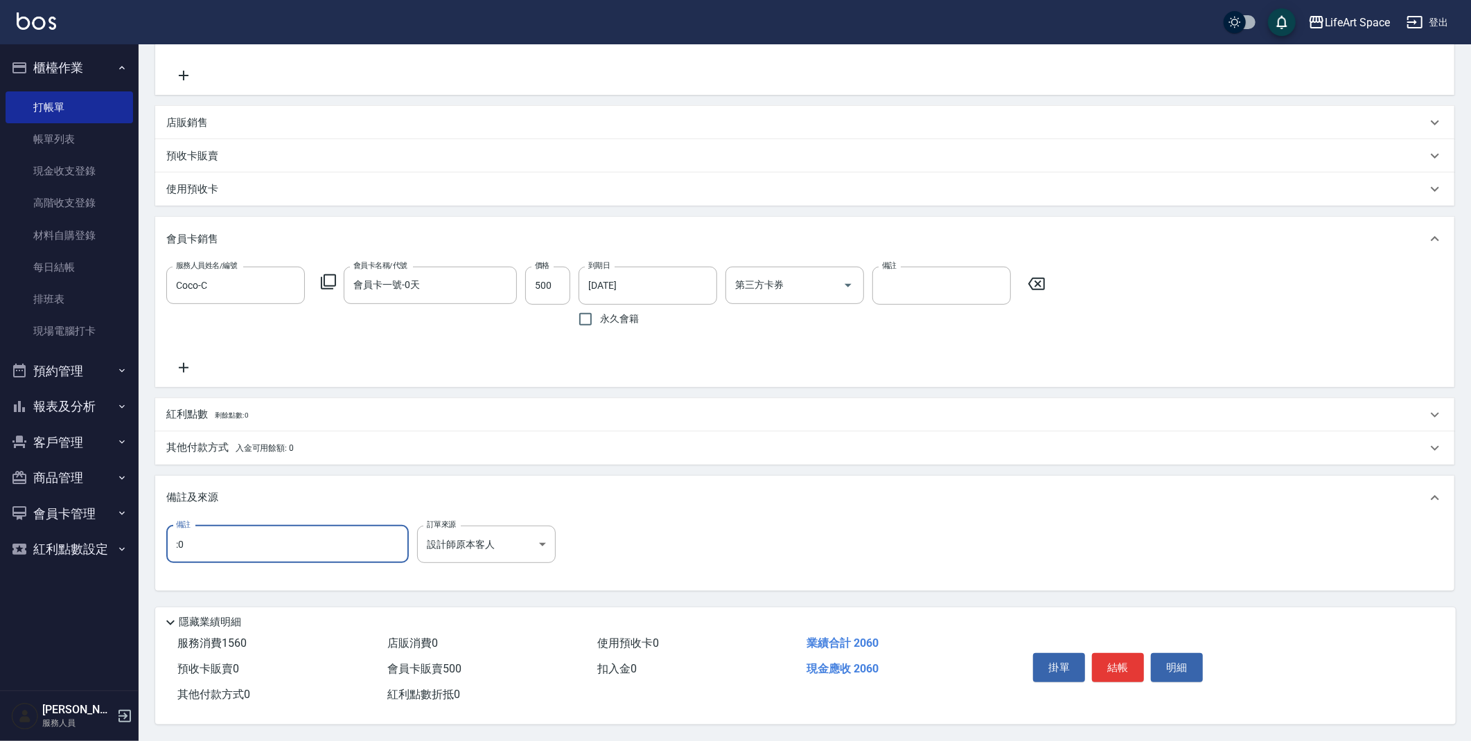
type input ":0"
click at [335, 448] on div "其他付款方式 入金可用餘額: 0" at bounding box center [796, 448] width 1260 height 15
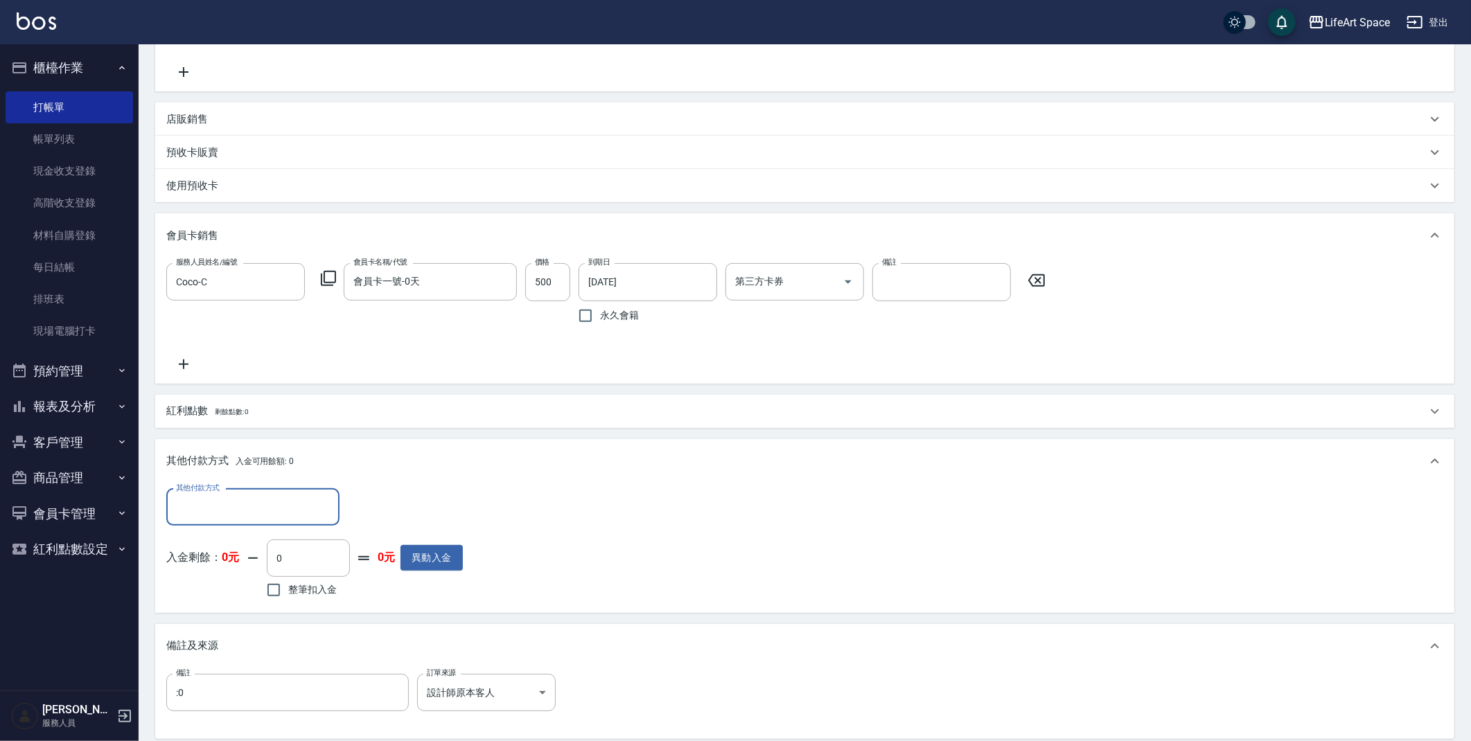
scroll to position [0, 0]
click at [302, 518] on input "其他付款方式" at bounding box center [253, 507] width 161 height 24
click at [274, 555] on span "Linepay" at bounding box center [252, 565] width 173 height 23
click at [262, 514] on input "Linepay" at bounding box center [243, 507] width 140 height 24
click at [261, 547] on span "轉帳" at bounding box center [252, 542] width 173 height 23
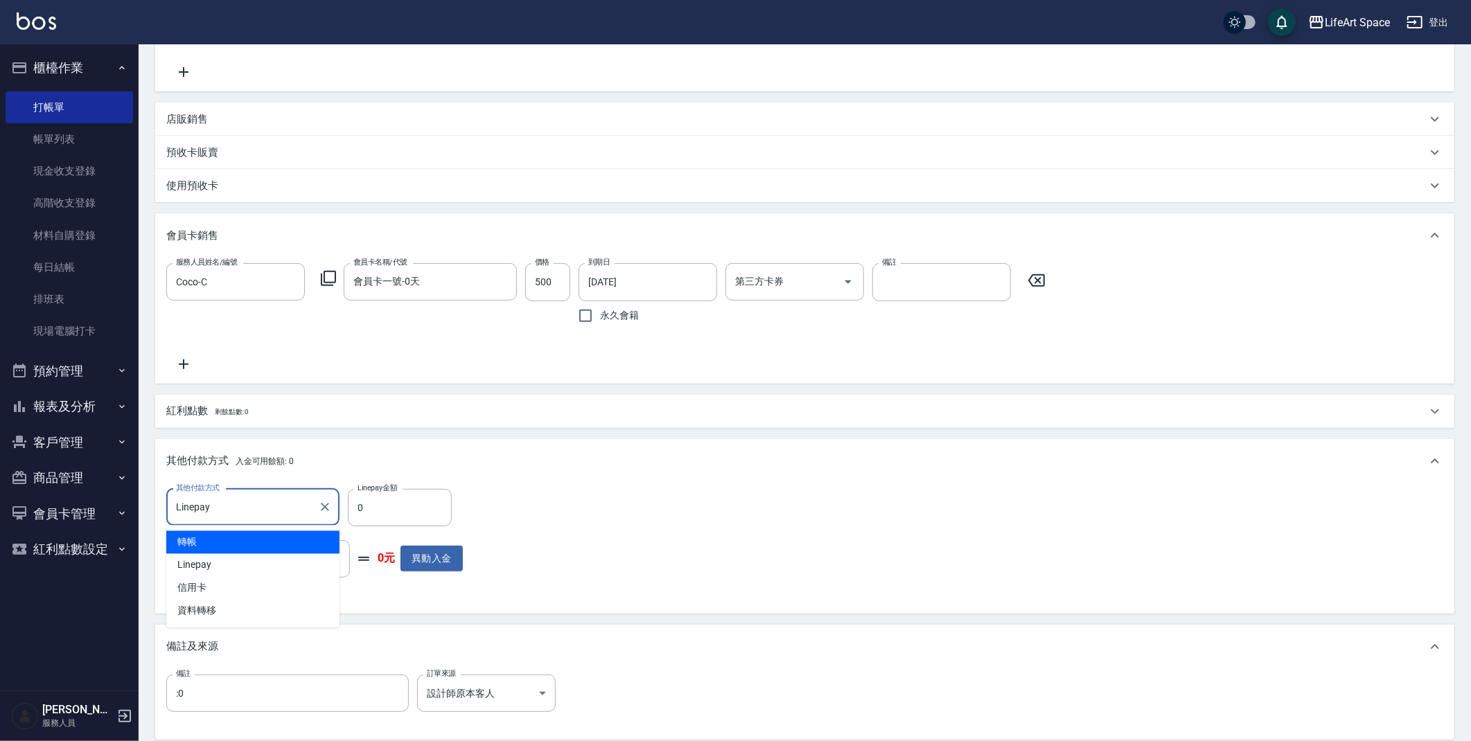
type input "轉帳"
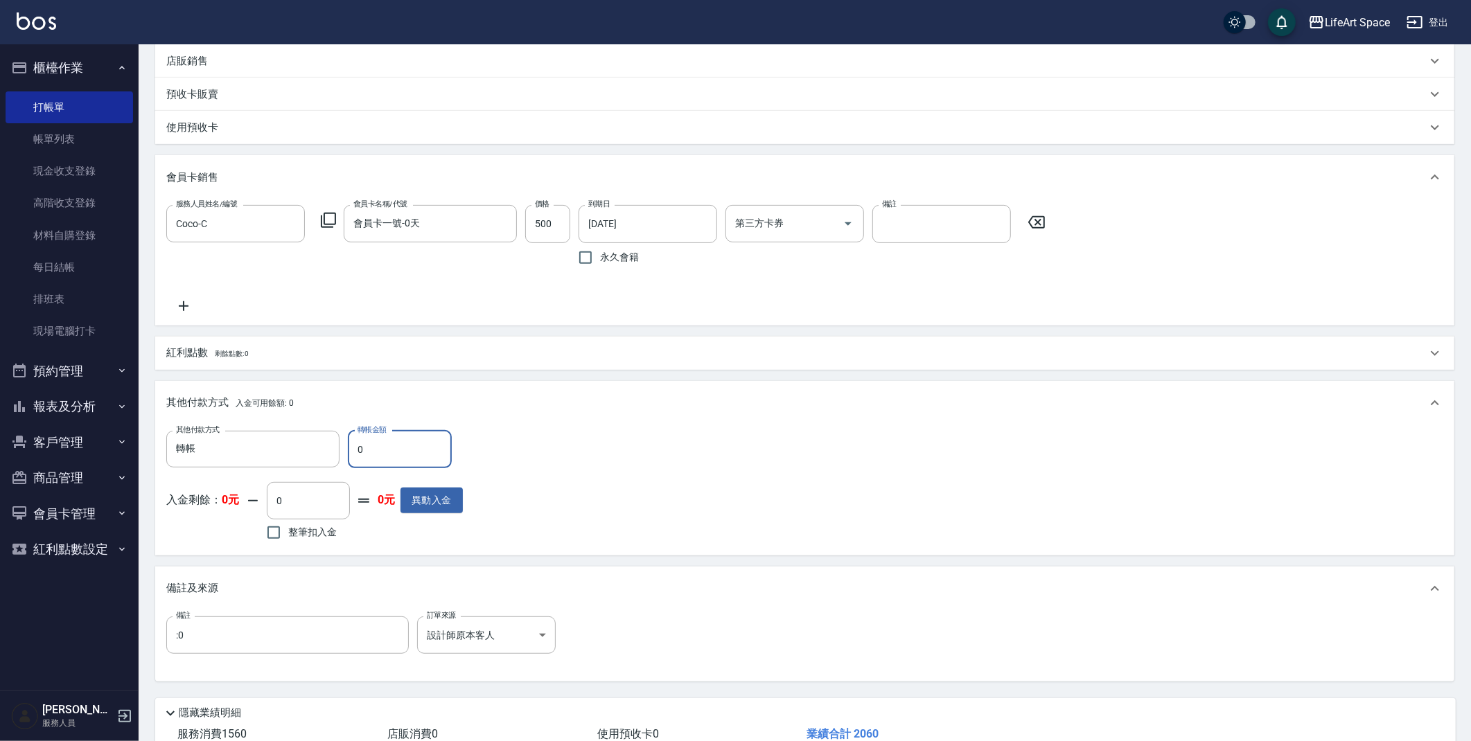
scroll to position [483, 0]
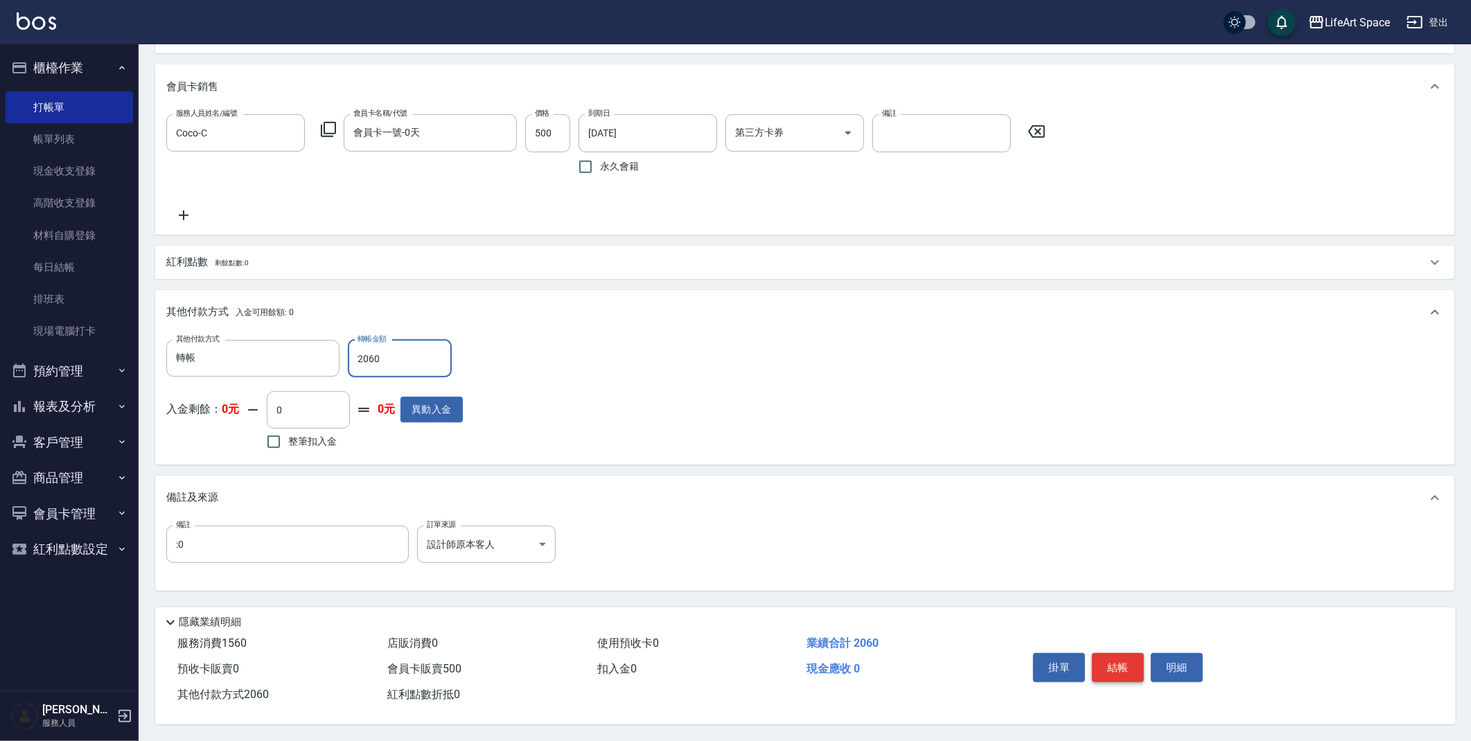
type input "2060"
click at [1131, 665] on button "結帳" at bounding box center [1118, 667] width 52 height 29
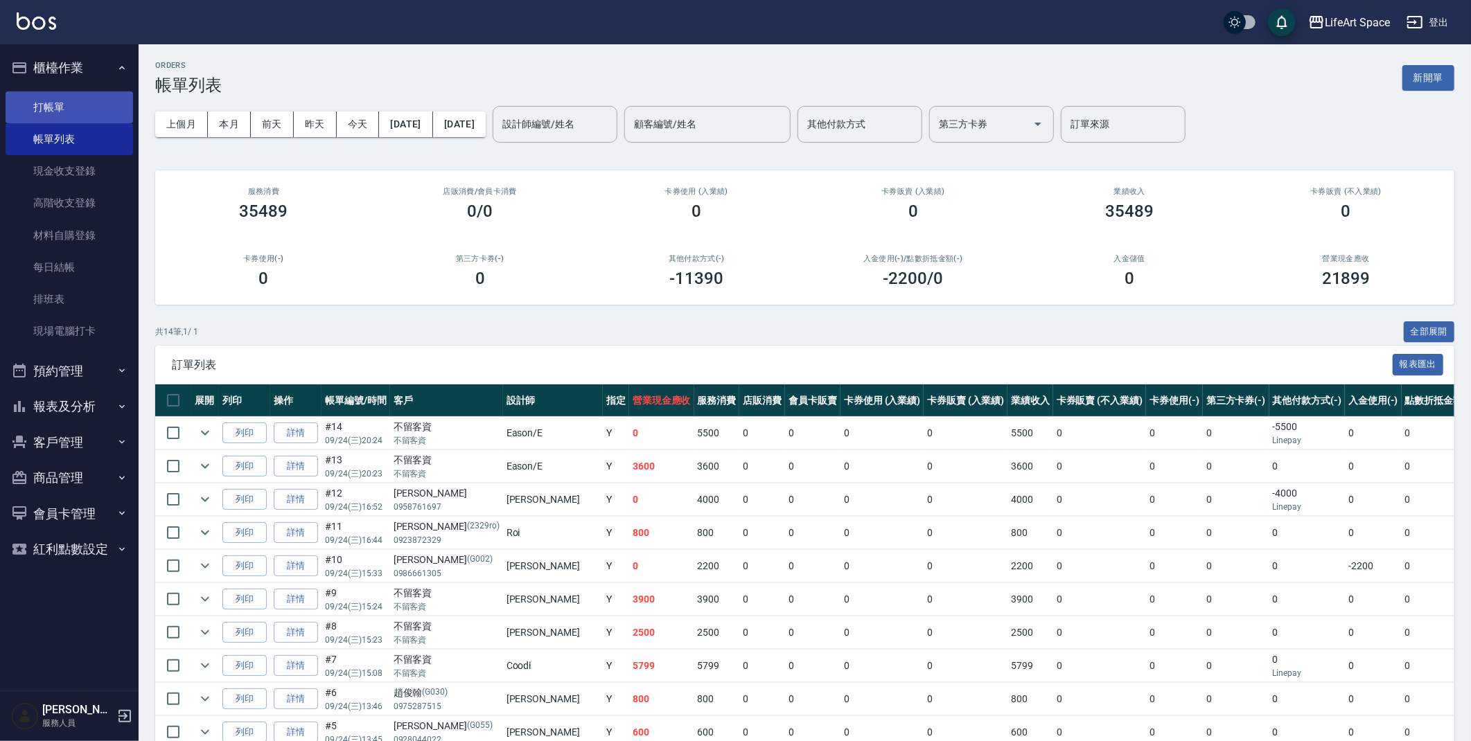
click at [82, 115] on link "打帳單" at bounding box center [69, 107] width 127 height 32
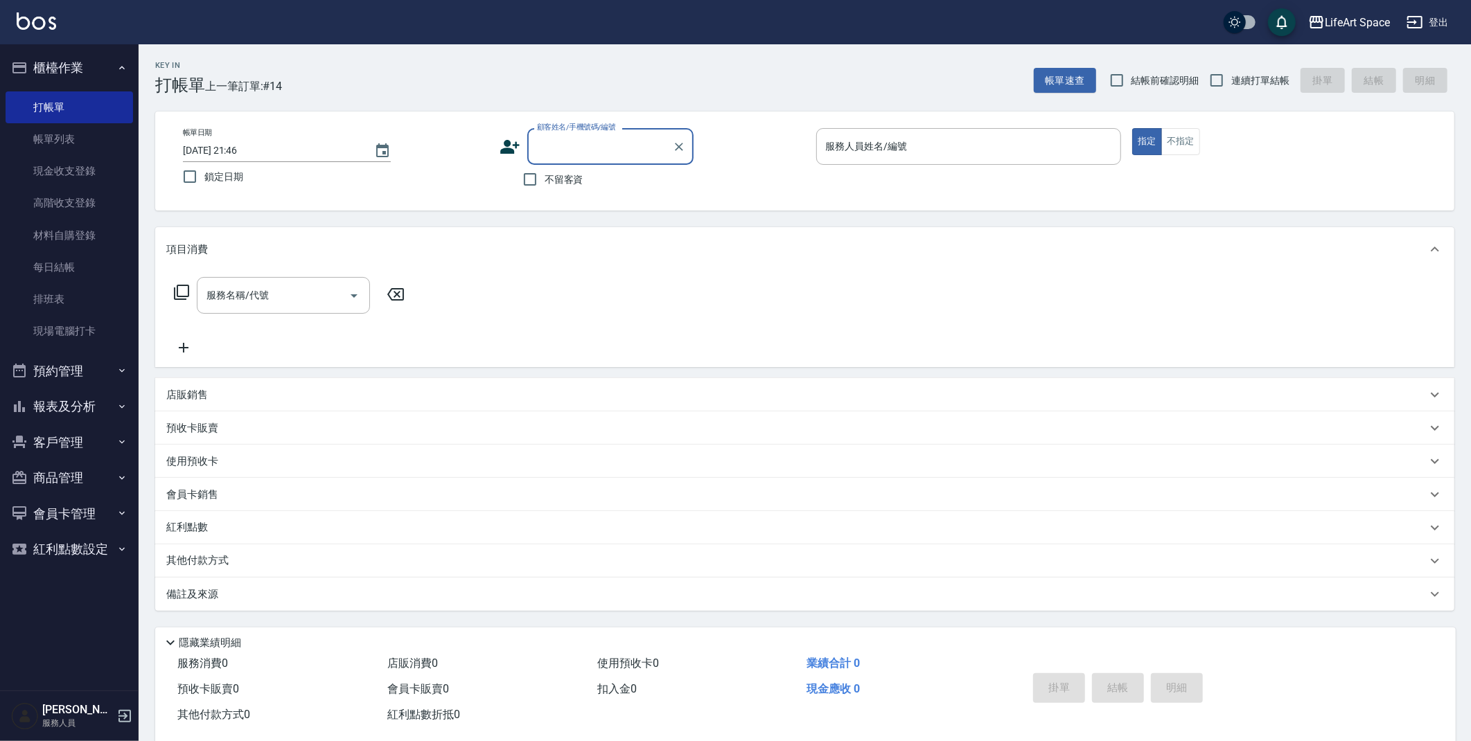
click at [227, 153] on input "[DATE] 21:46" at bounding box center [271, 150] width 177 height 23
type input "[DATE] 21:46"
click at [517, 169] on input "不留客資" at bounding box center [530, 179] width 29 height 29
checkbox input "true"
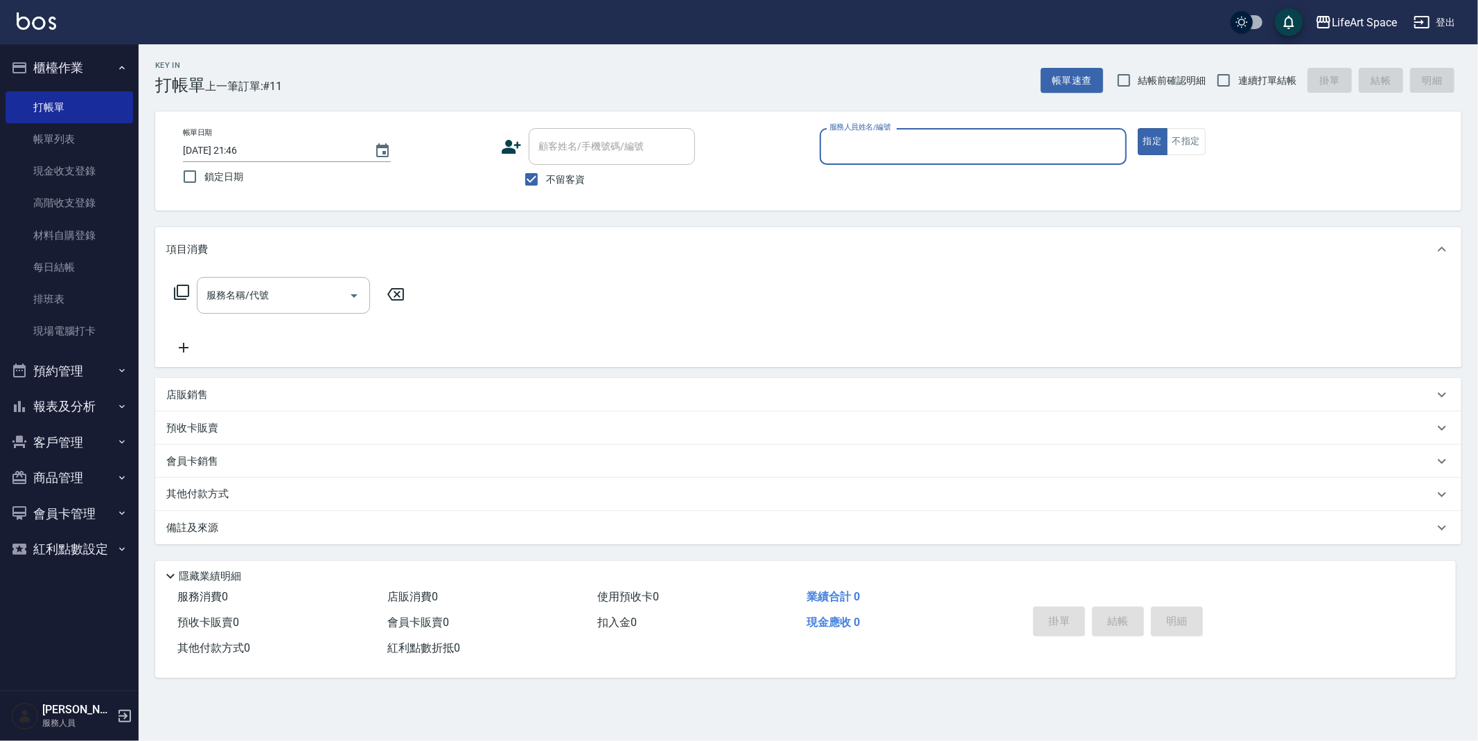
click at [857, 148] on input "服務人員姓名/編號" at bounding box center [973, 146] width 294 height 24
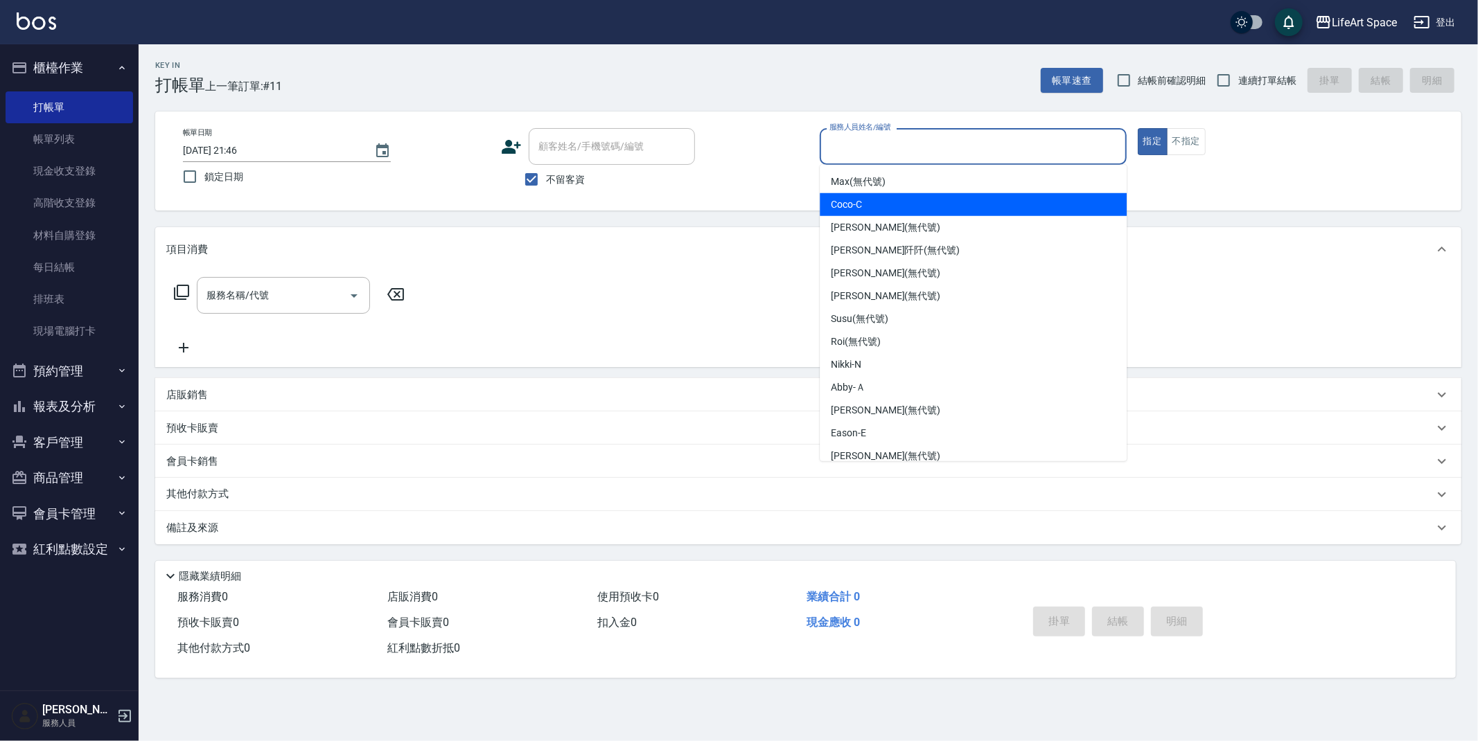
click at [863, 204] on div "Coco -C" at bounding box center [973, 204] width 307 height 23
type input "Coco-C"
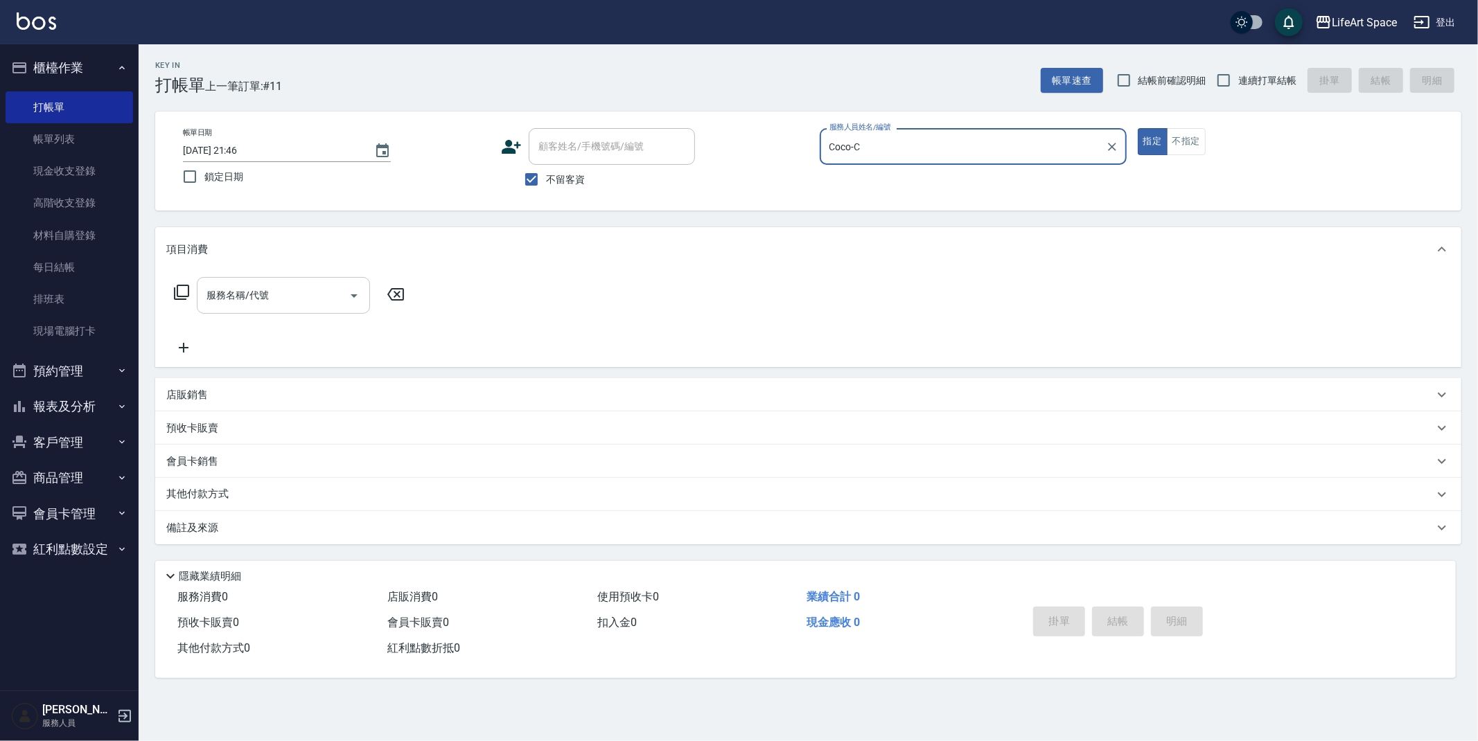
click at [234, 282] on div "服務名稱/代號" at bounding box center [283, 295] width 173 height 37
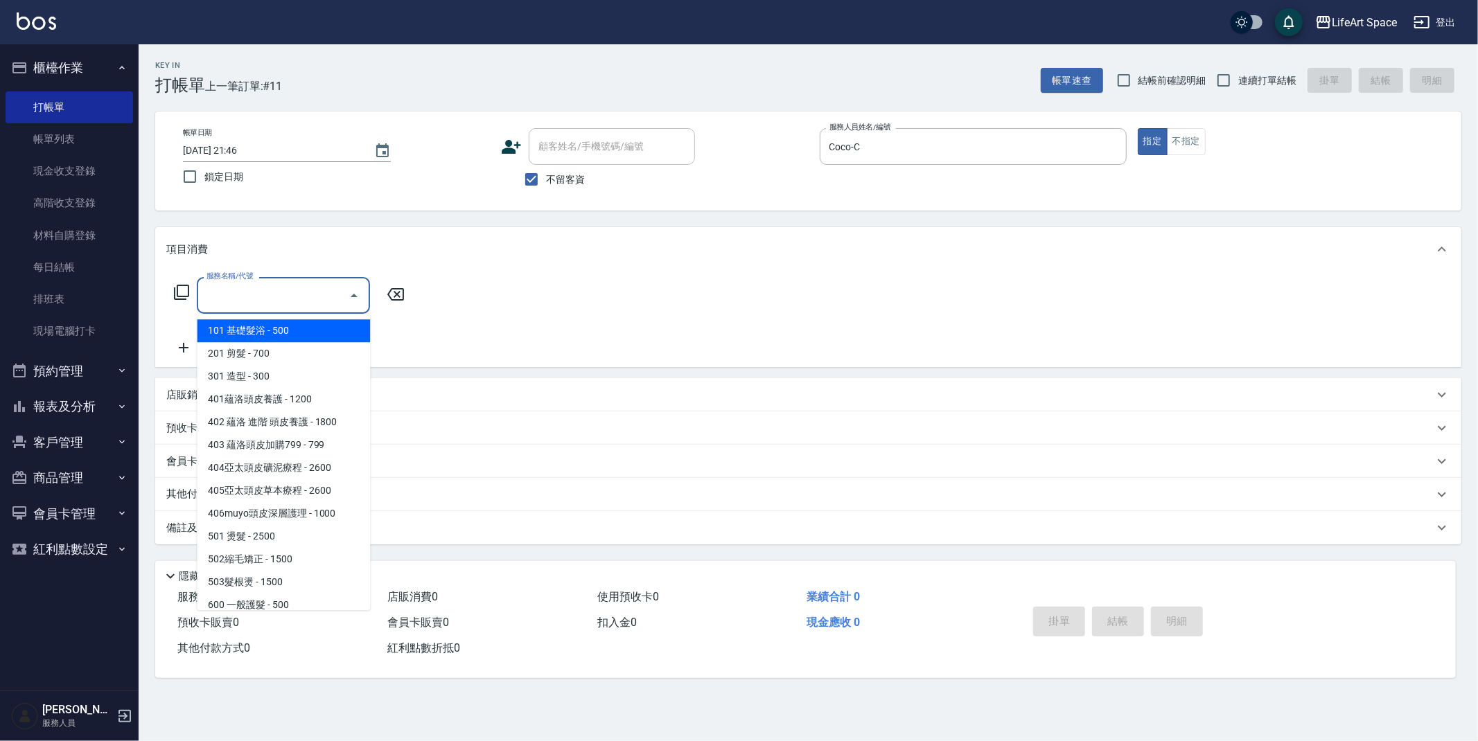
click at [257, 328] on span "101 基礎髮浴 - 500" at bounding box center [283, 330] width 173 height 23
type input "101 基礎髮浴 (101)"
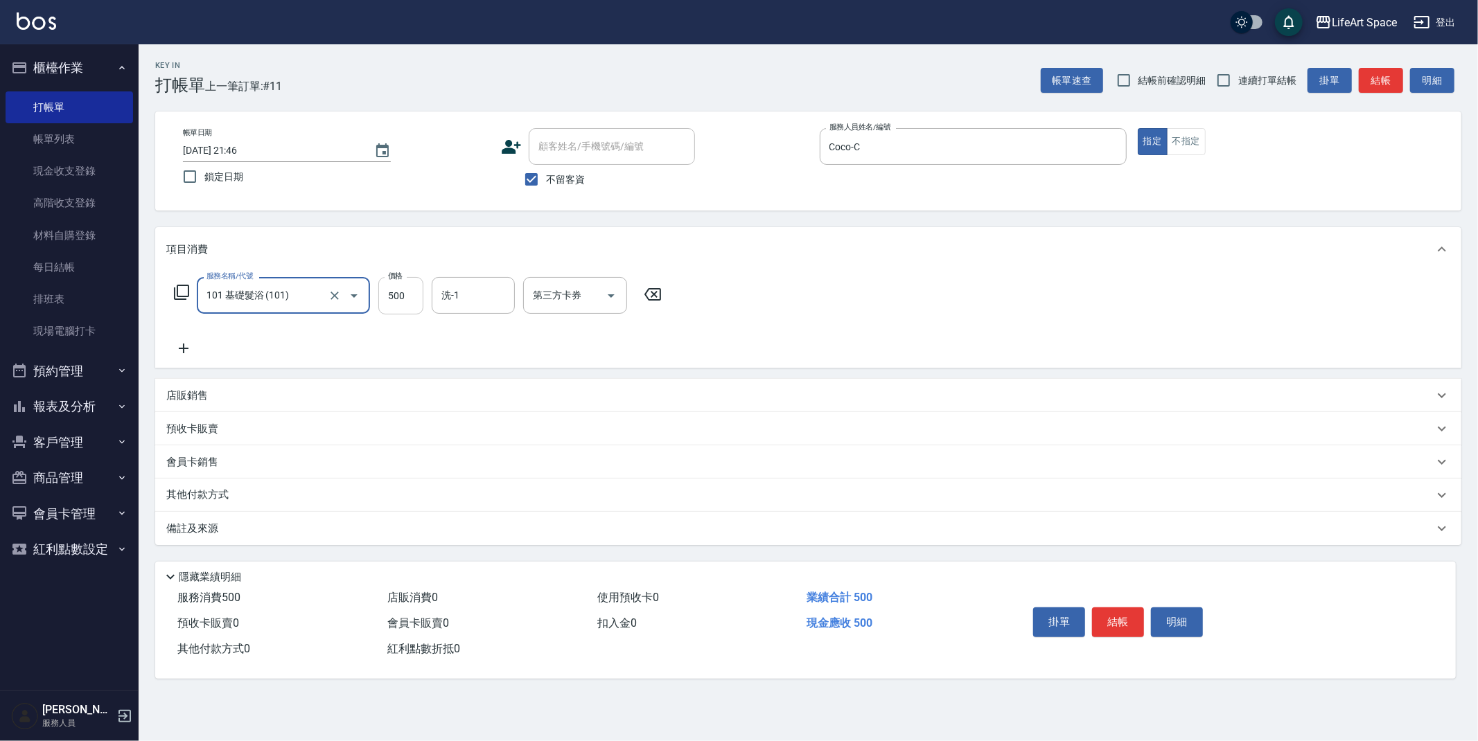
click at [393, 303] on input "500" at bounding box center [400, 295] width 45 height 37
type input "350"
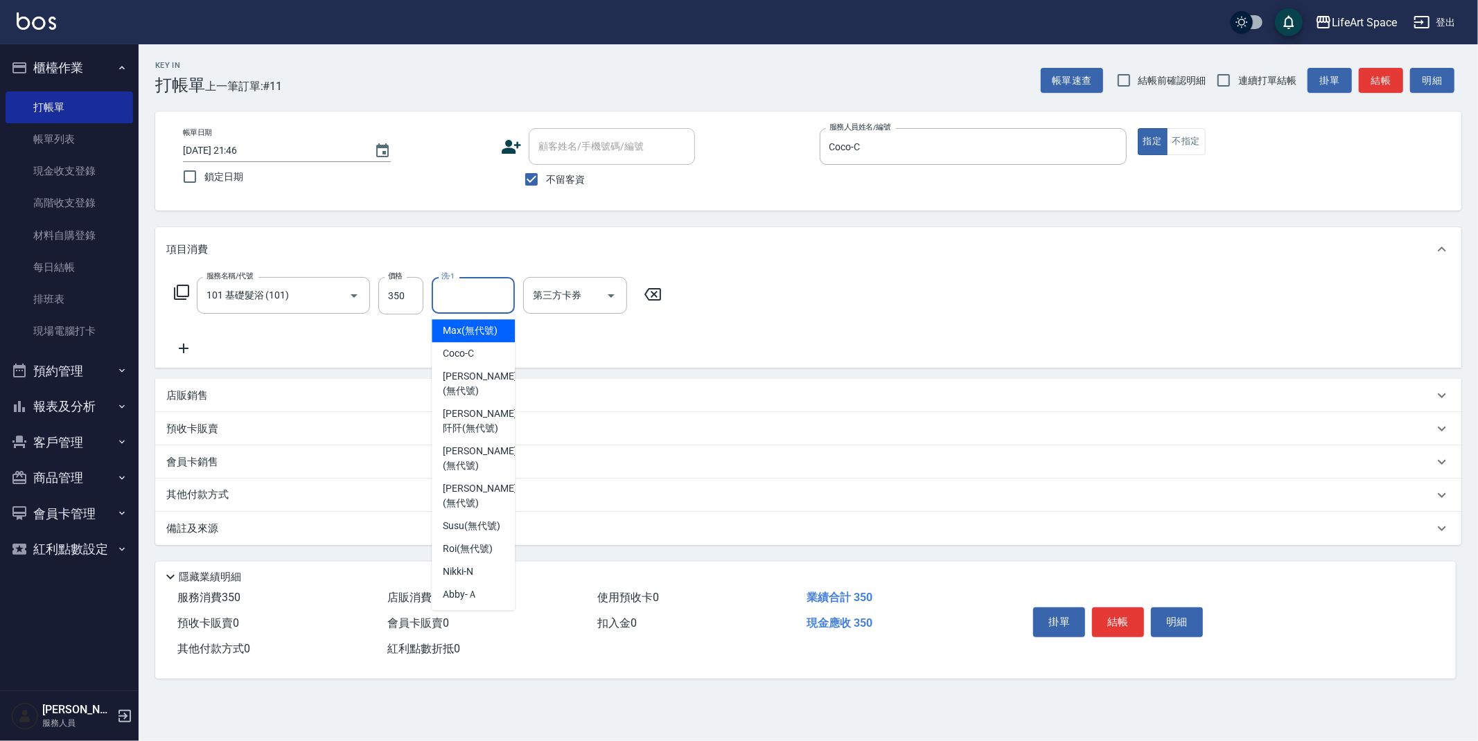
click at [492, 295] on input "洗-1" at bounding box center [473, 295] width 71 height 24
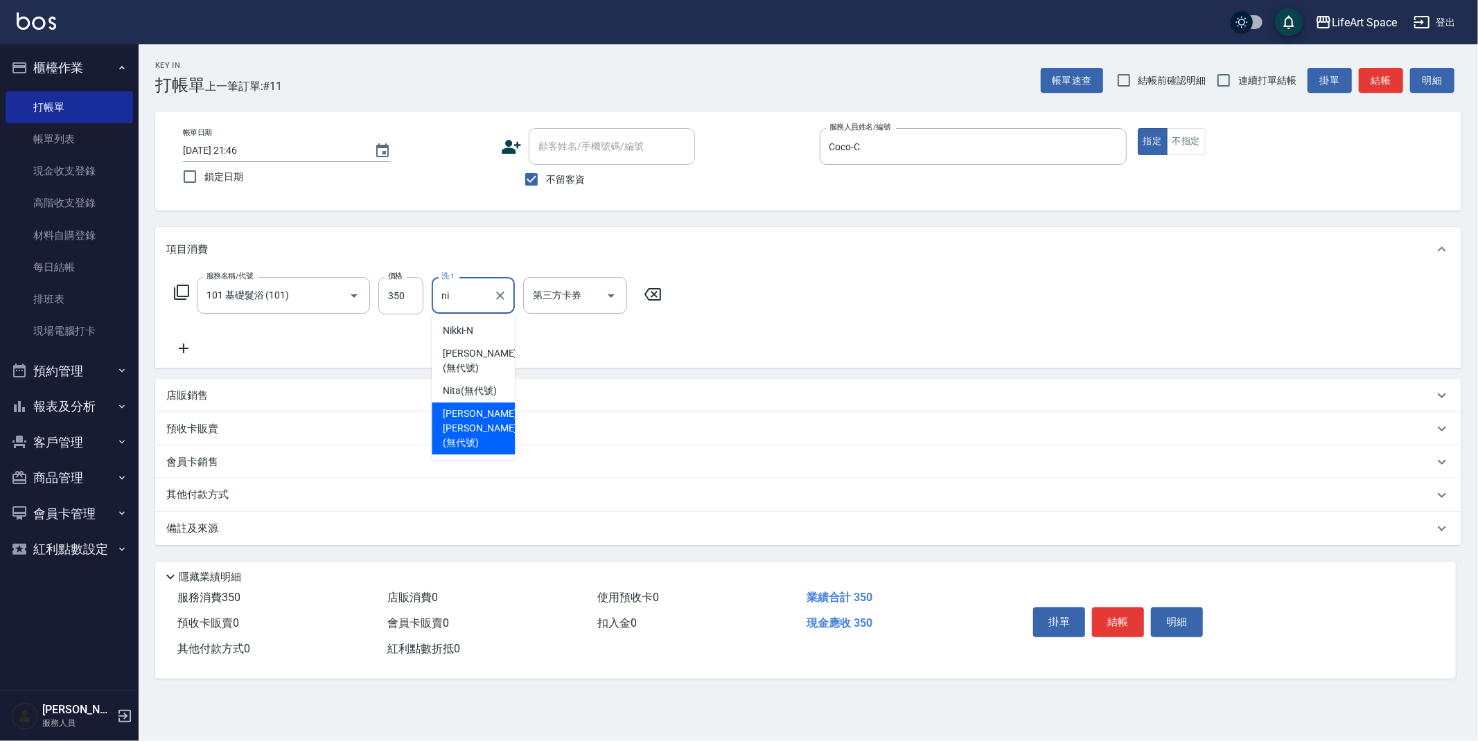
click at [475, 418] on span "[PERSON_NAME] [PERSON_NAME] (無代號)" at bounding box center [479, 429] width 73 height 44
type input "[PERSON_NAME] [PERSON_NAME](無代號)"
click at [367, 534] on div "備註及來源" at bounding box center [799, 529] width 1267 height 15
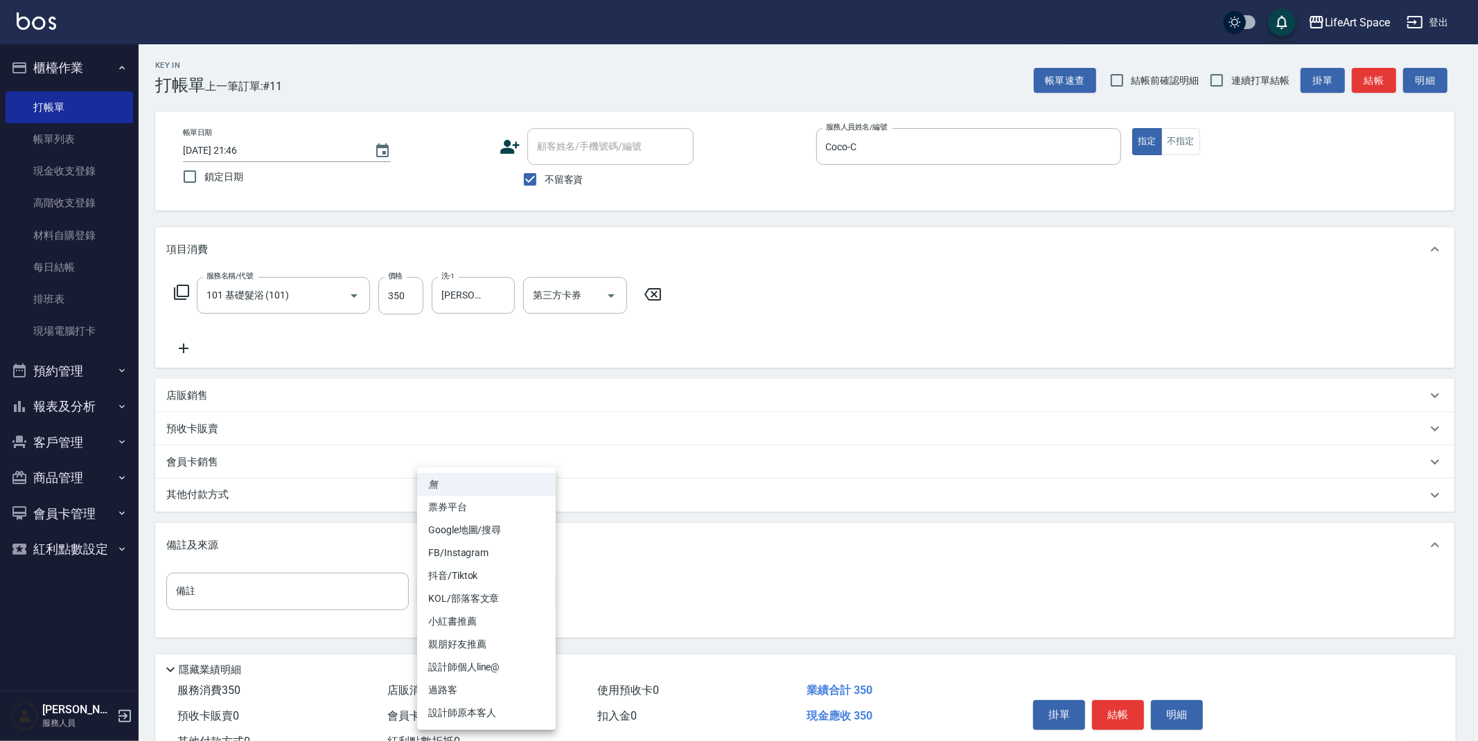
click at [448, 590] on body "LifeArt Space 登出 櫃檯作業 打帳單 帳單列表 現金收支登錄 高階收支登錄 材料自購登錄 每日結帳 排班表 現場電腦打卡 預約管理 預約管理 單…" at bounding box center [739, 394] width 1478 height 789
click at [473, 712] on li "設計師原本客人" at bounding box center [486, 713] width 139 height 23
type input "設計師原本客人"
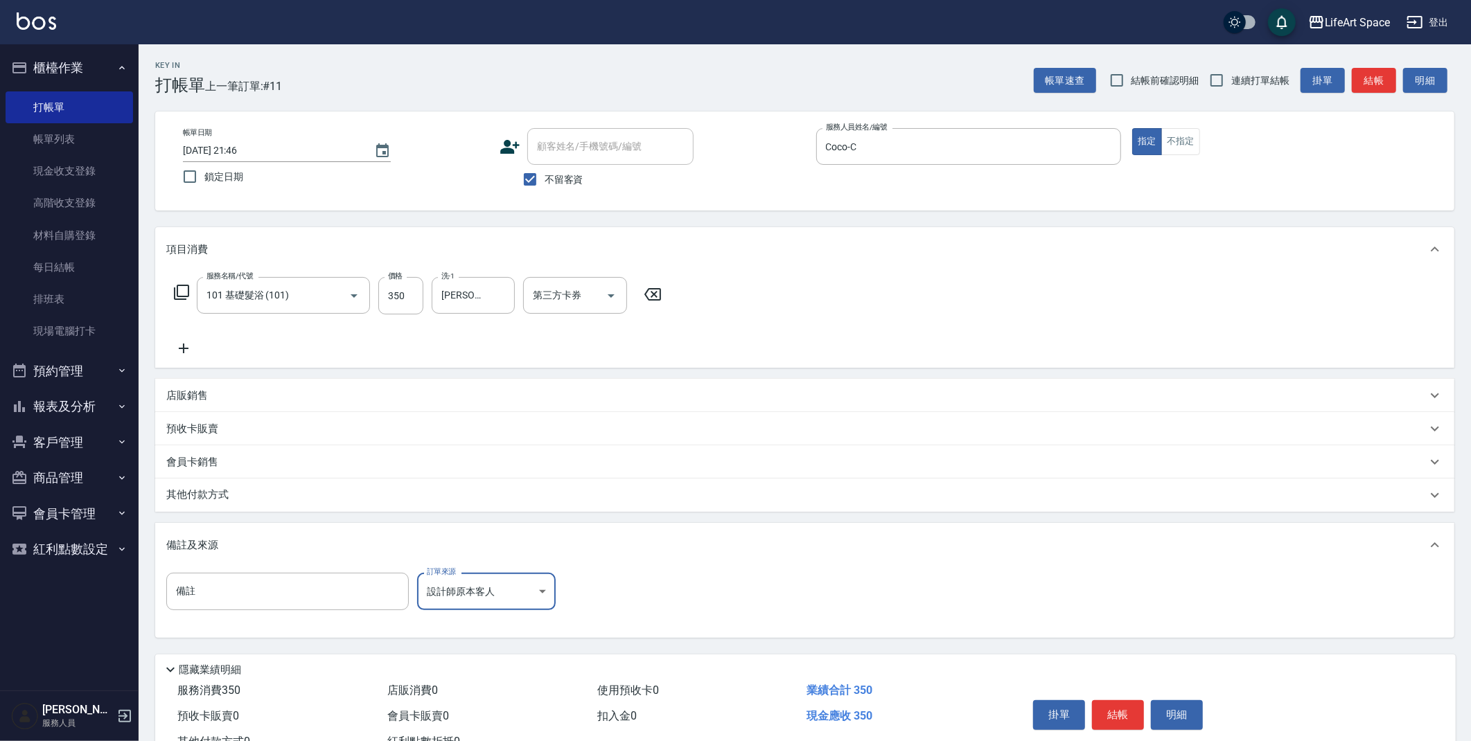
click at [1107, 704] on button "結帳" at bounding box center [1118, 715] width 52 height 29
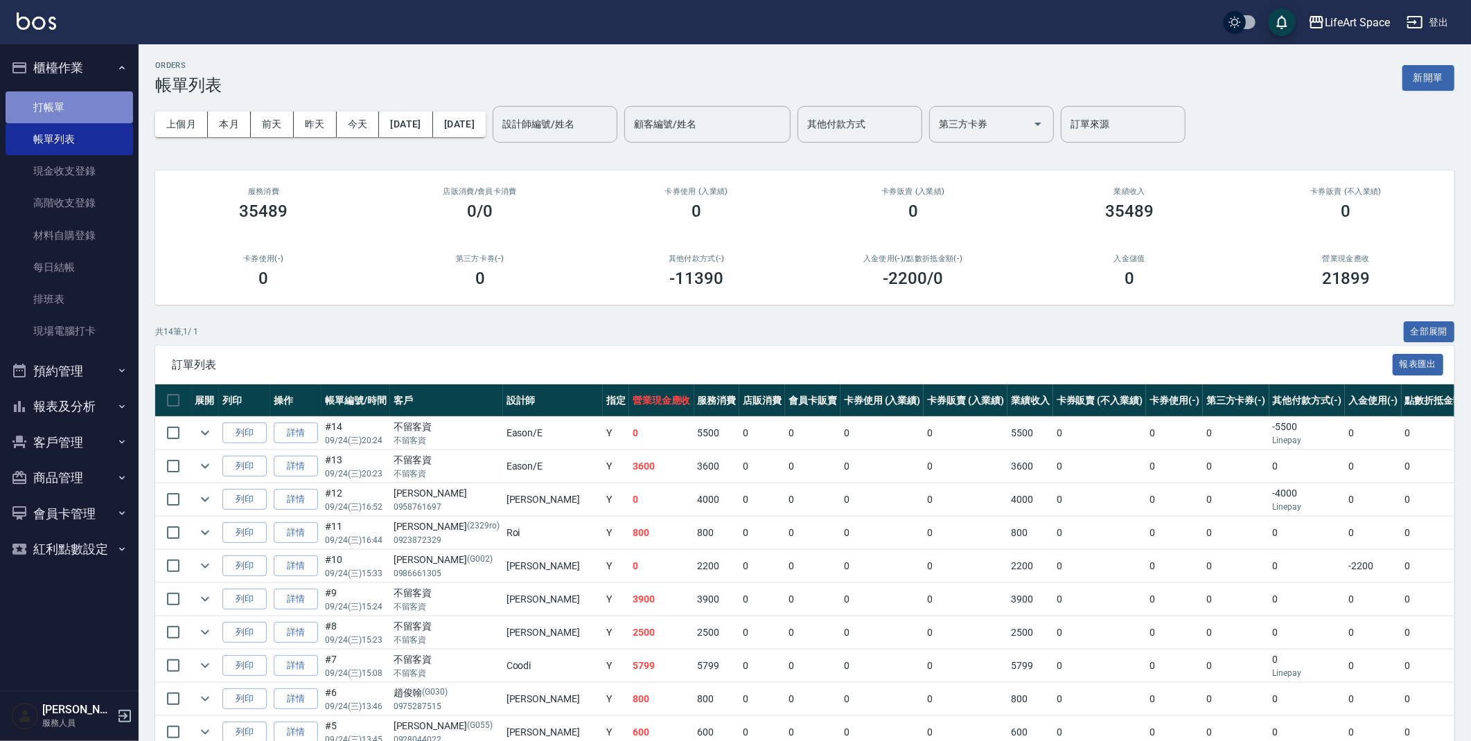
click at [56, 111] on link "打帳單" at bounding box center [69, 107] width 127 height 32
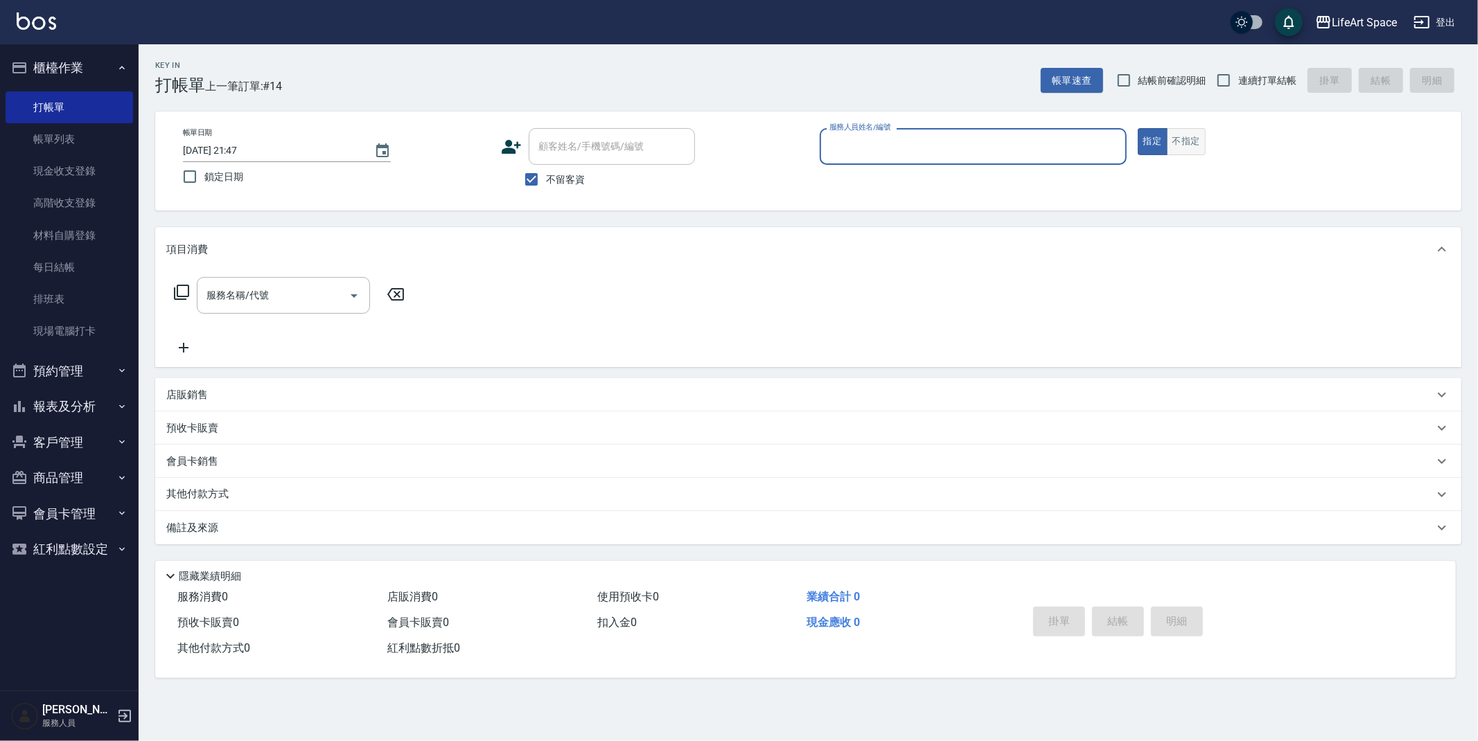
click at [1199, 147] on button "不指定" at bounding box center [1186, 141] width 39 height 27
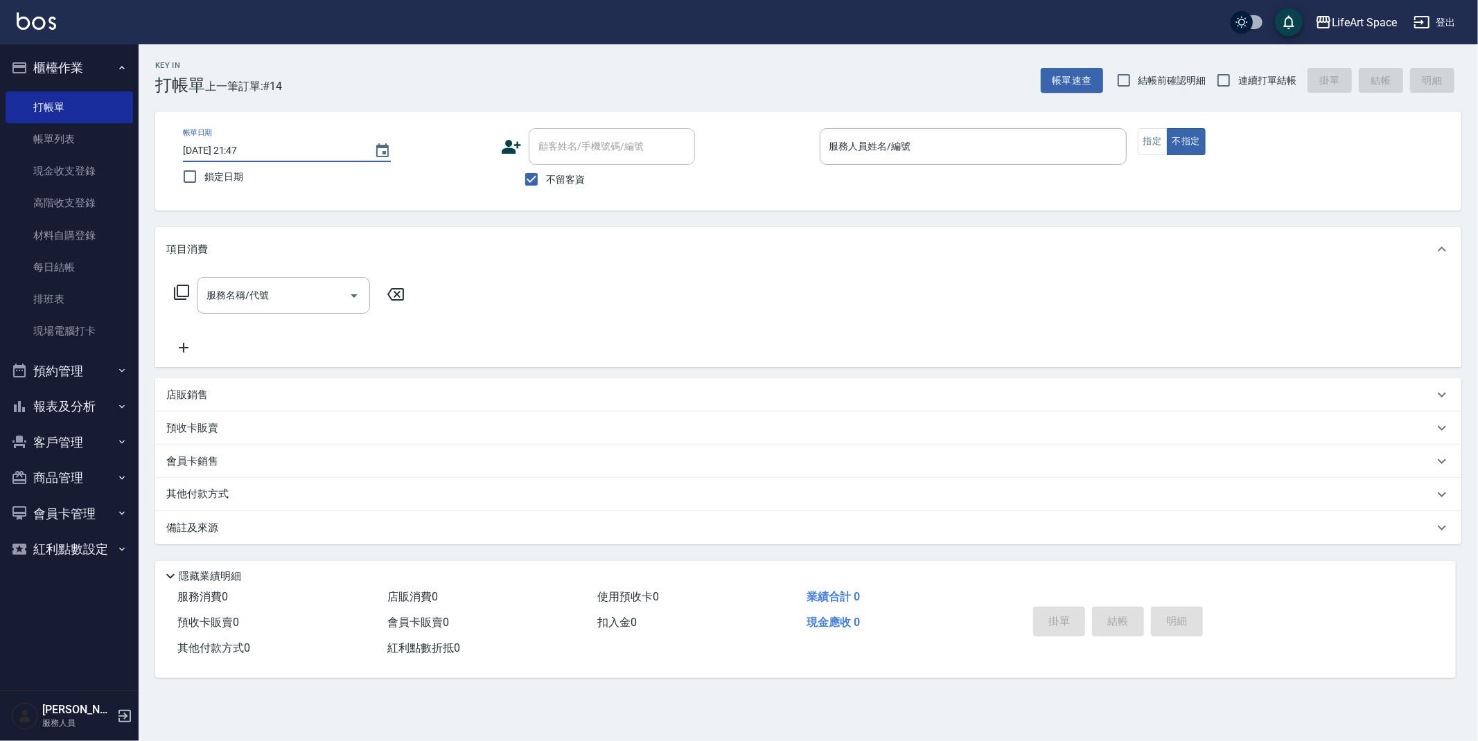
click at [234, 150] on input "[DATE] 21:47" at bounding box center [271, 150] width 177 height 23
type input "[DATE] 21:47"
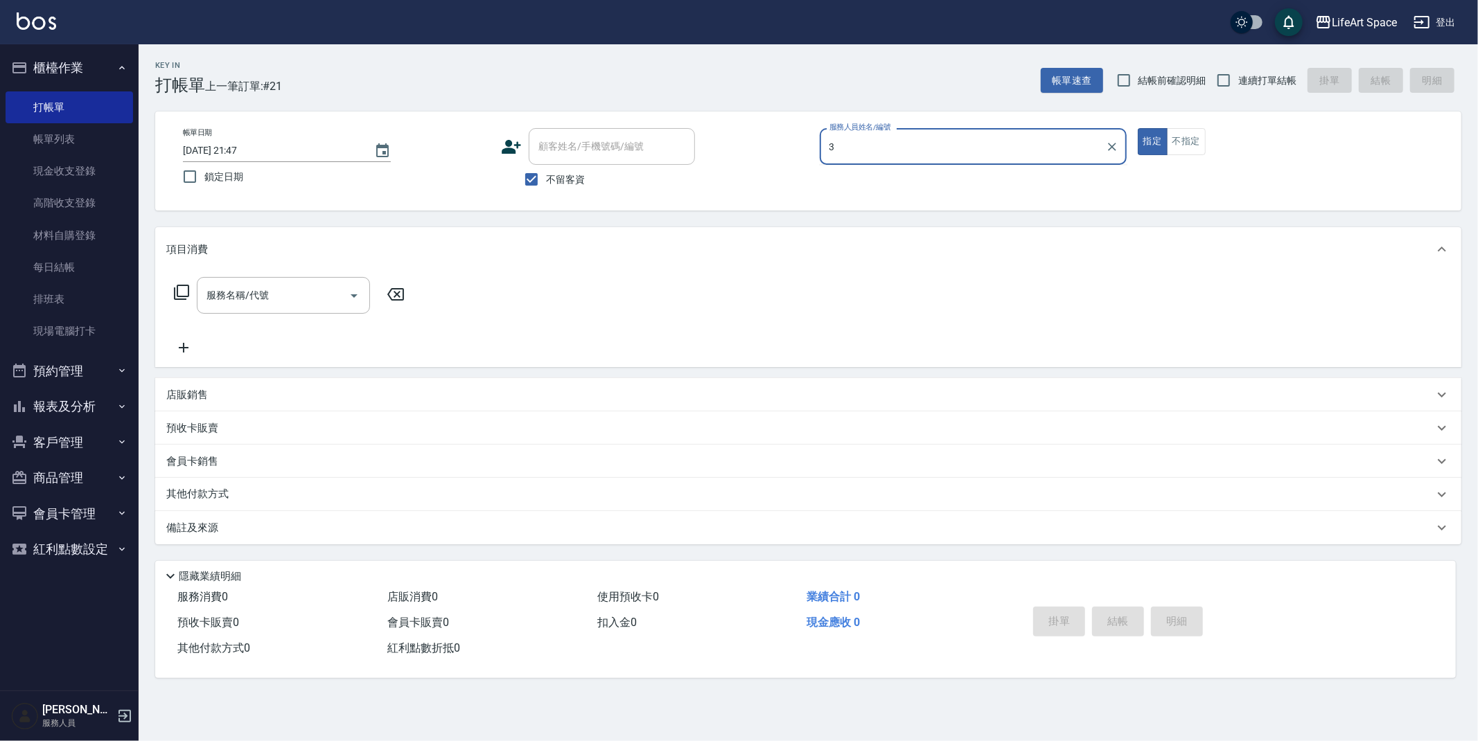
type input "3"
click at [229, 150] on input "[DATE] 21:47" at bounding box center [271, 150] width 177 height 23
type input "[DATE] 21:47"
click at [935, 144] on input "服務人員姓名/編號" at bounding box center [973, 146] width 294 height 24
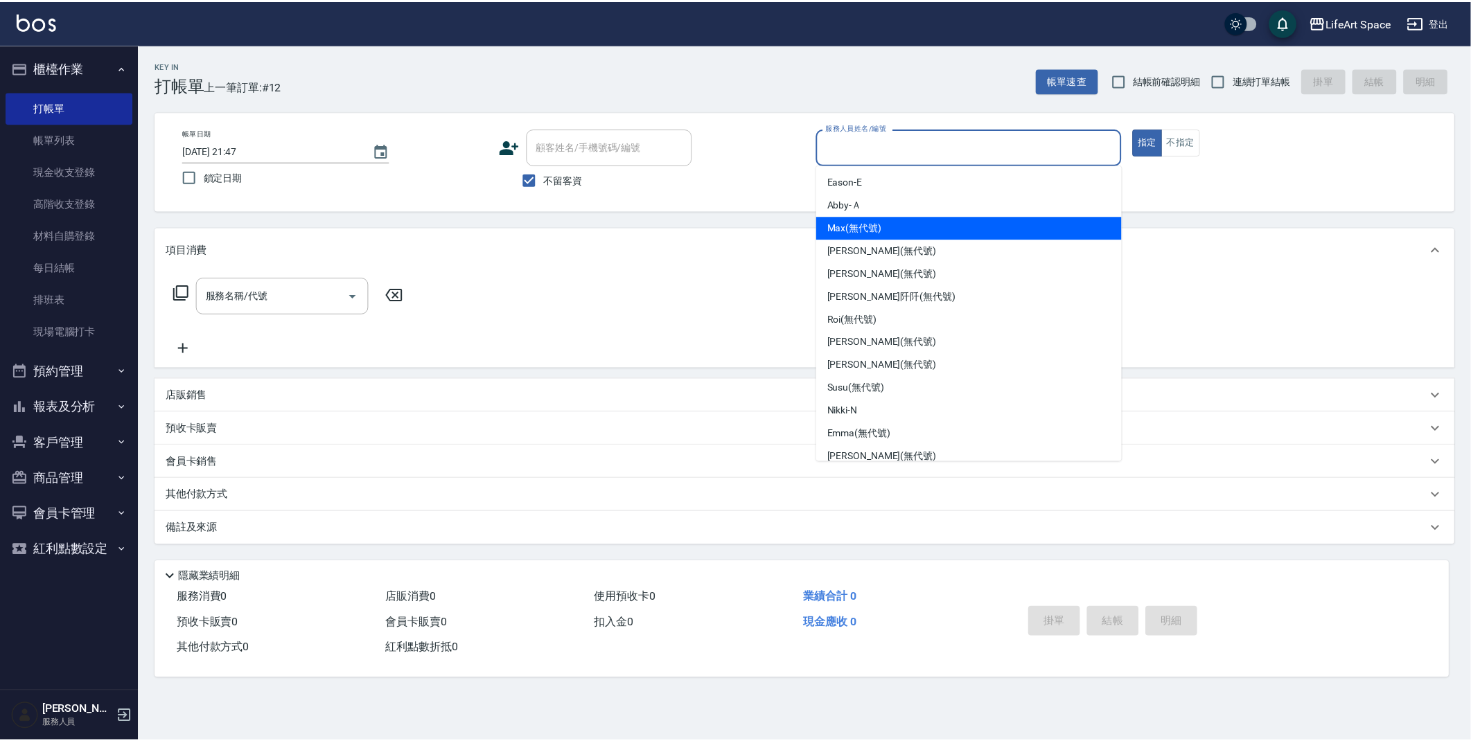
scroll to position [240, 0]
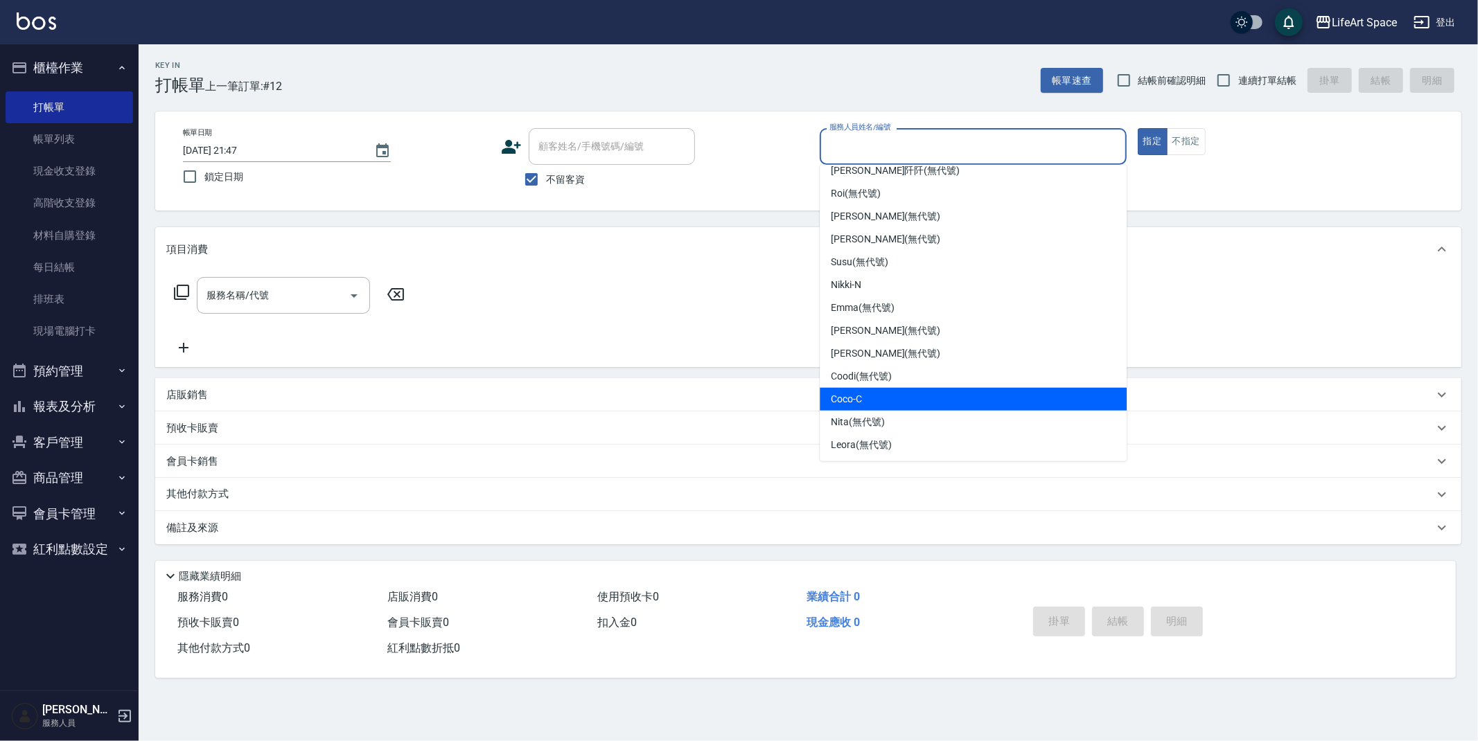
click at [865, 388] on div "Coco -C" at bounding box center [973, 399] width 307 height 23
type input "Coco-C"
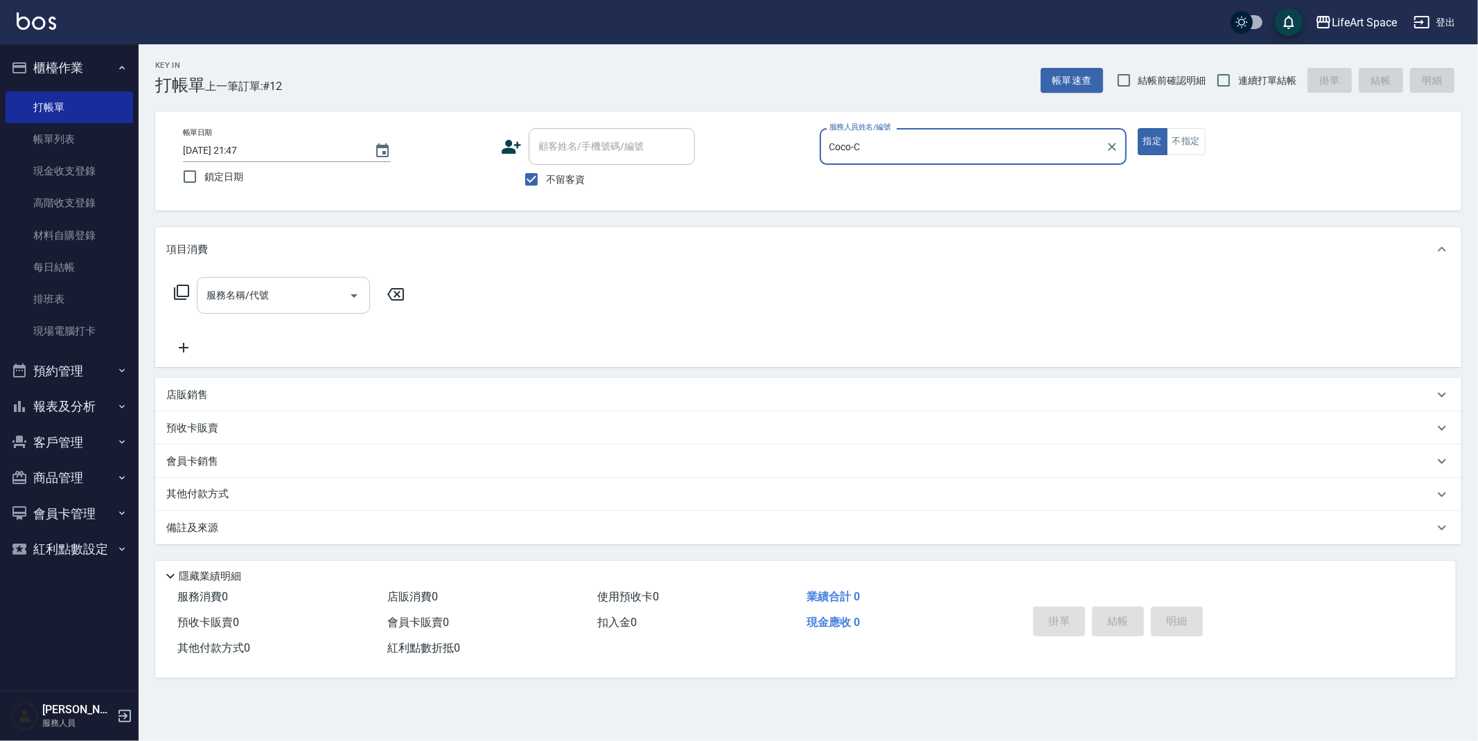
click at [288, 303] on input "服務名稱/代號" at bounding box center [273, 295] width 140 height 24
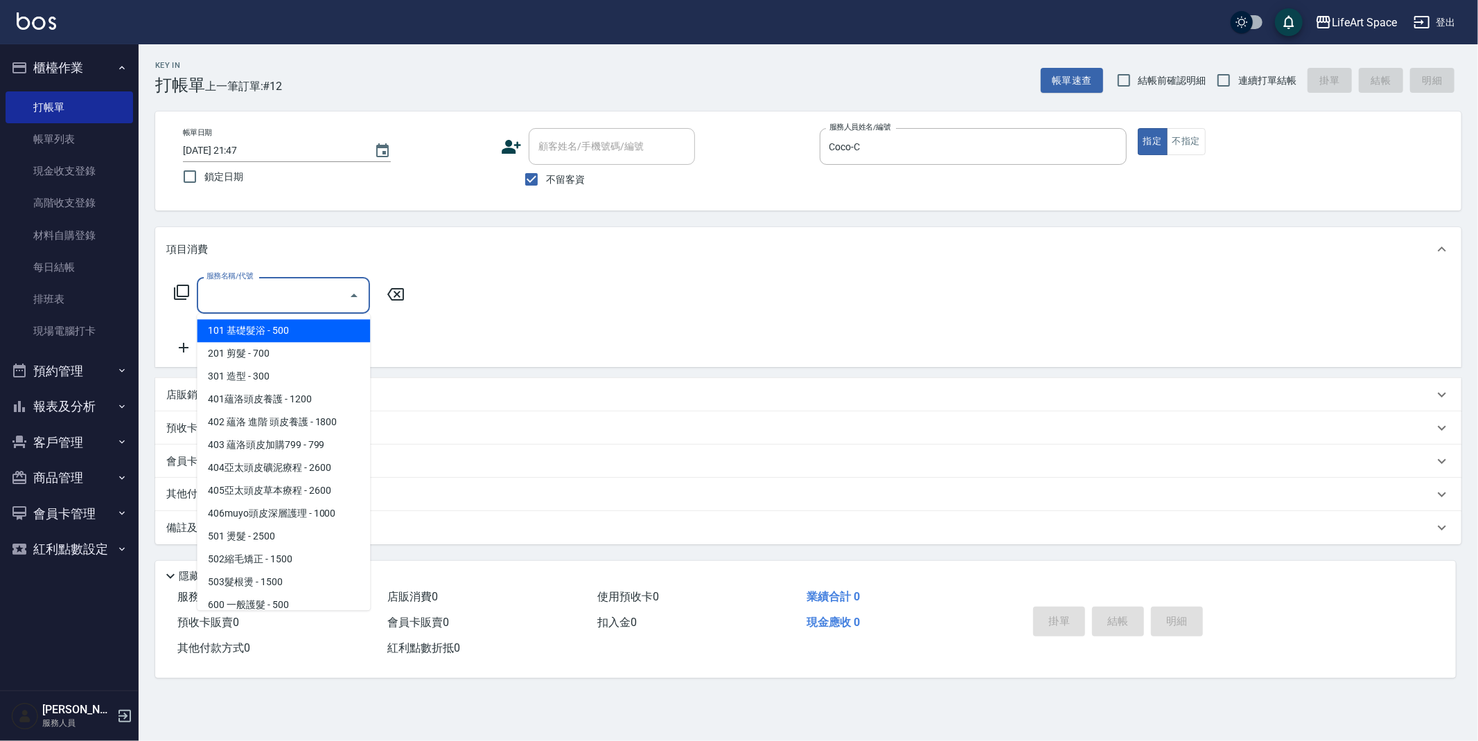
click at [301, 331] on span "101 基礎髮浴 - 500" at bounding box center [283, 330] width 173 height 23
type input "101 基礎髮浴 (101)"
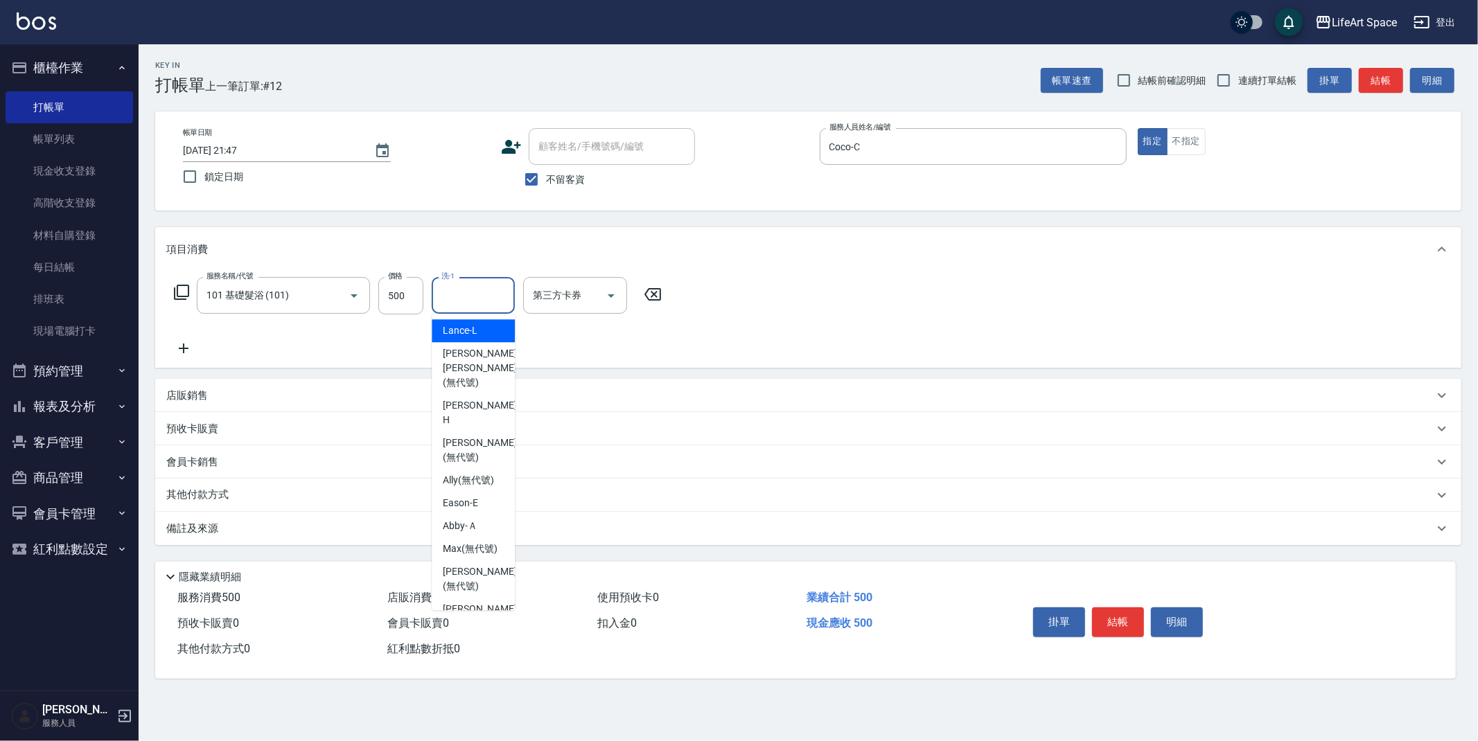
click at [460, 299] on input "洗-1" at bounding box center [473, 295] width 71 height 24
click at [480, 331] on span "[PERSON_NAME] (無代號)" at bounding box center [479, 338] width 73 height 29
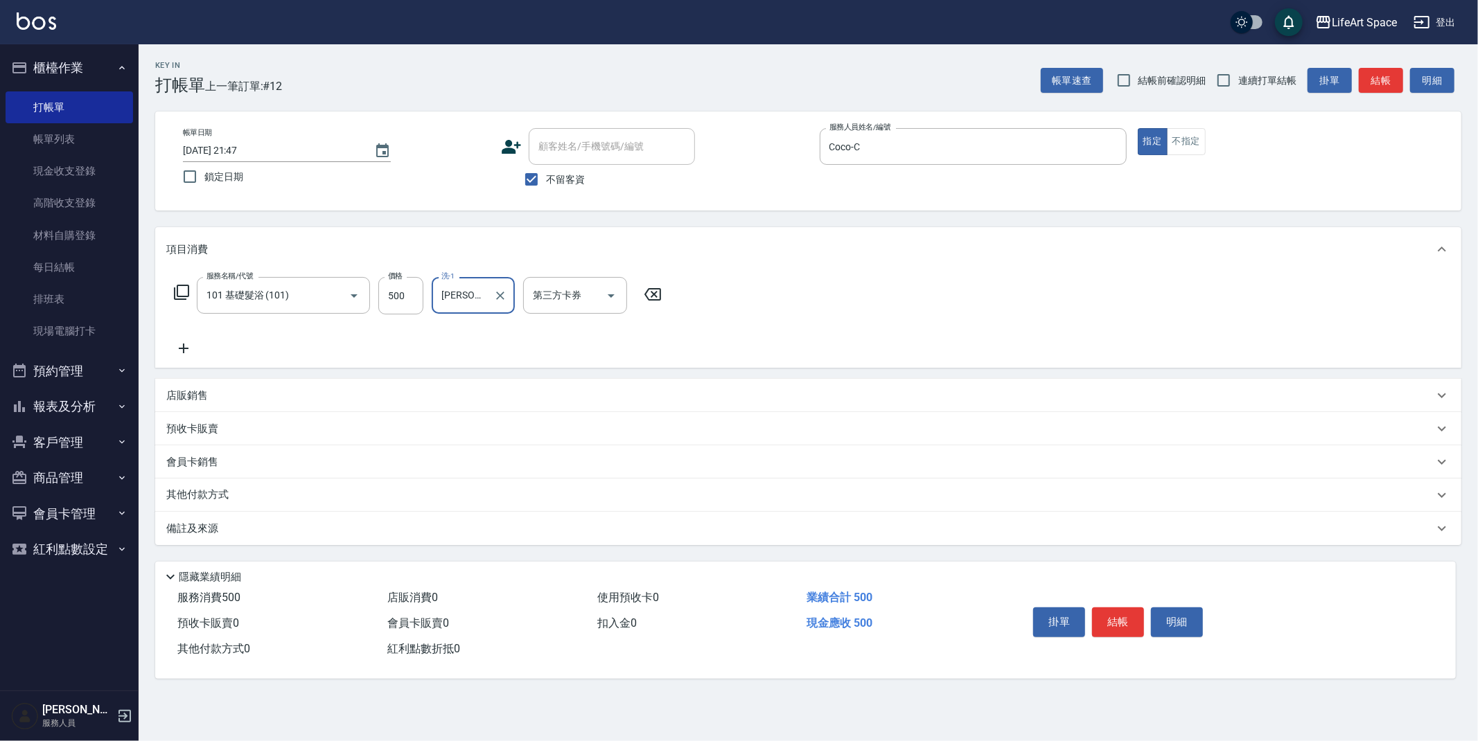
type input "[PERSON_NAME](無代號)"
click at [358, 527] on div "備註及來源" at bounding box center [799, 529] width 1267 height 15
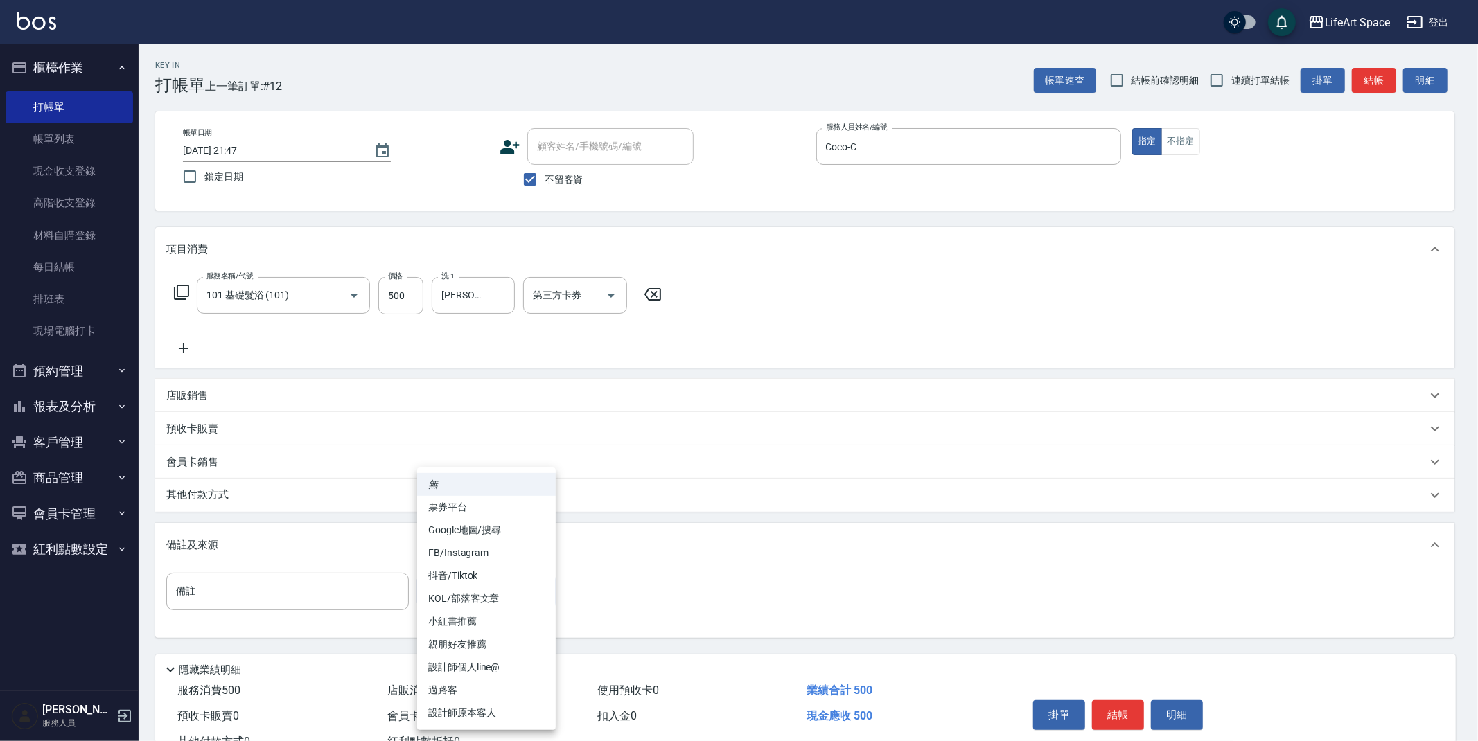
click at [511, 595] on body "LifeArt Space 登出 櫃檯作業 打帳單 帳單列表 現金收支登錄 高階收支登錄 材料自購登錄 每日結帳 排班表 現場電腦打卡 預約管理 預約管理 單…" at bounding box center [739, 394] width 1478 height 789
click at [479, 685] on li "過路客" at bounding box center [486, 690] width 139 height 23
type input "過路客"
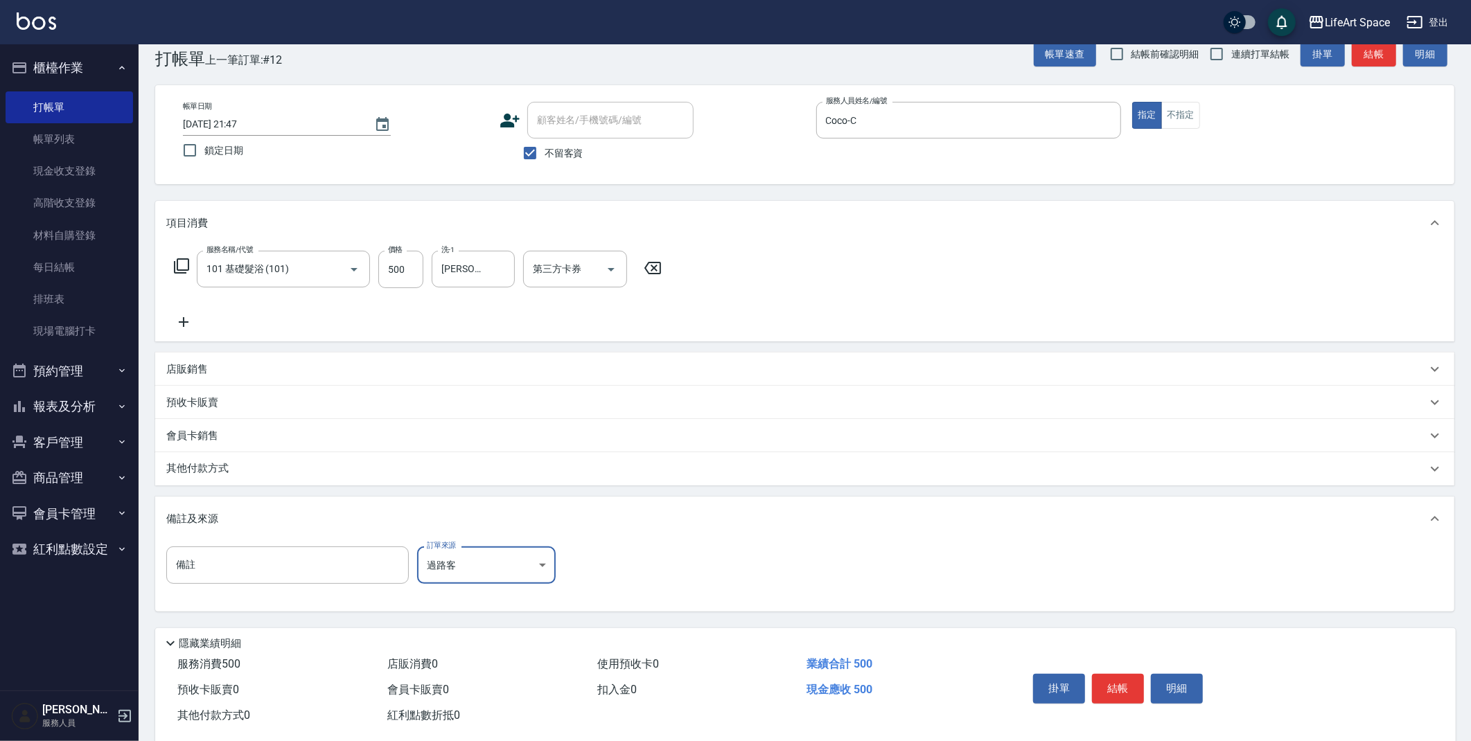
scroll to position [29, 0]
click at [1123, 678] on button "結帳" at bounding box center [1118, 685] width 52 height 29
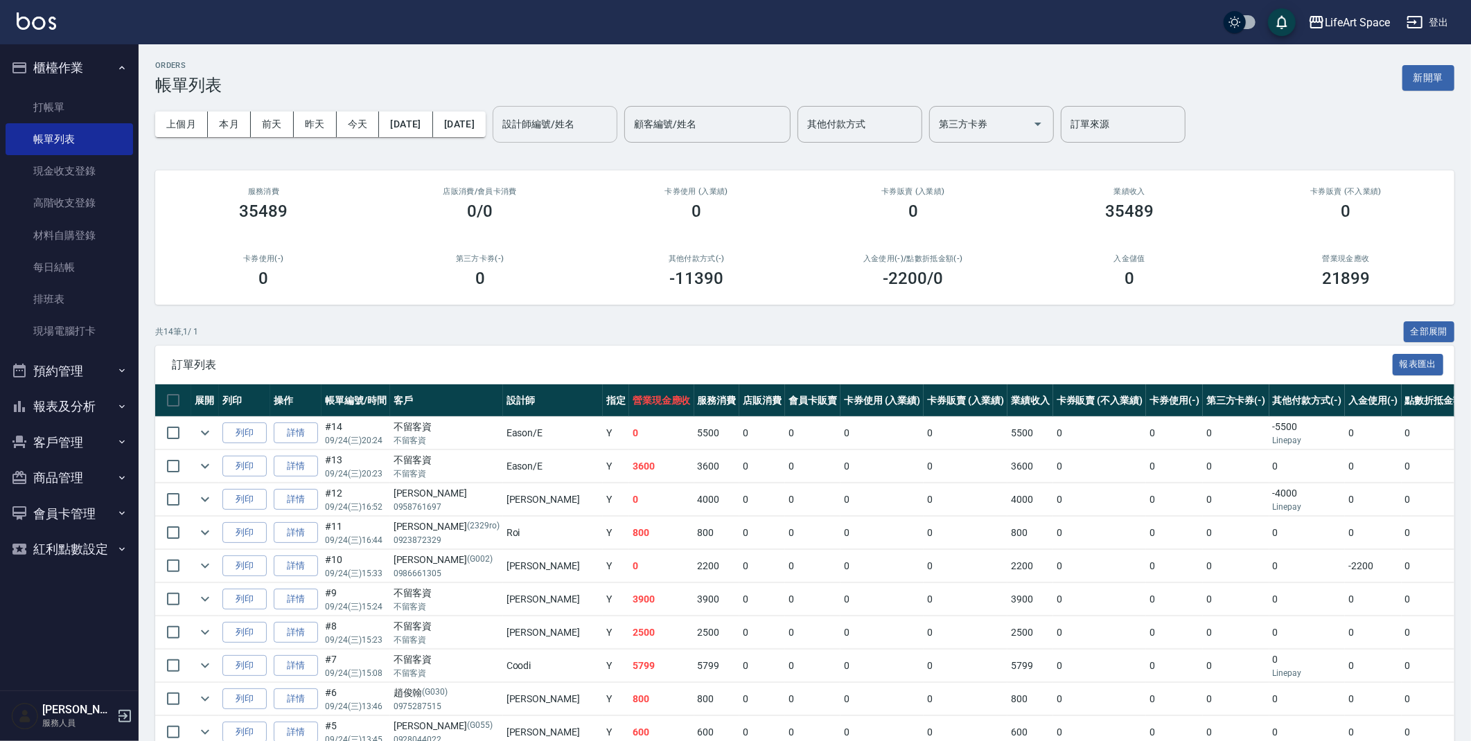
click at [582, 122] on input "設計師編號/姓名" at bounding box center [555, 124] width 112 height 24
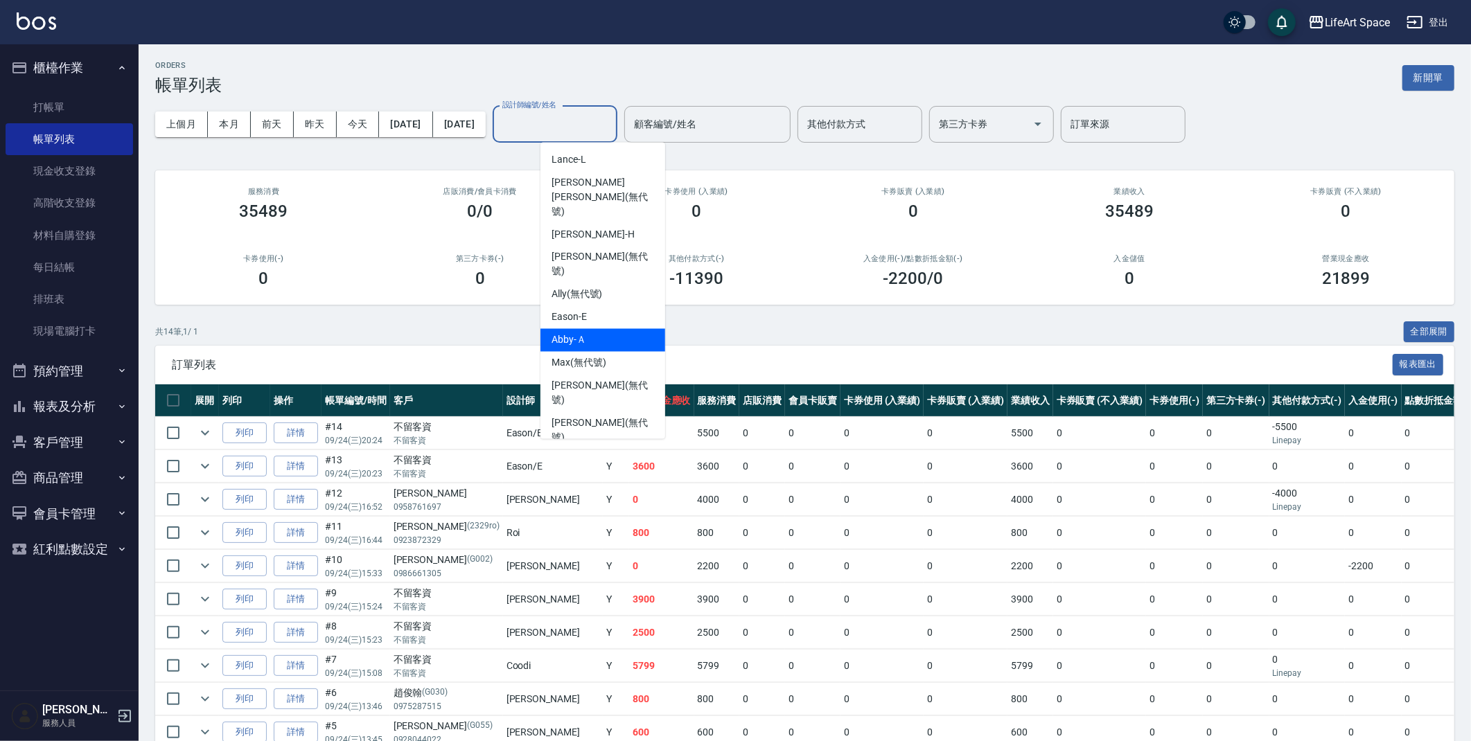
scroll to position [240, 0]
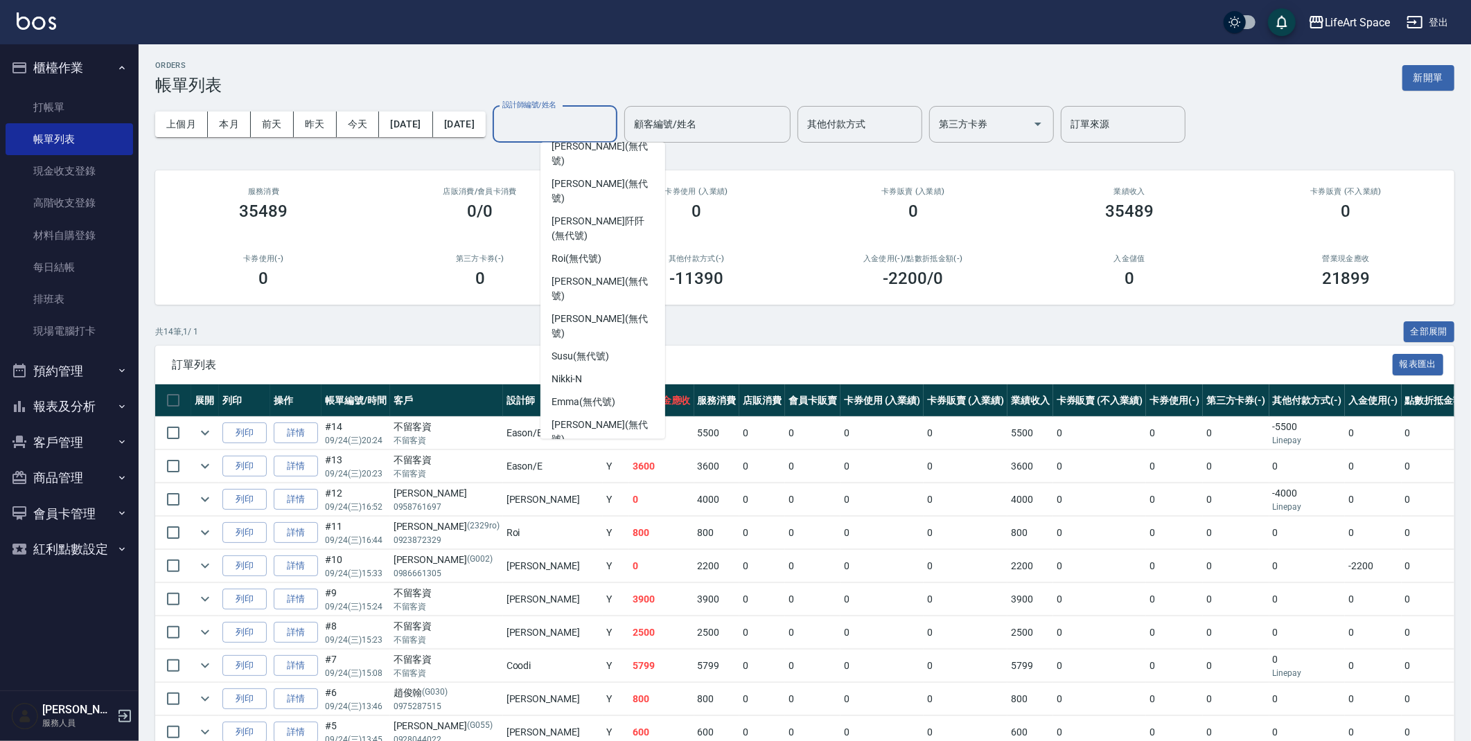
click at [574, 516] on span "Coco -C" at bounding box center [567, 523] width 31 height 15
type input "Coco-C"
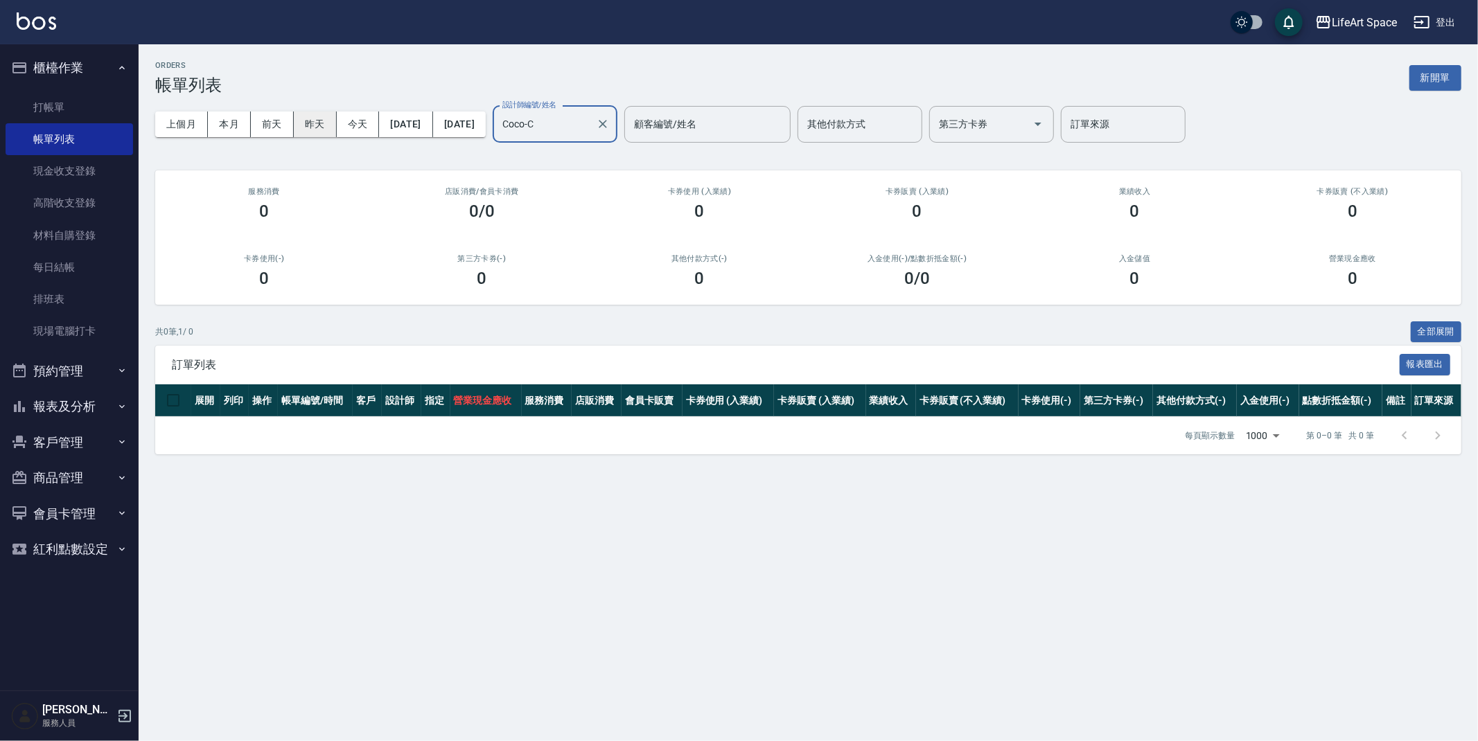
click at [298, 126] on button "昨天" at bounding box center [315, 125] width 43 height 26
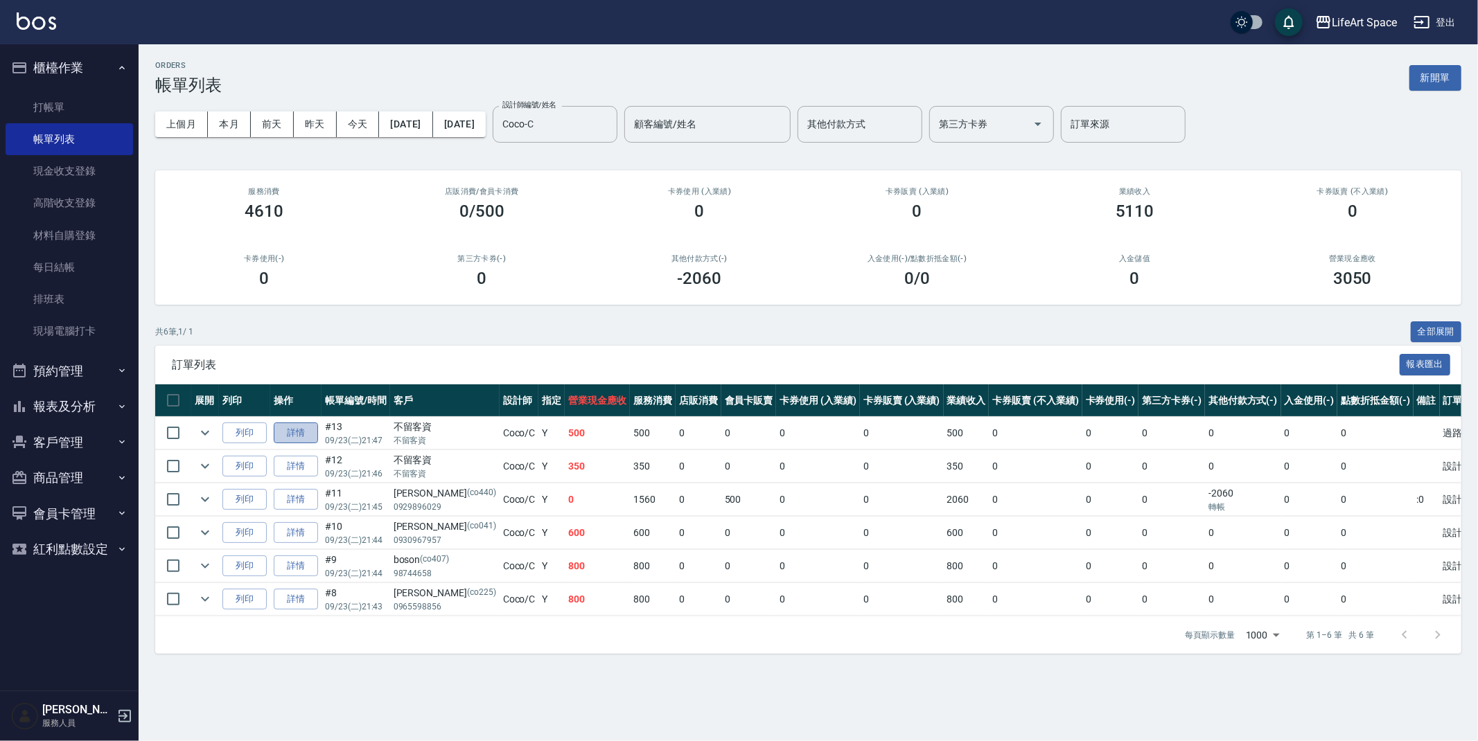
click at [308, 438] on link "詳情" at bounding box center [296, 433] width 44 height 21
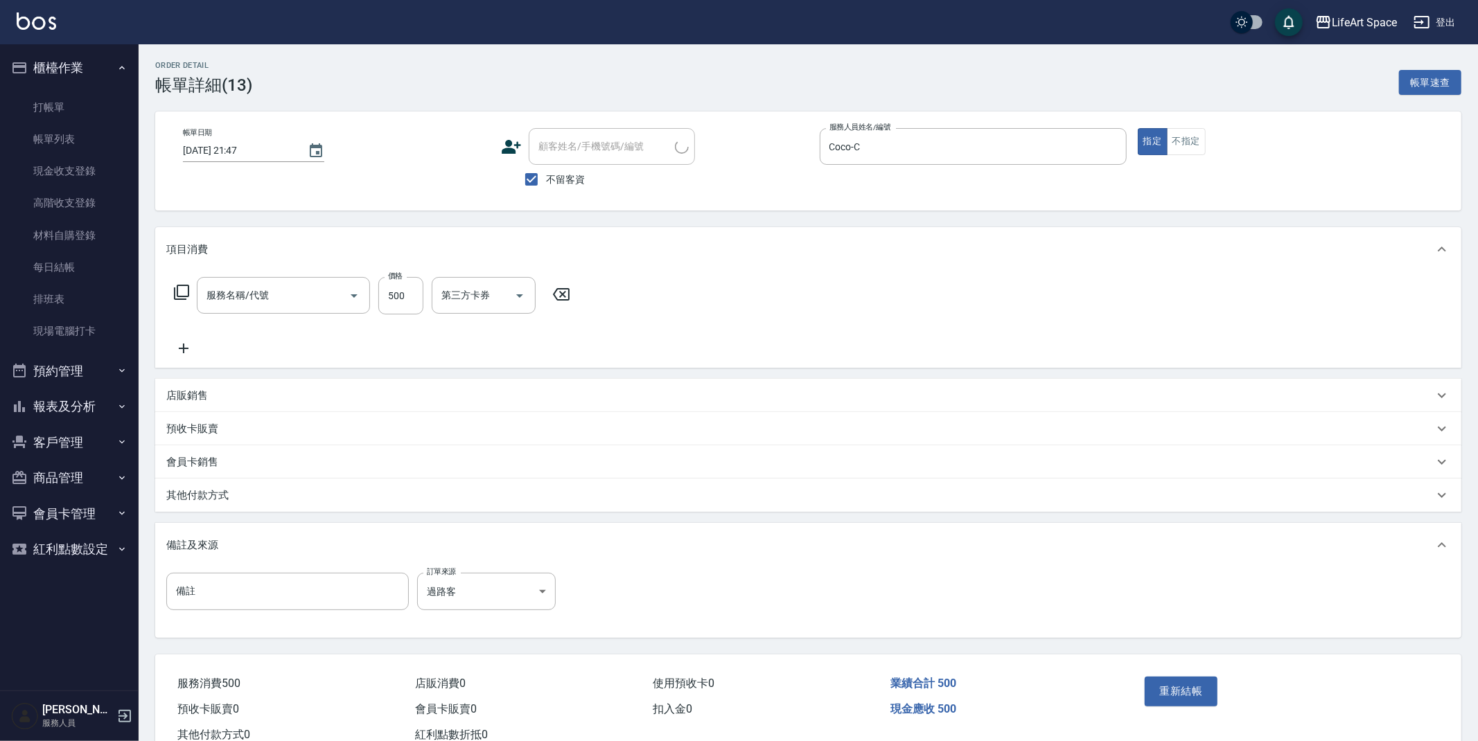
type input "[DATE] 21:47"
checkbox input "true"
type input "Coco-C"
type input "過路客"
type input "101 基礎髮浴 (101)"
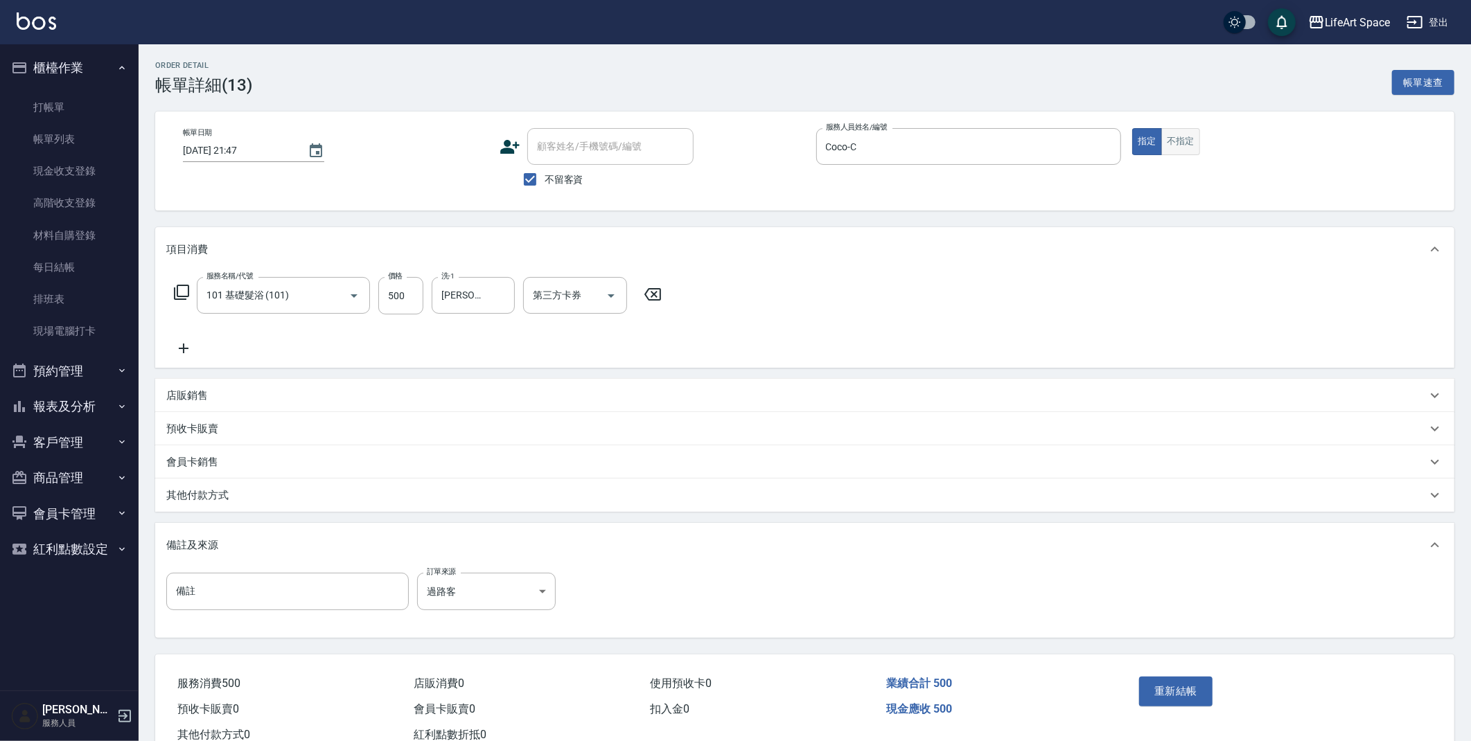
click at [1184, 137] on button "不指定" at bounding box center [1180, 141] width 39 height 27
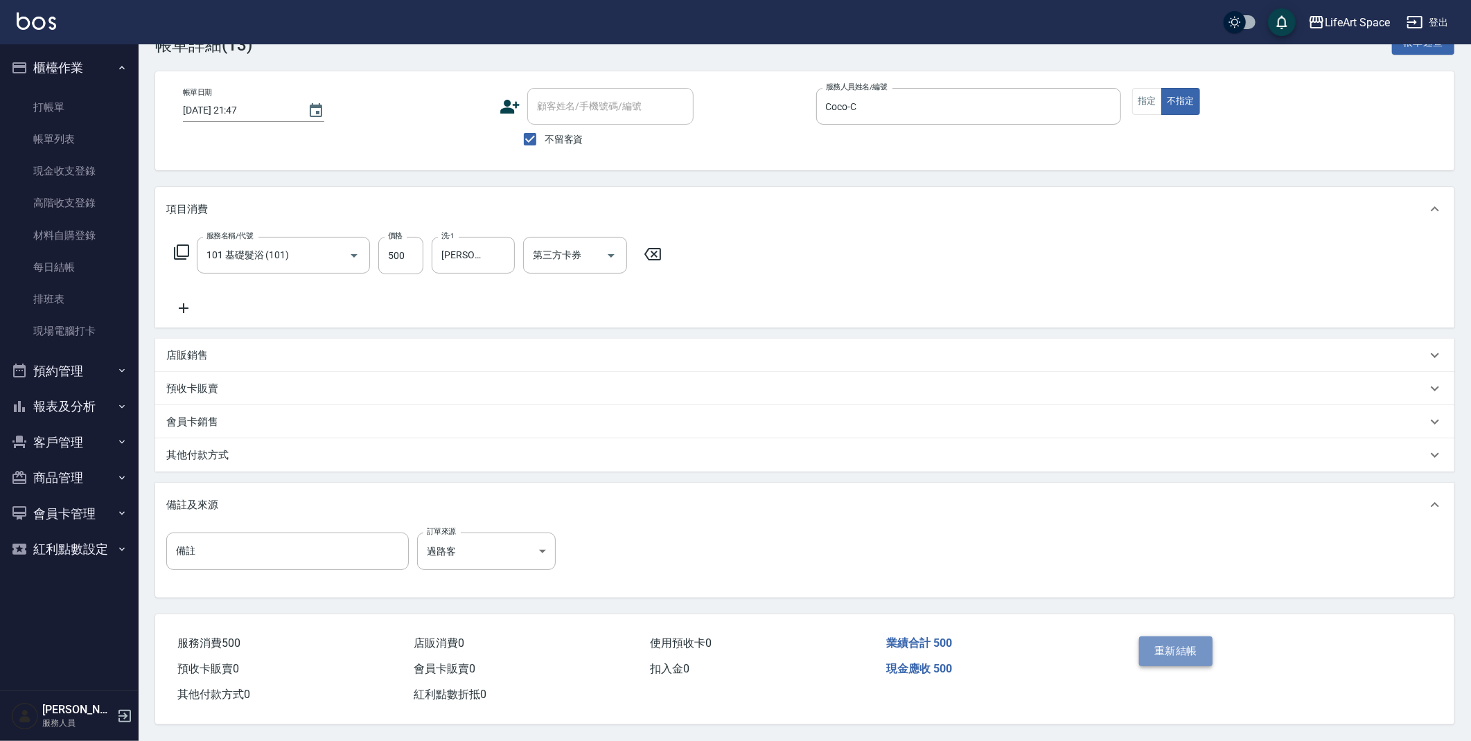
click at [1175, 643] on button "重新結帳" at bounding box center [1175, 651] width 73 height 29
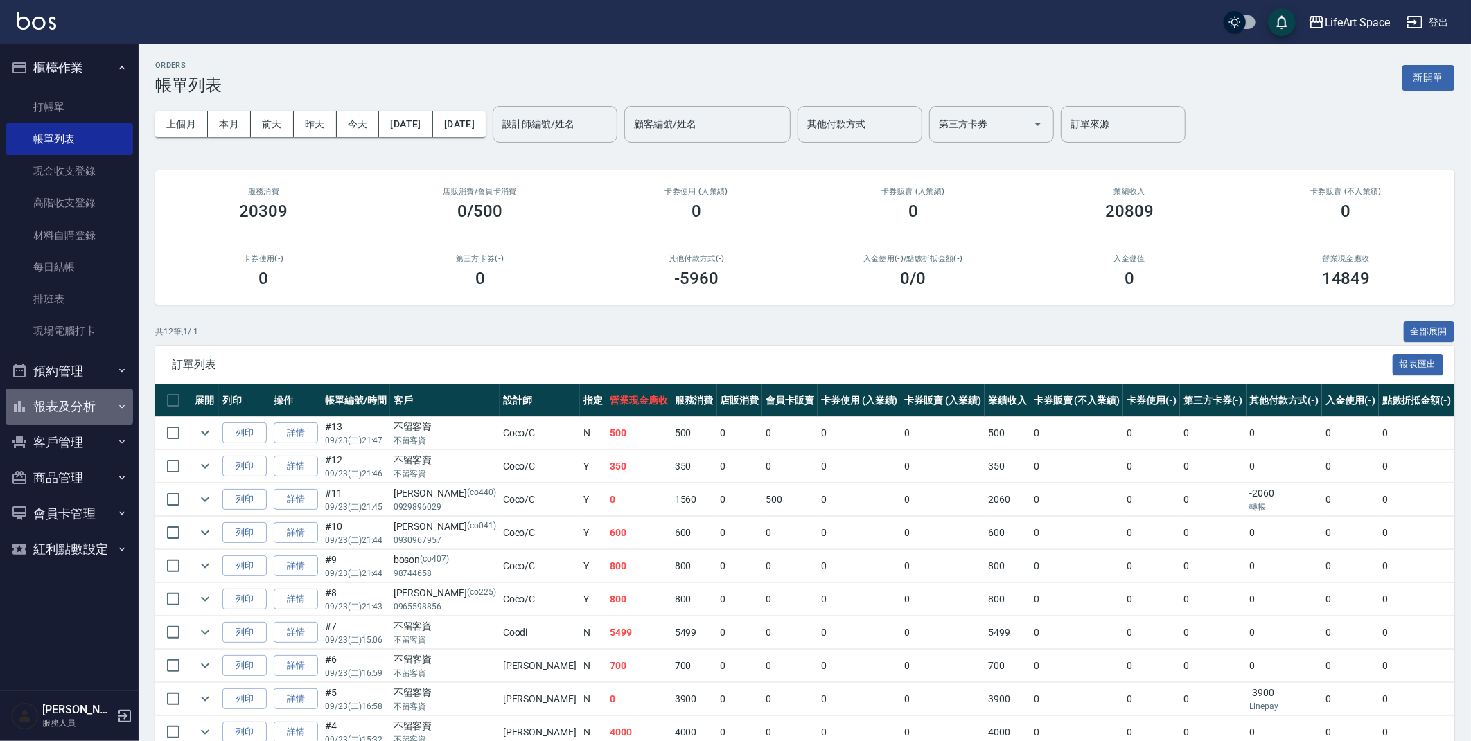
click at [94, 409] on button "報表及分析" at bounding box center [69, 407] width 127 height 36
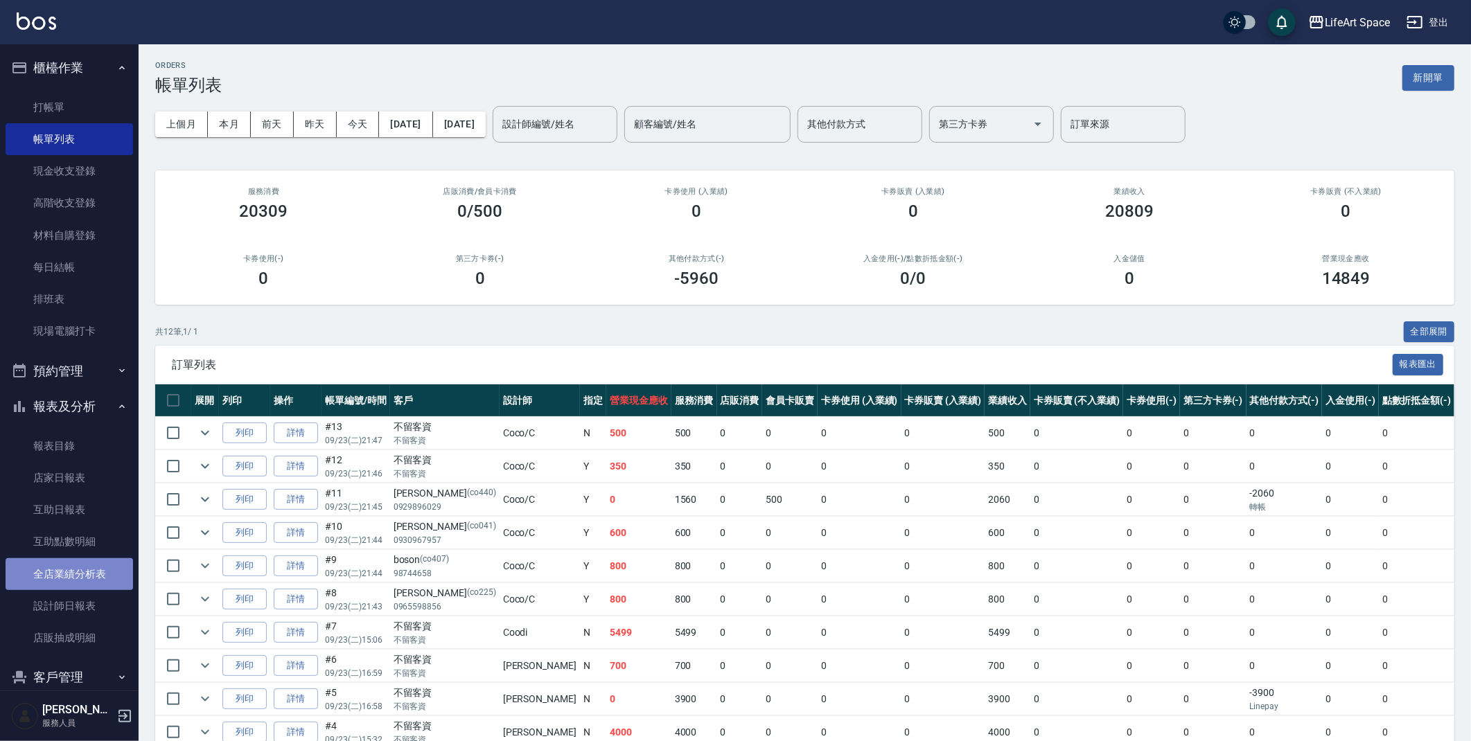
click at [83, 576] on link "全店業績分析表" at bounding box center [69, 574] width 127 height 32
